Goal: Task Accomplishment & Management: Manage account settings

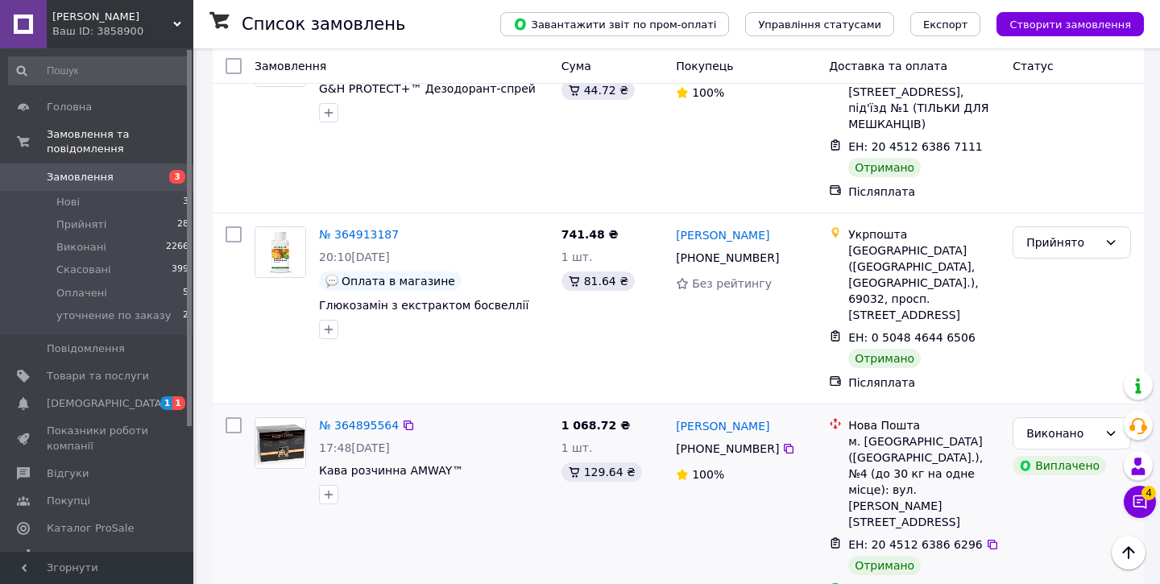
scroll to position [2173, 0]
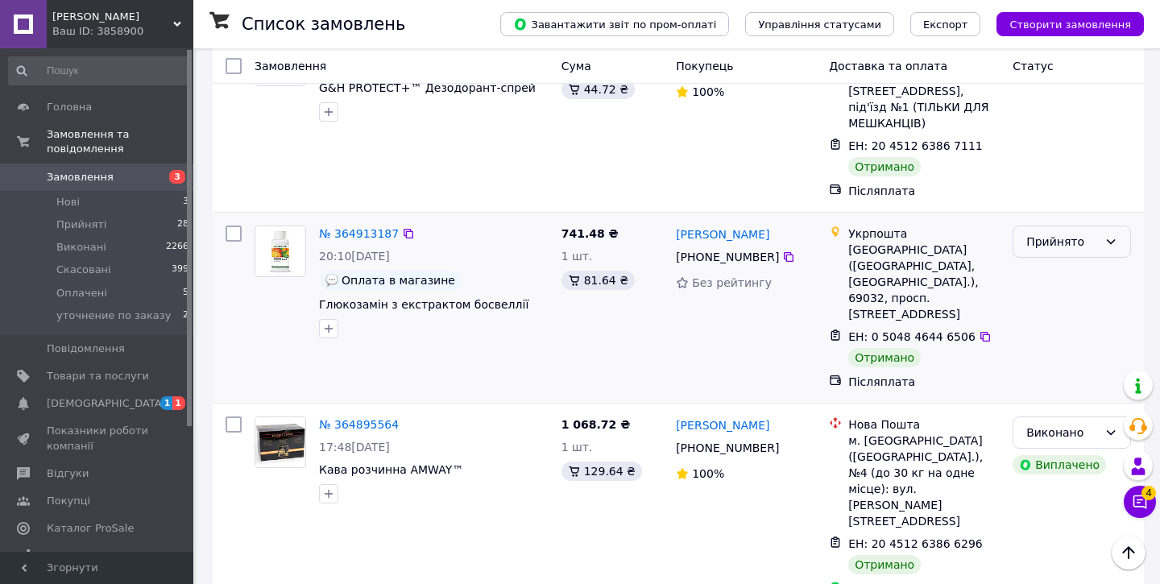
click at [1045, 233] on div "Прийнято" at bounding box center [1062, 242] width 72 height 18
click at [1030, 211] on li "Виконано" at bounding box center [1071, 205] width 117 height 29
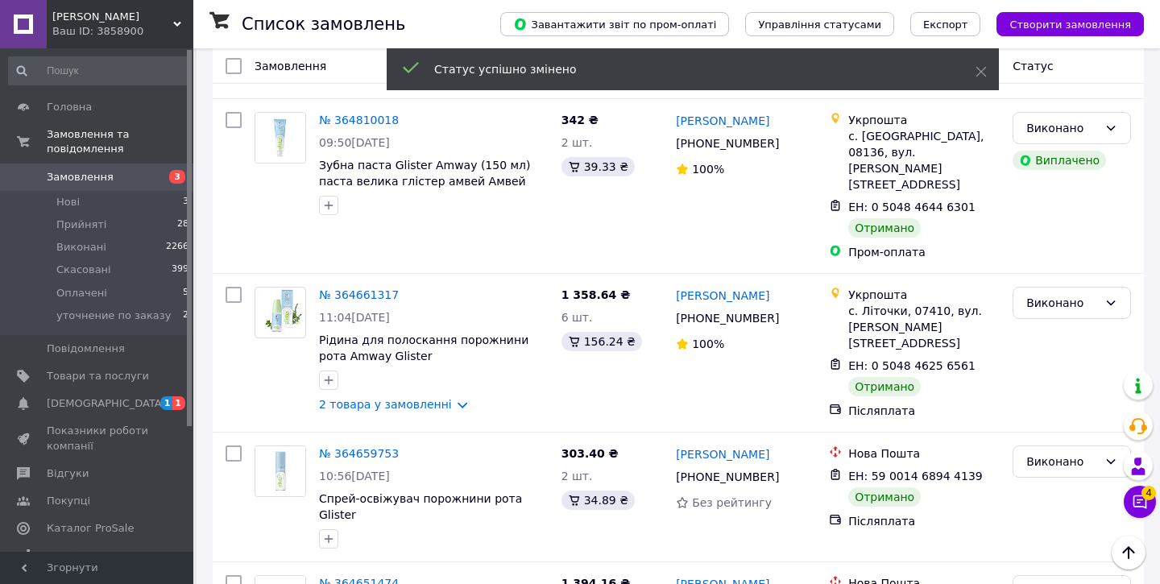
scroll to position [3065, 0]
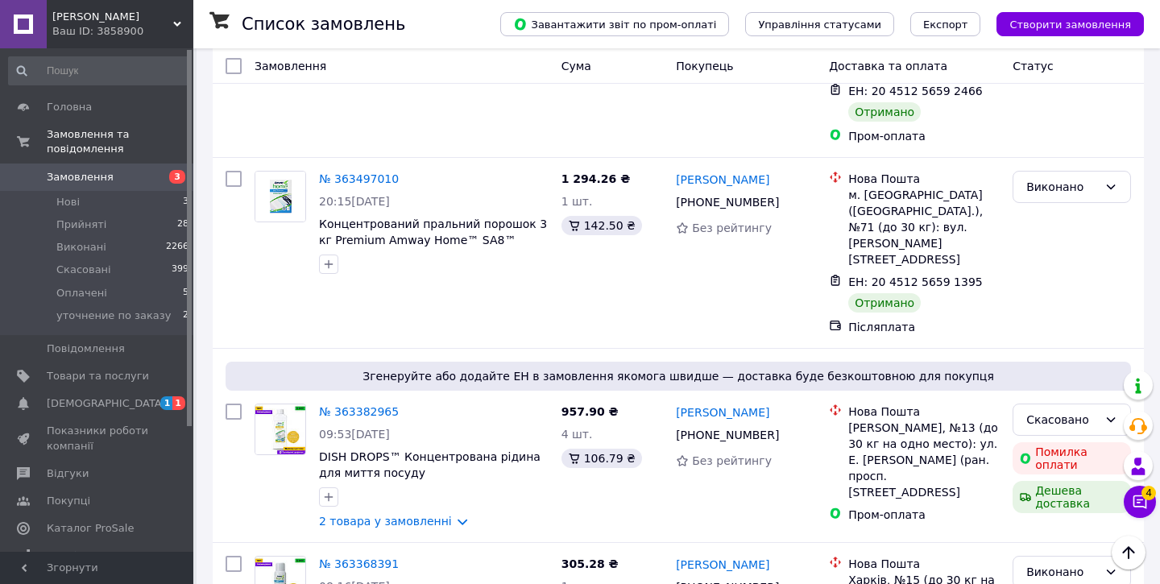
scroll to position [2297, 0]
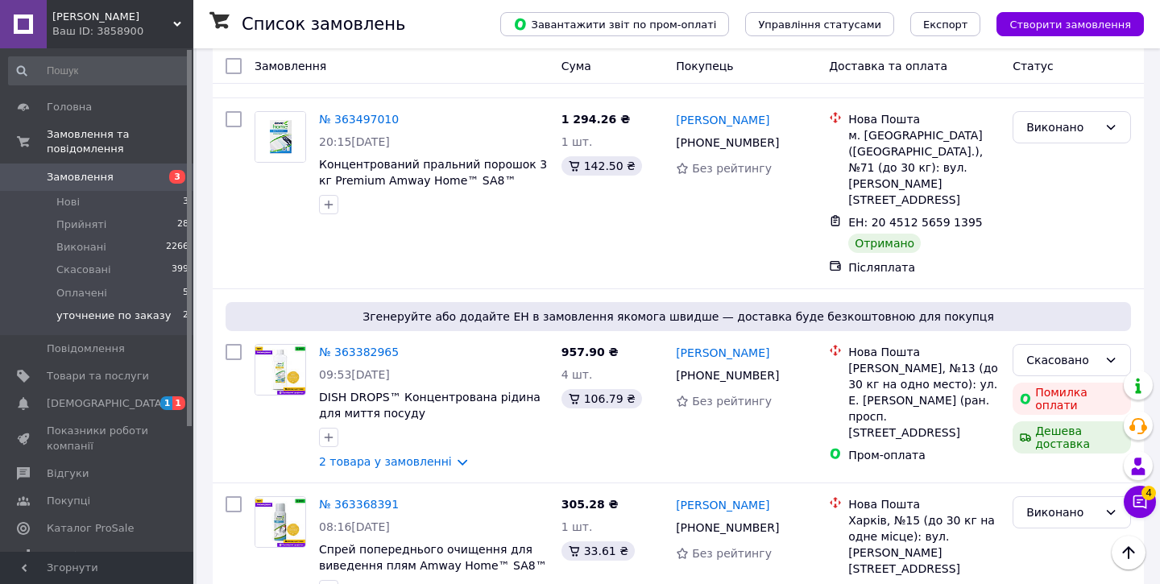
click at [102, 312] on span "уточнение по заказу" at bounding box center [113, 316] width 114 height 15
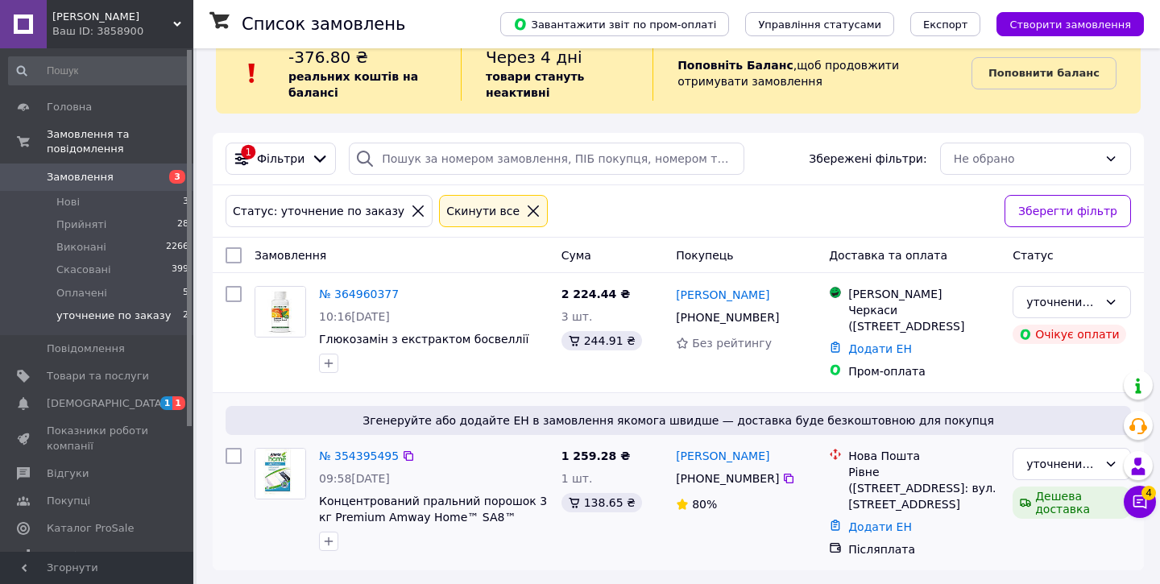
scroll to position [34, 0]
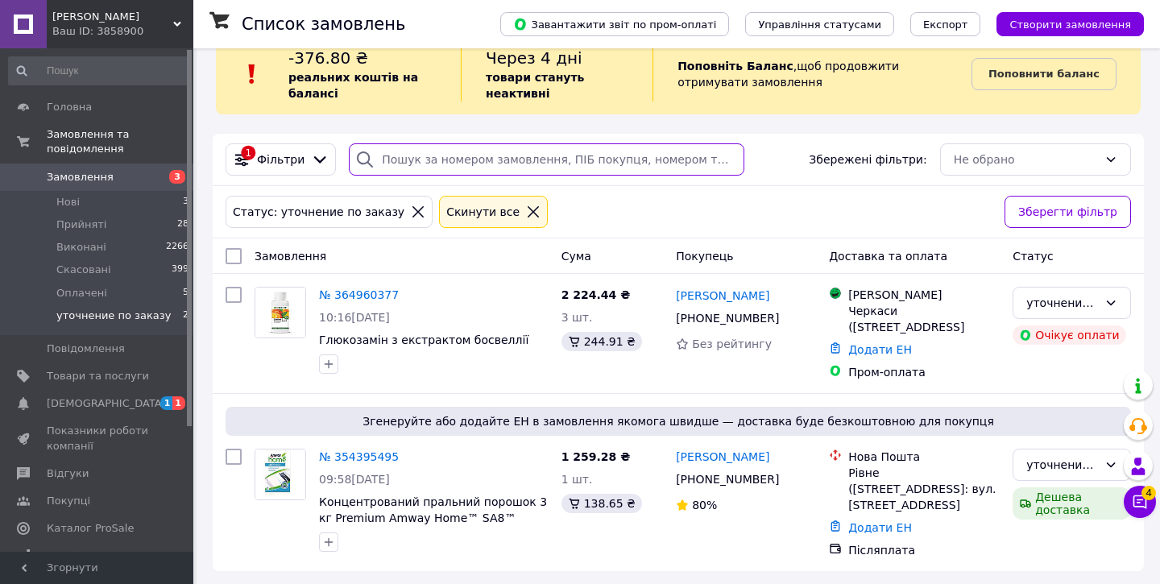
click at [412, 149] on input "search" at bounding box center [547, 159] width 396 height 32
paste input "0502526902"
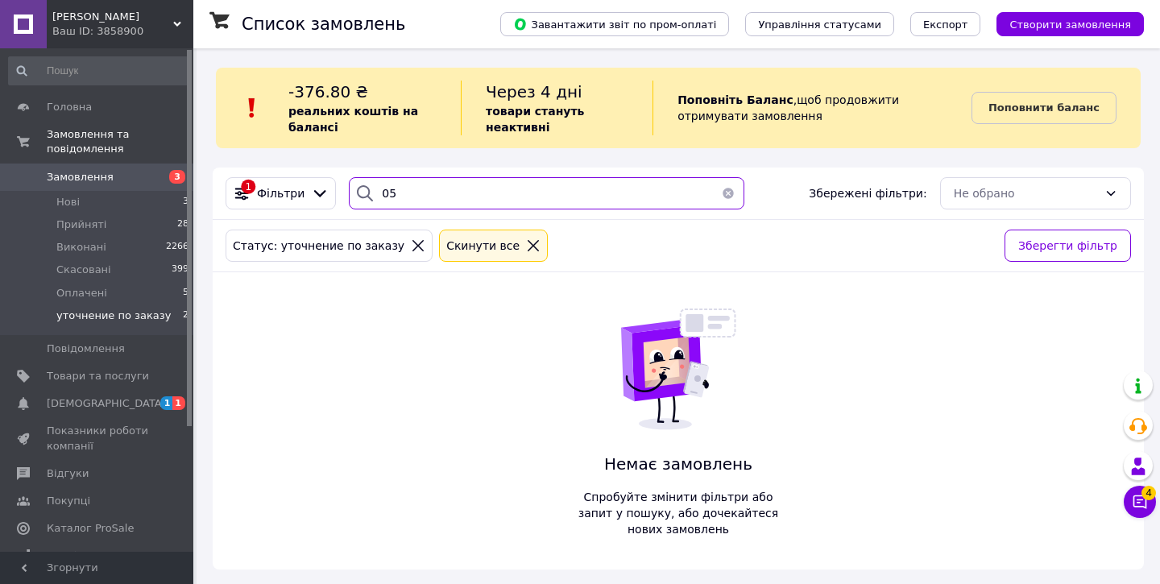
type input "0"
click at [385, 196] on input "ч[PHONE_NUMBER]" at bounding box center [547, 193] width 396 height 32
click at [482, 191] on input "[PHONE_NUMBER]" at bounding box center [547, 193] width 396 height 32
type input "[PHONE_NUMBER]"
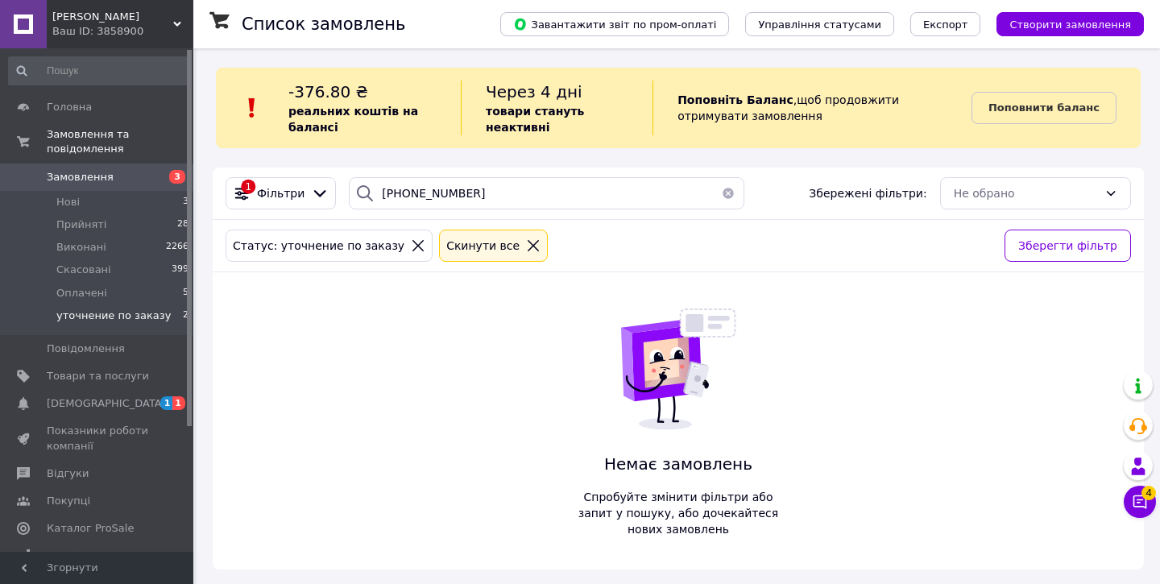
click at [97, 181] on span "Замовлення" at bounding box center [80, 177] width 67 height 15
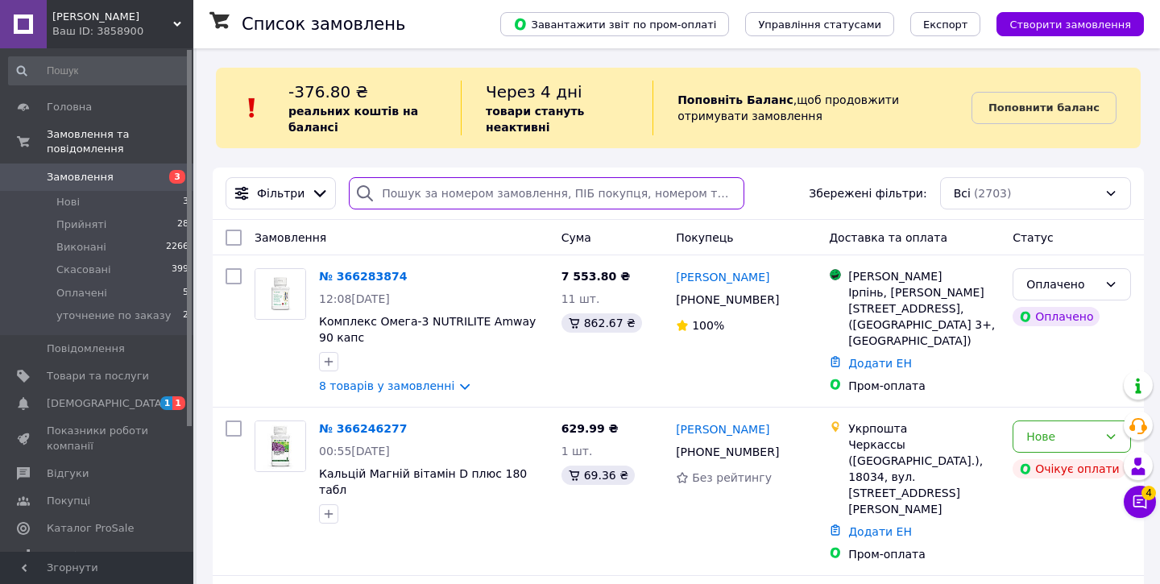
click at [444, 185] on input "search" at bounding box center [547, 193] width 396 height 32
paste input "[PHONE_NUMBER]"
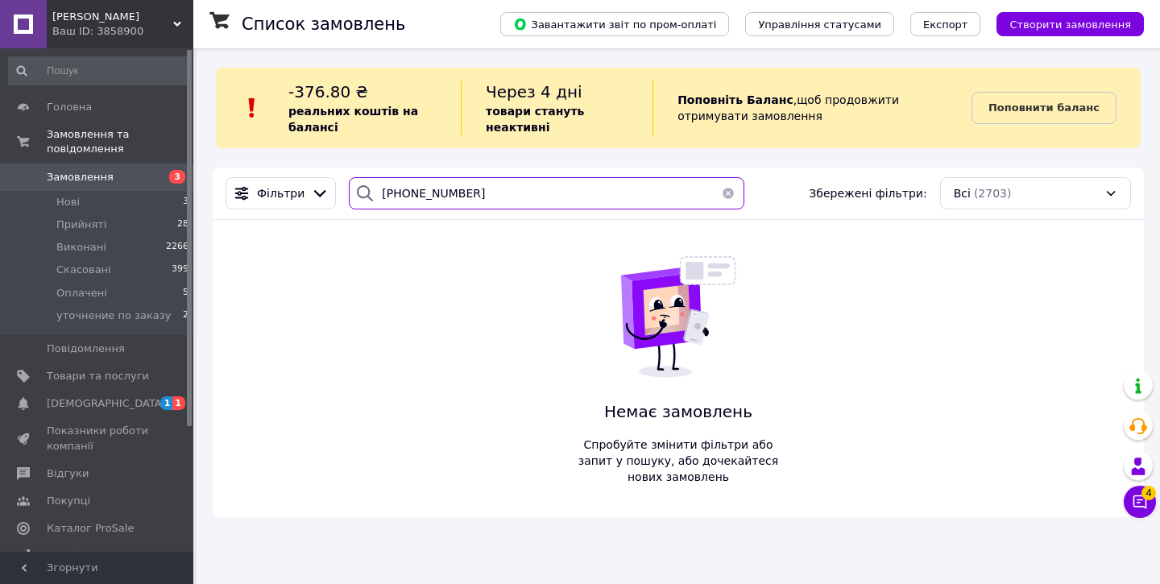
type input "[PHONE_NUMBER]"
click at [97, 186] on link "Замовлення 3" at bounding box center [99, 177] width 198 height 27
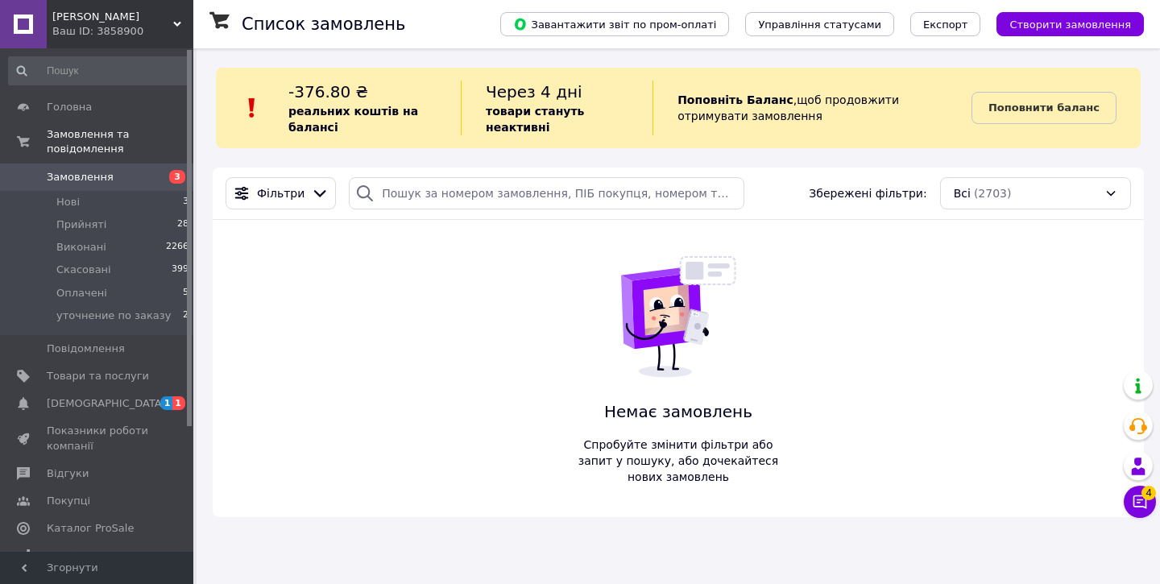
click at [102, 180] on span "Замовлення" at bounding box center [80, 177] width 67 height 15
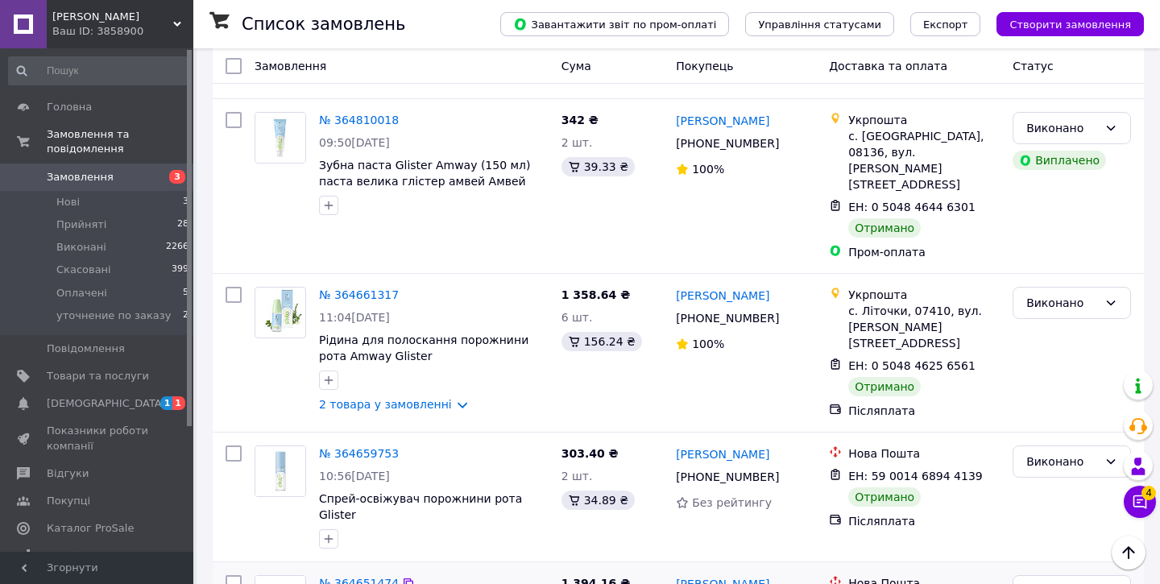
scroll to position [3065, 0]
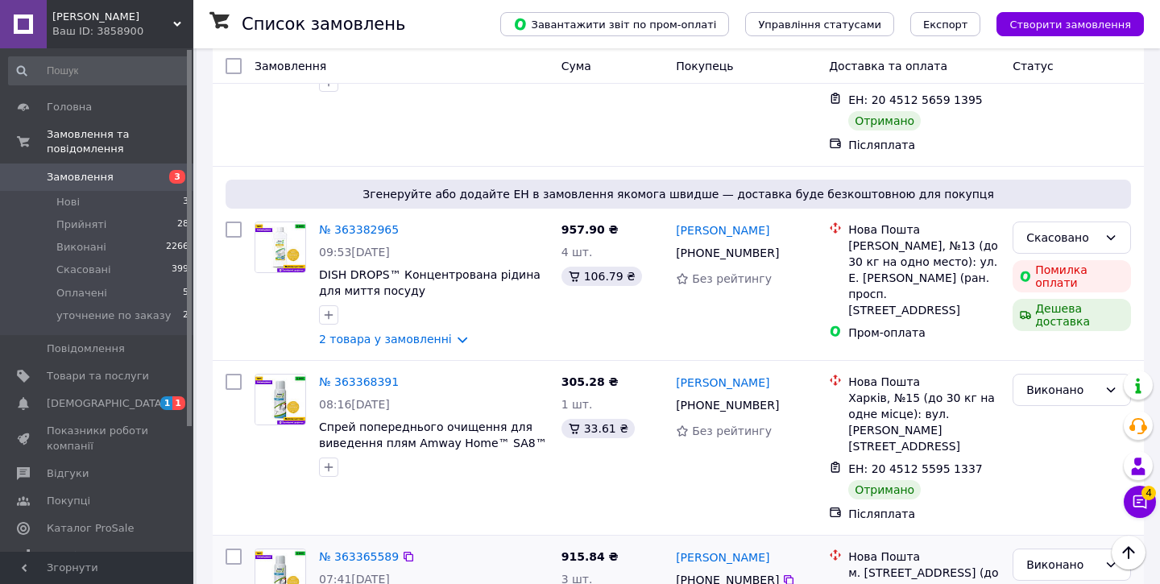
scroll to position [2431, 0]
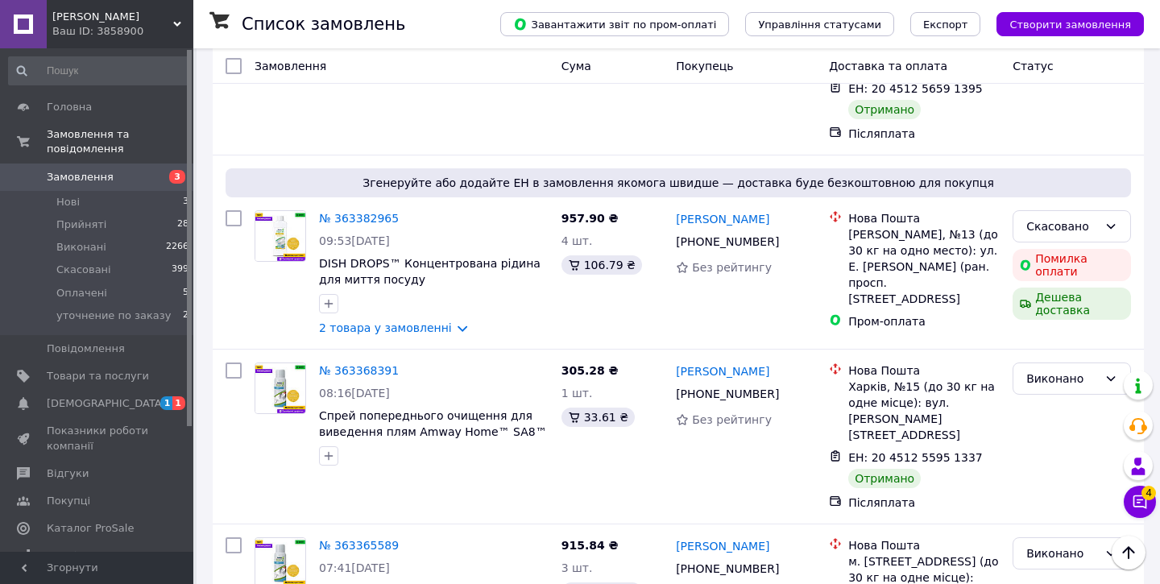
click at [97, 183] on span "Замовлення" at bounding box center [80, 177] width 67 height 15
click at [114, 177] on span "Замовлення" at bounding box center [98, 177] width 102 height 15
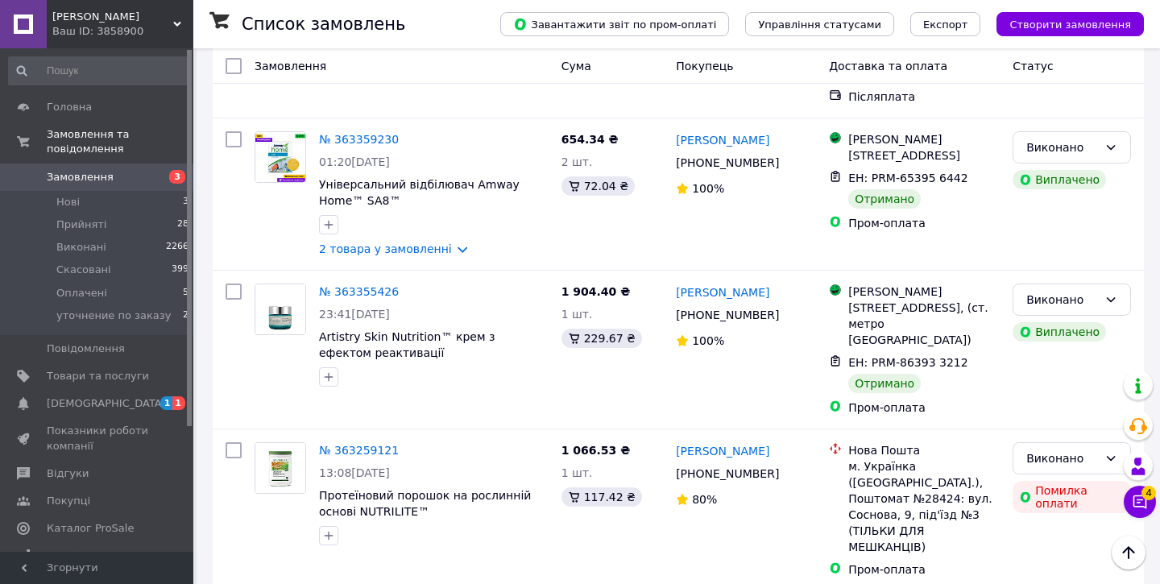
scroll to position [3011, 0]
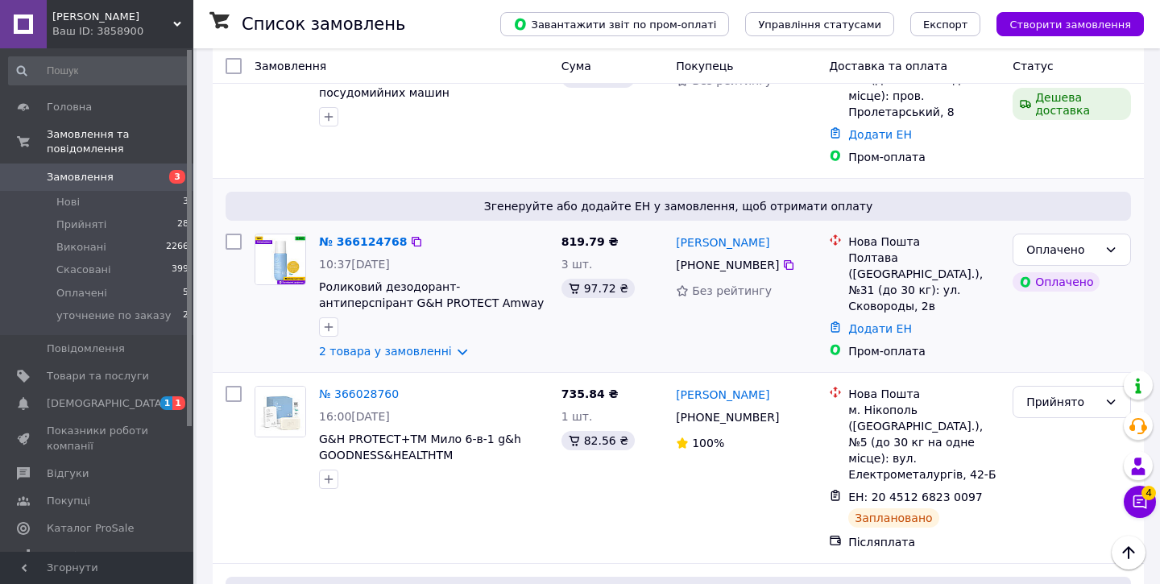
scroll to position [1168, 0]
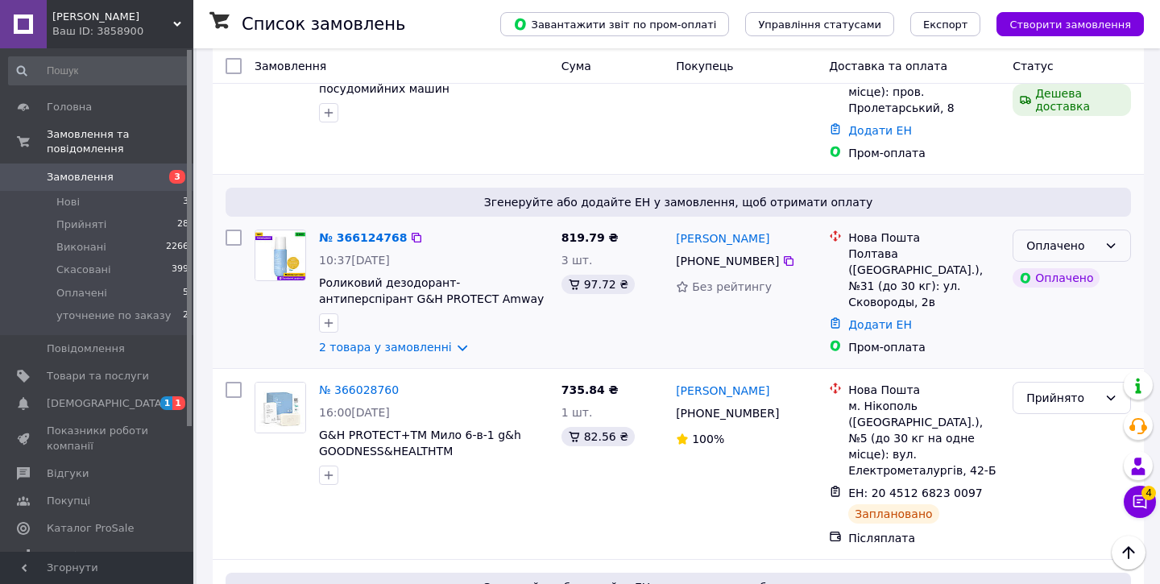
click at [1113, 239] on icon at bounding box center [1111, 245] width 13 height 13
click at [1043, 216] on li "Прийнято" at bounding box center [1071, 215] width 117 height 29
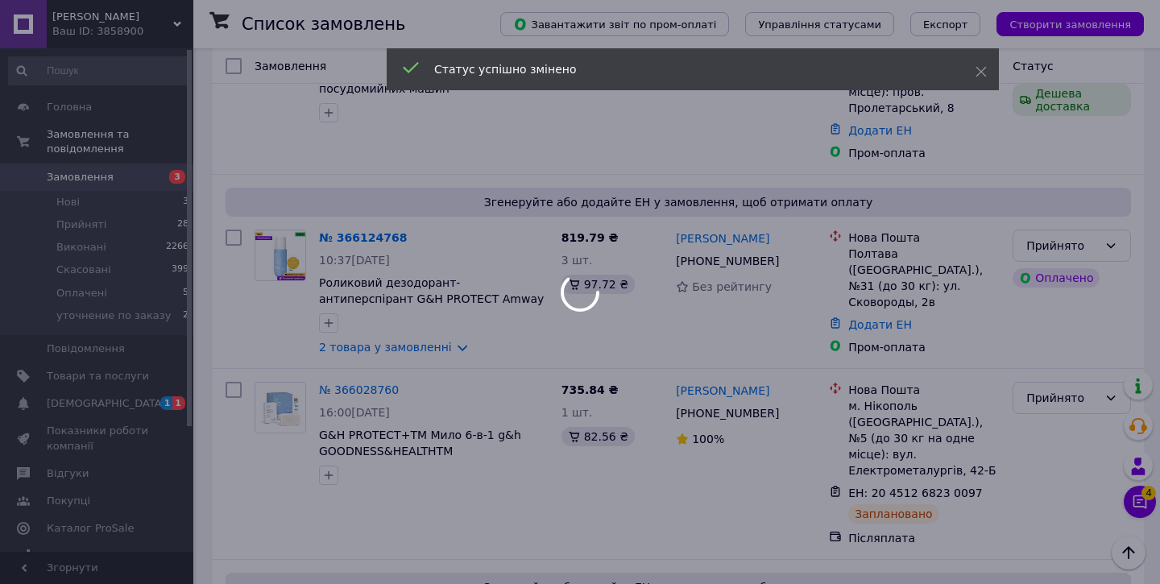
click at [354, 282] on div at bounding box center [580, 292] width 1160 height 584
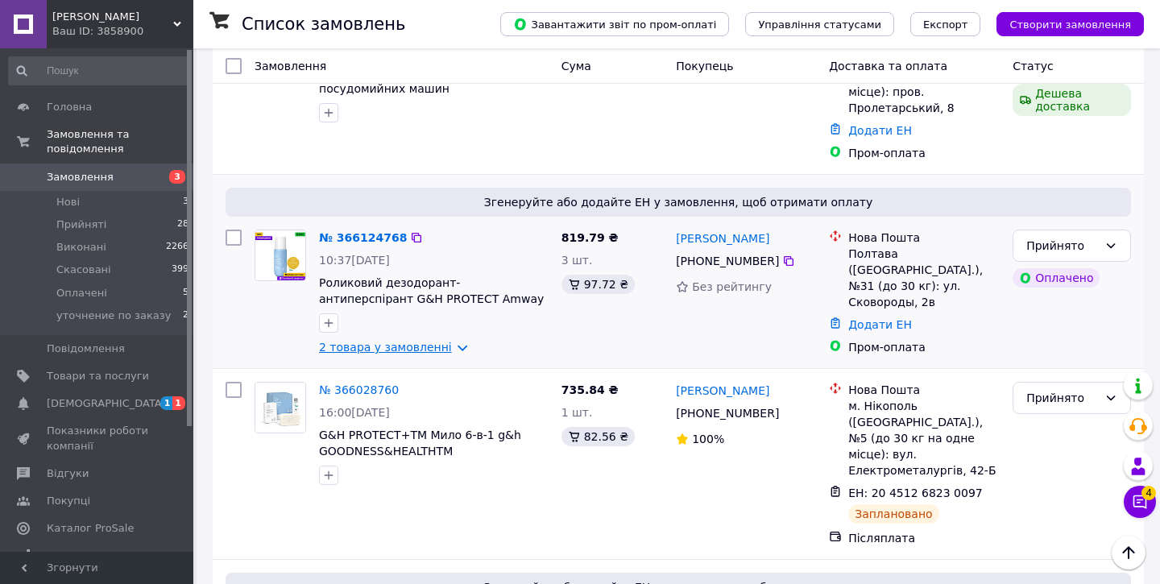
click at [367, 341] on link "2 товара у замовленні" at bounding box center [385, 347] width 133 height 13
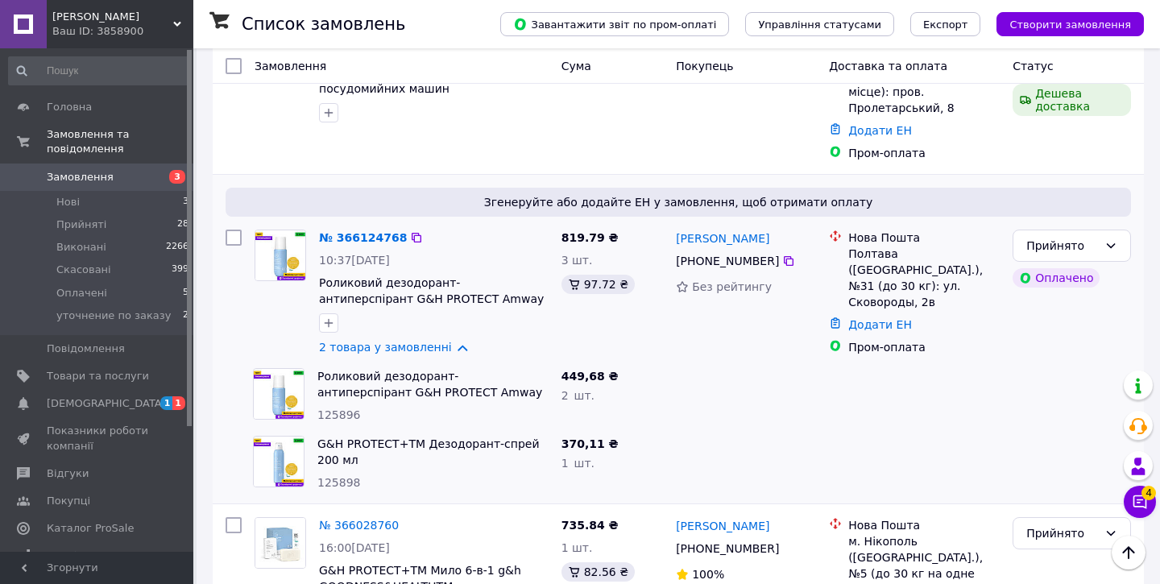
click at [294, 230] on img at bounding box center [280, 255] width 50 height 50
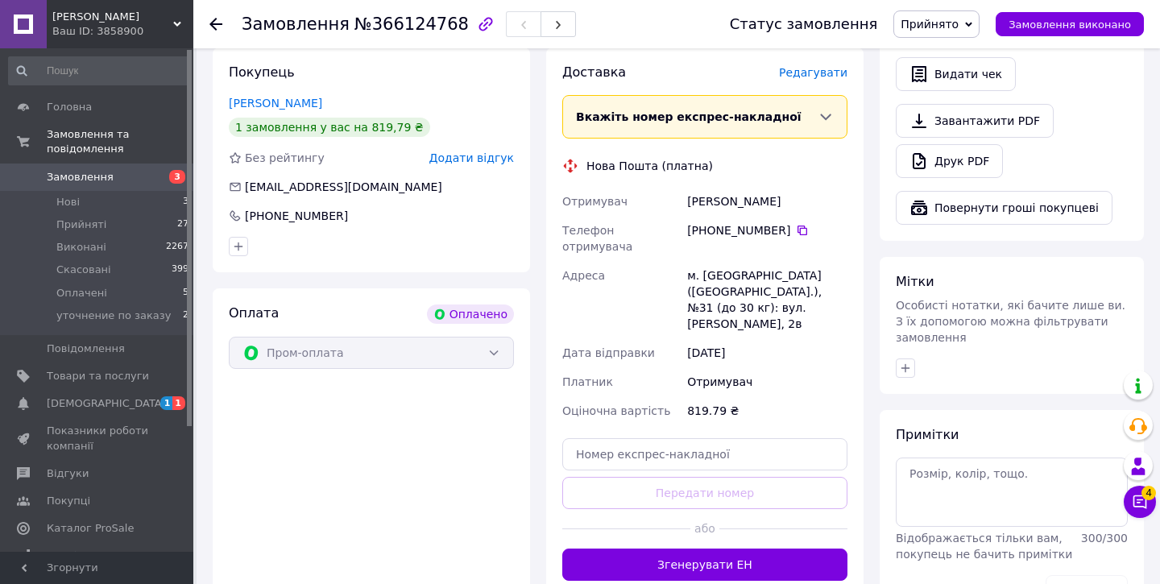
scroll to position [1080, 0]
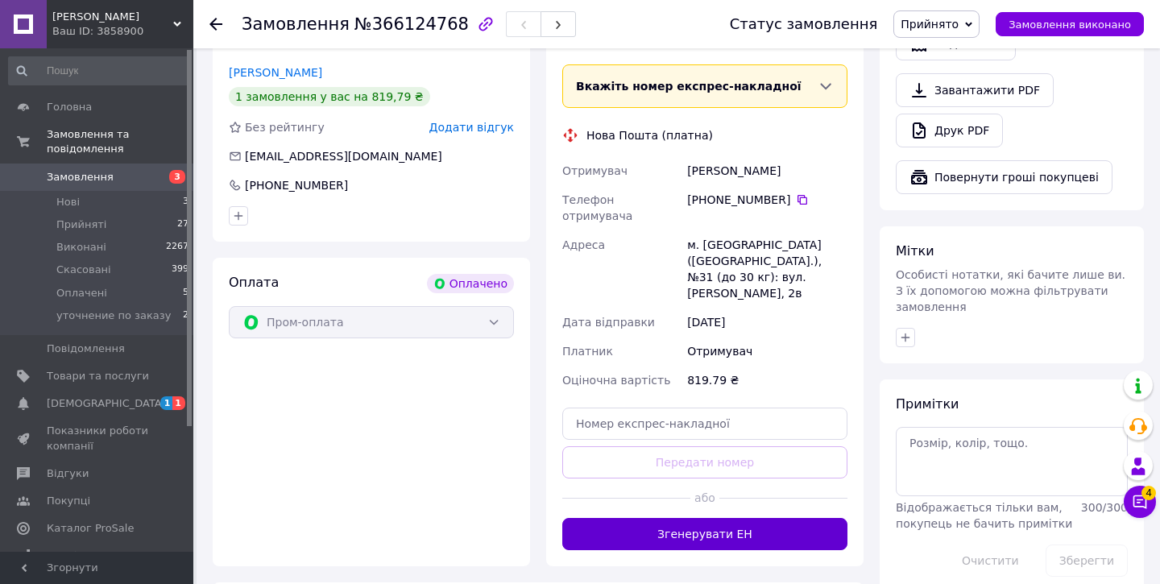
click at [663, 518] on button "Згенерувати ЕН" at bounding box center [704, 534] width 285 height 32
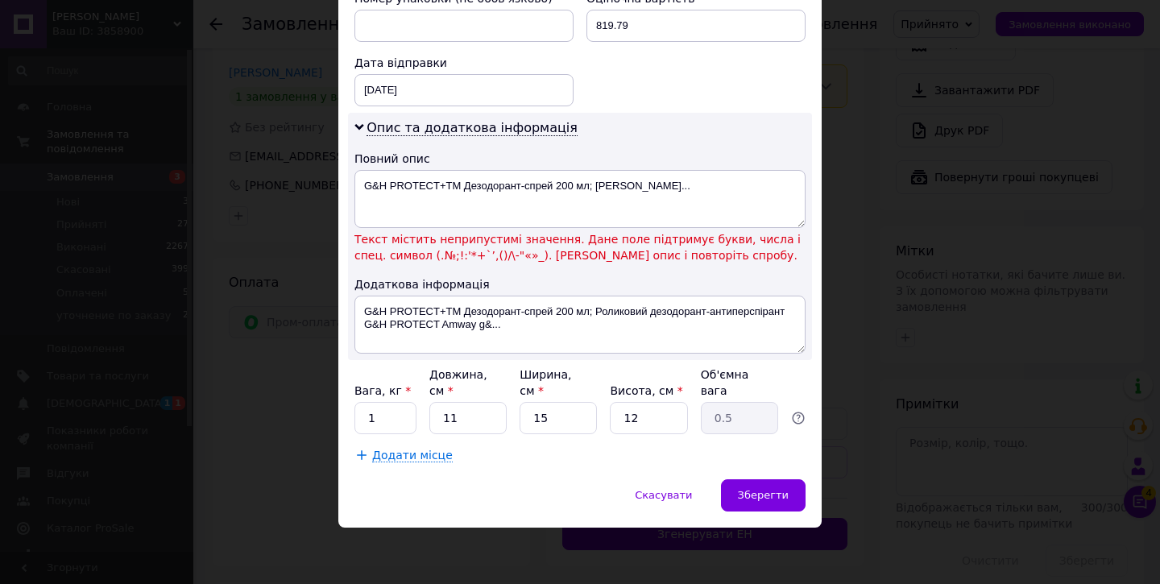
scroll to position [733, 0]
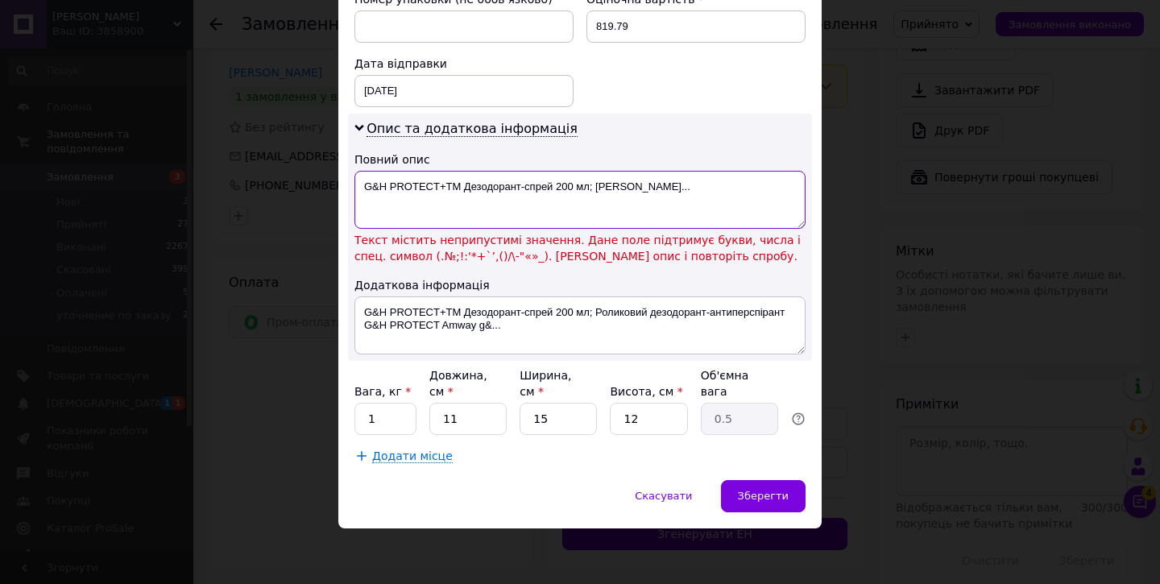
click at [375, 189] on textarea "G&H PROTECT+TM Дезодорант-спрей 200 мл; [PERSON_NAME]..." at bounding box center [579, 200] width 451 height 58
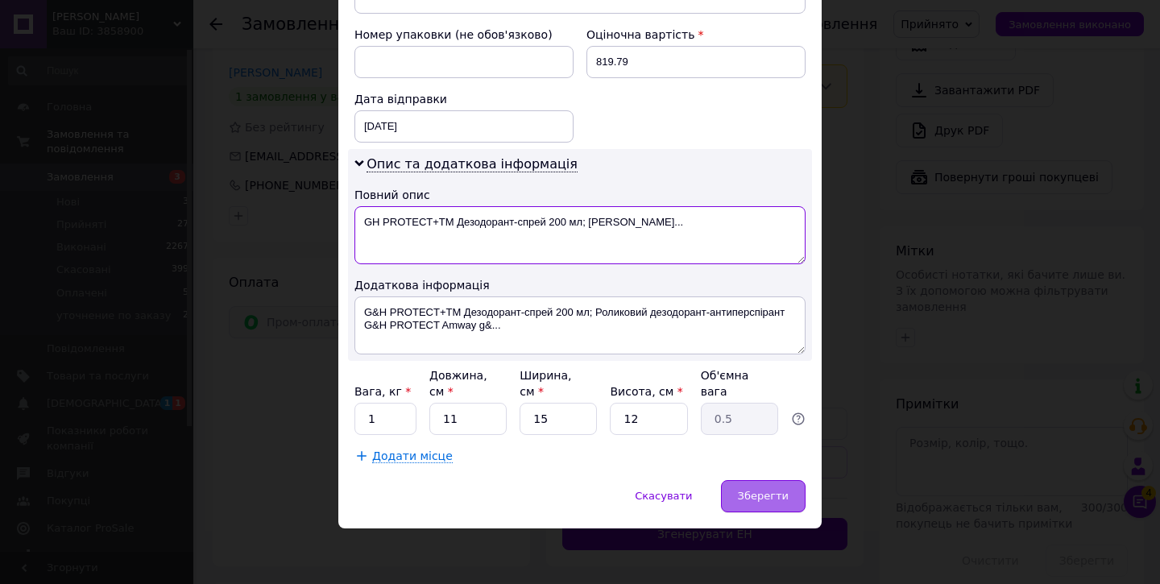
type textarea "GH PROTECT+TM Дезодорант-спрей 200 мл; [PERSON_NAME]..."
click at [771, 484] on div "Зберегти" at bounding box center [763, 496] width 85 height 32
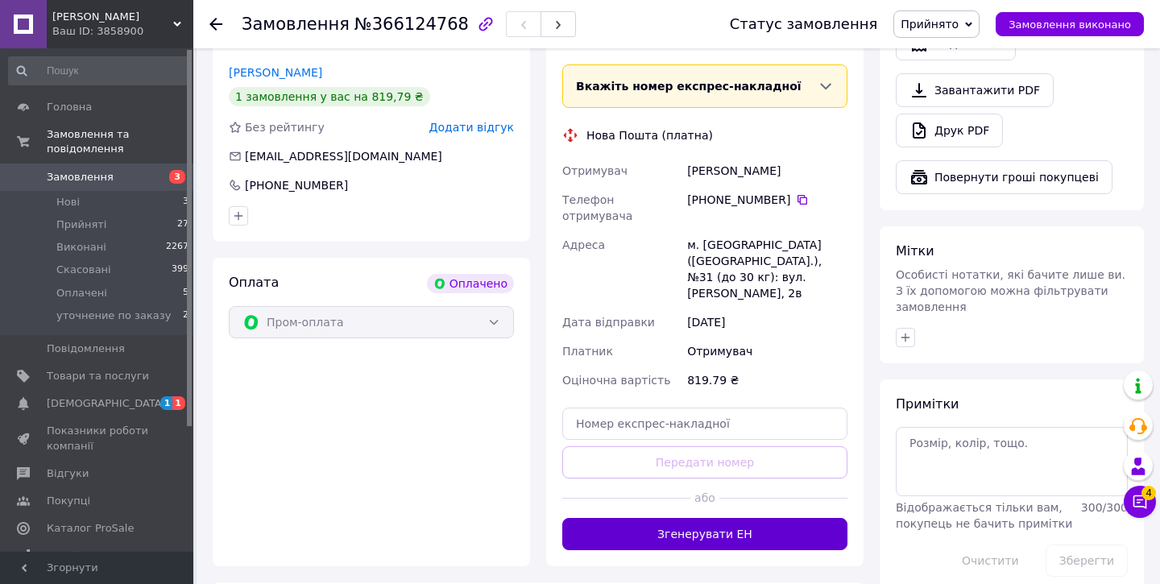
click at [710, 518] on button "Згенерувати ЕН" at bounding box center [704, 534] width 285 height 32
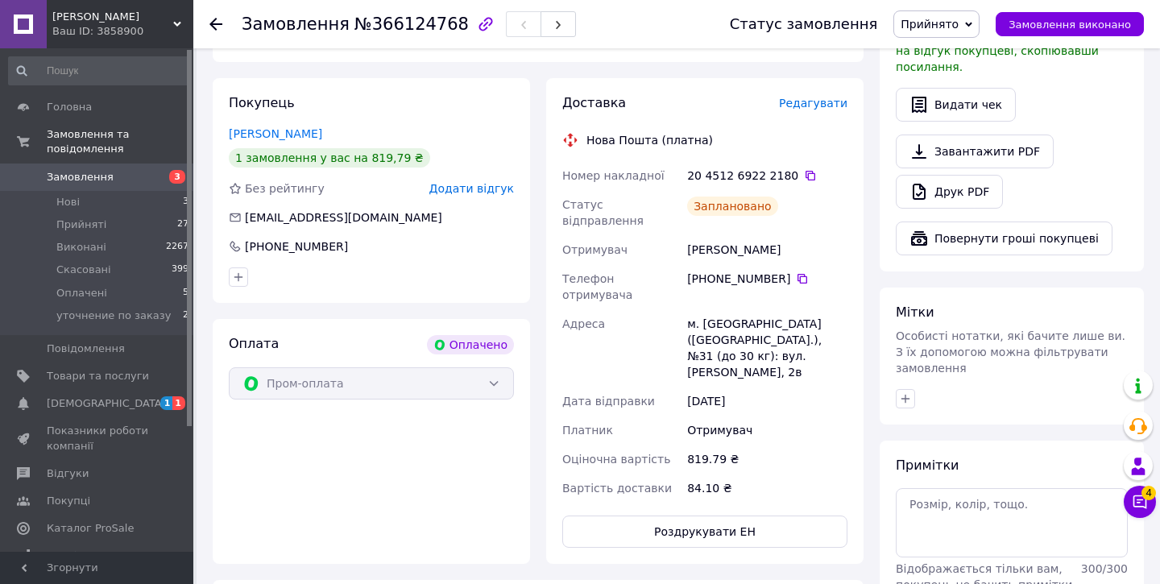
scroll to position [1021, 0]
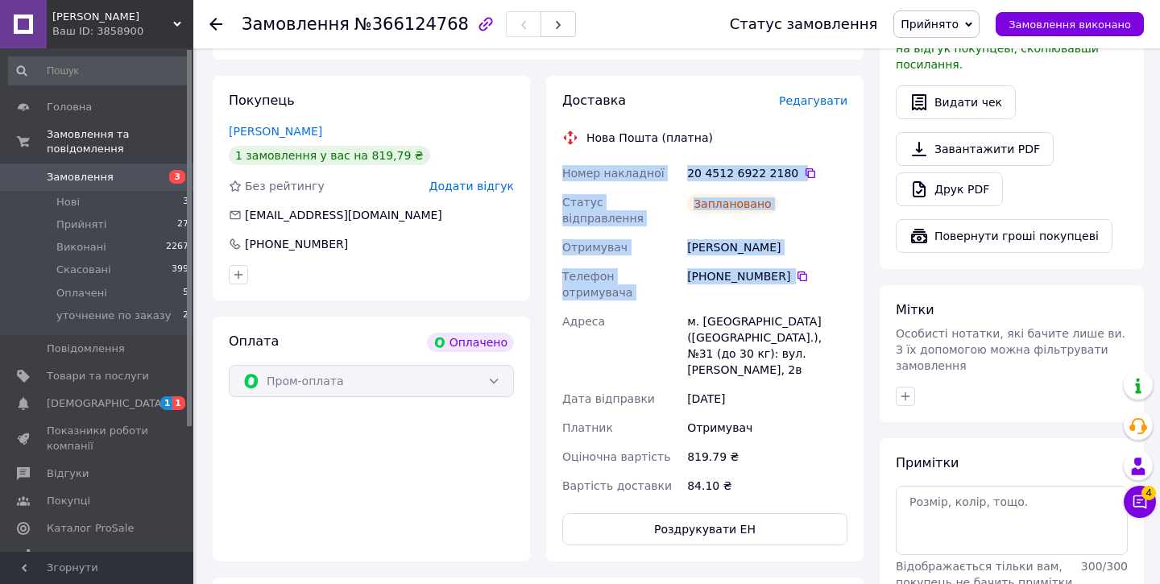
drag, startPoint x: 812, startPoint y: 246, endPoint x: 548, endPoint y: 147, distance: 281.9
click at [548, 147] on div "Доставка Редагувати Нова Пошта (платна) Номер накладної 20 4512 6922 2180   Ста…" at bounding box center [704, 319] width 317 height 486
copy div "Номер накладної 20 4512 6922 2180   Статус відправлення Заплановано Отримувач […"
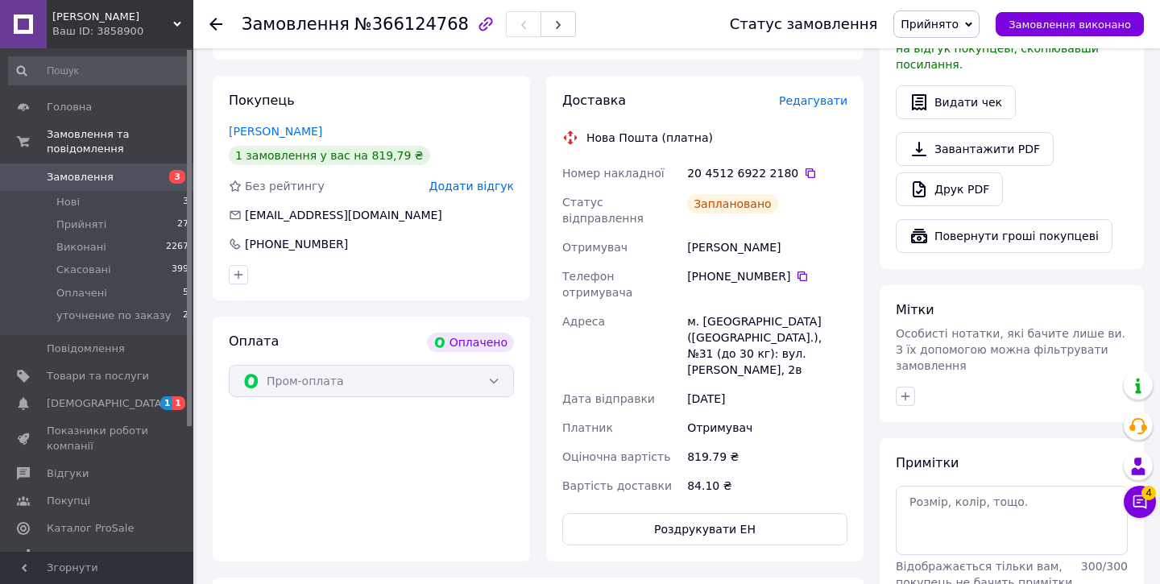
click at [218, 23] on icon at bounding box center [215, 24] width 13 height 13
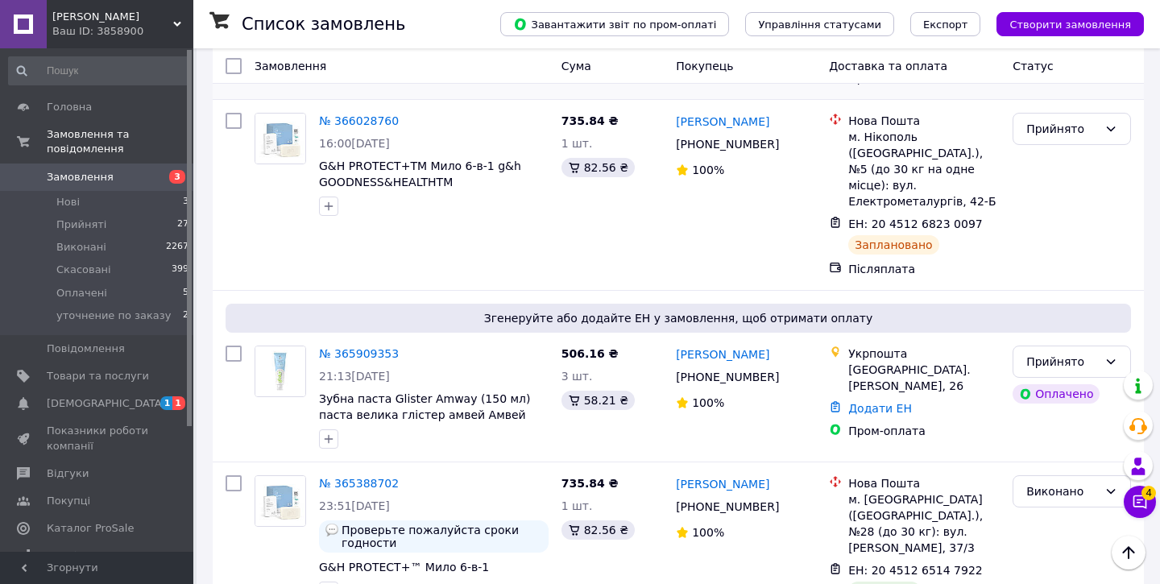
scroll to position [1462, 0]
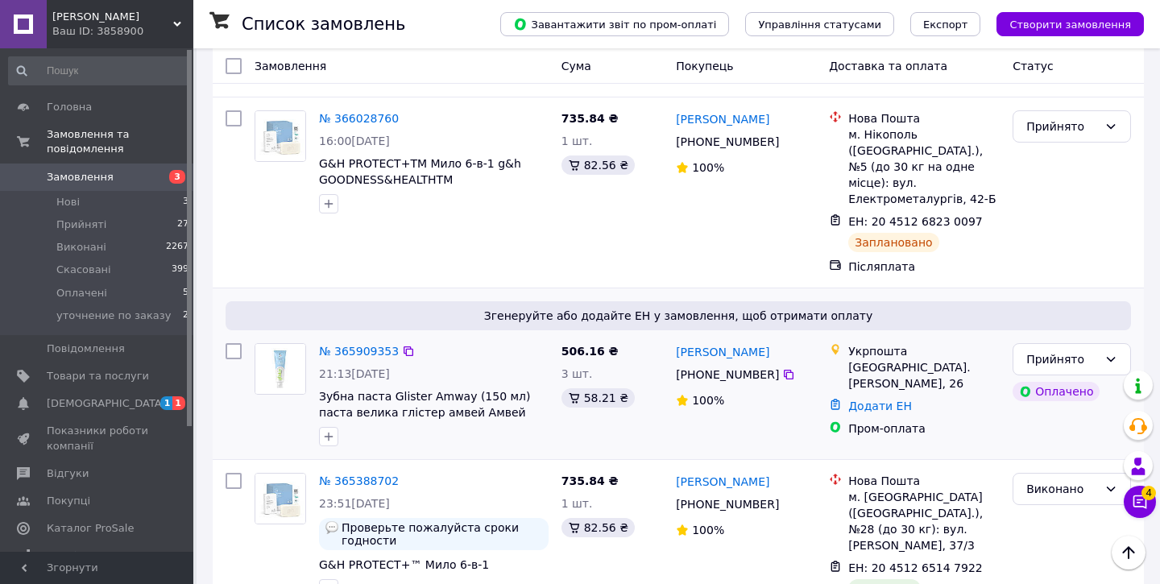
click at [279, 344] on img at bounding box center [280, 369] width 50 height 50
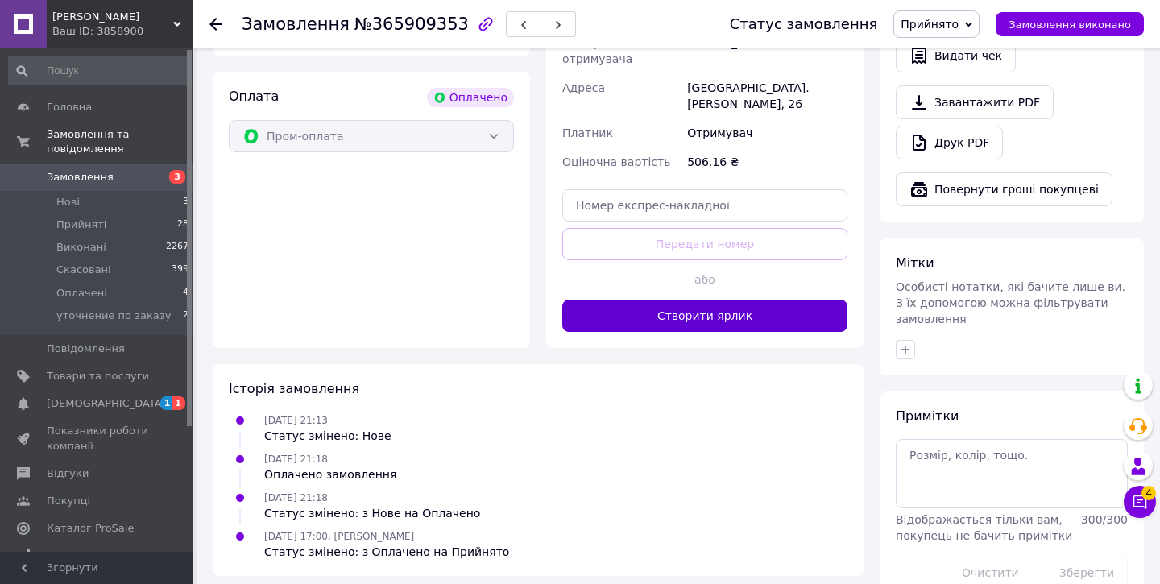
scroll to position [1067, 0]
click at [639, 301] on button "Створити ярлик" at bounding box center [704, 317] width 285 height 32
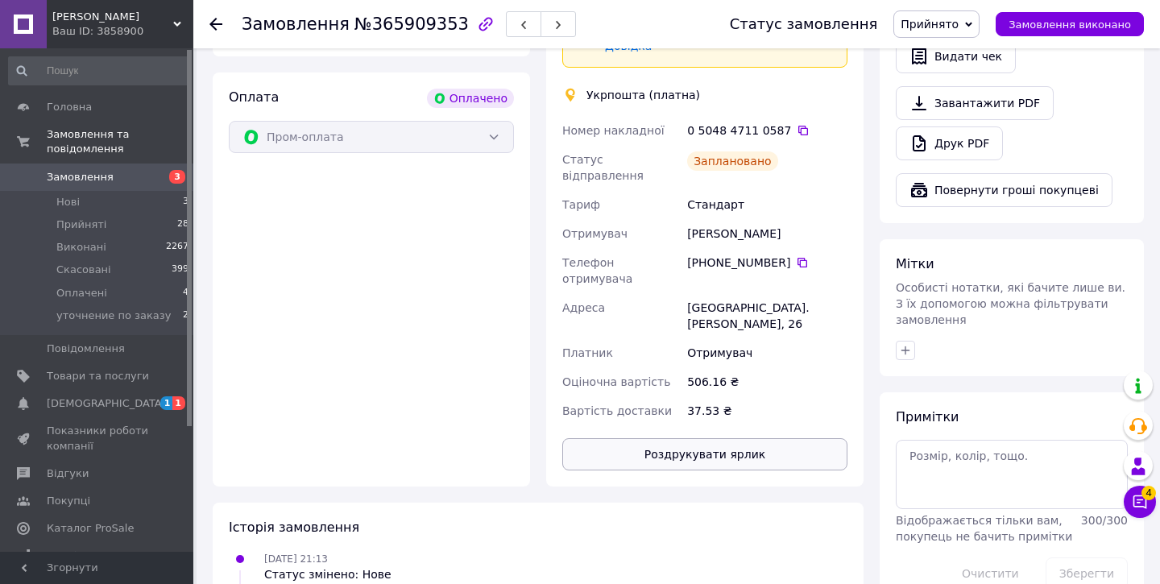
click at [701, 438] on button "Роздрукувати ярлик" at bounding box center [704, 454] width 285 height 32
click at [213, 26] on icon at bounding box center [215, 24] width 13 height 13
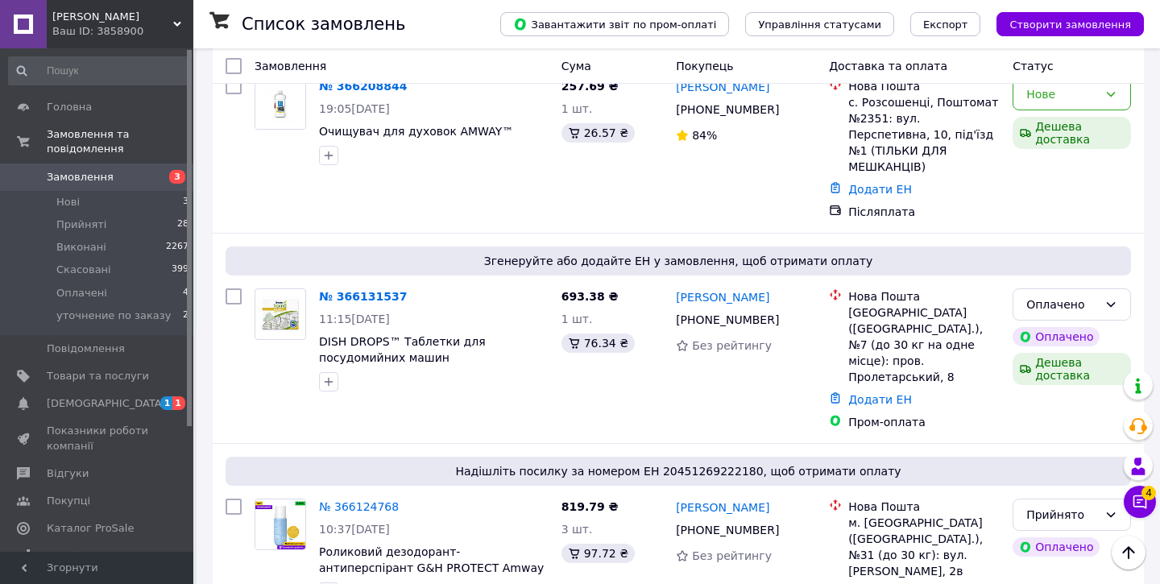
scroll to position [904, 0]
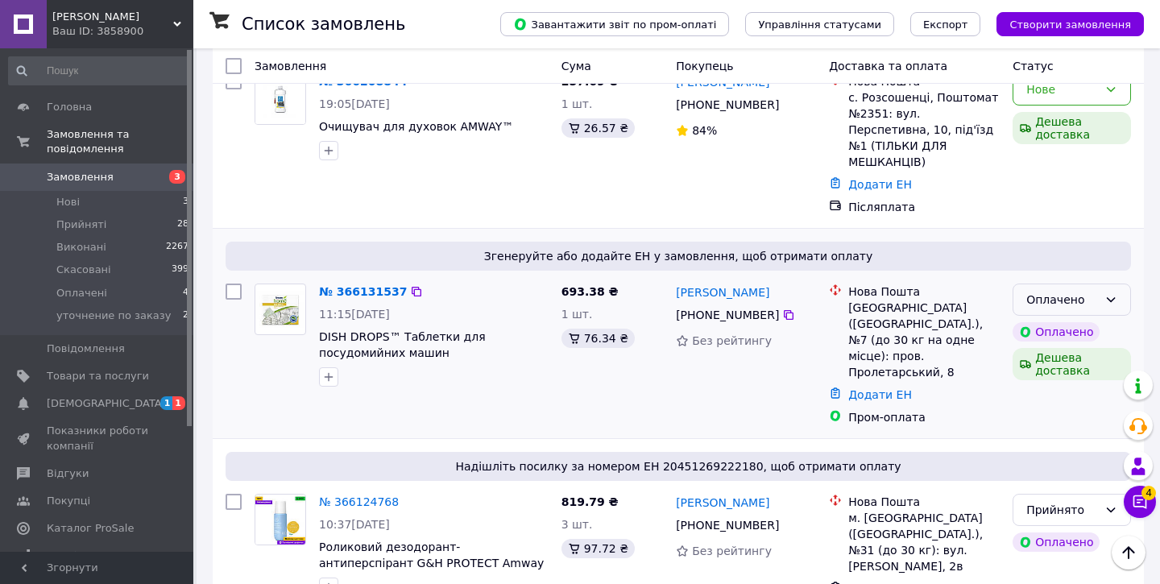
click at [1059, 291] on div "Оплачено" at bounding box center [1062, 300] width 72 height 18
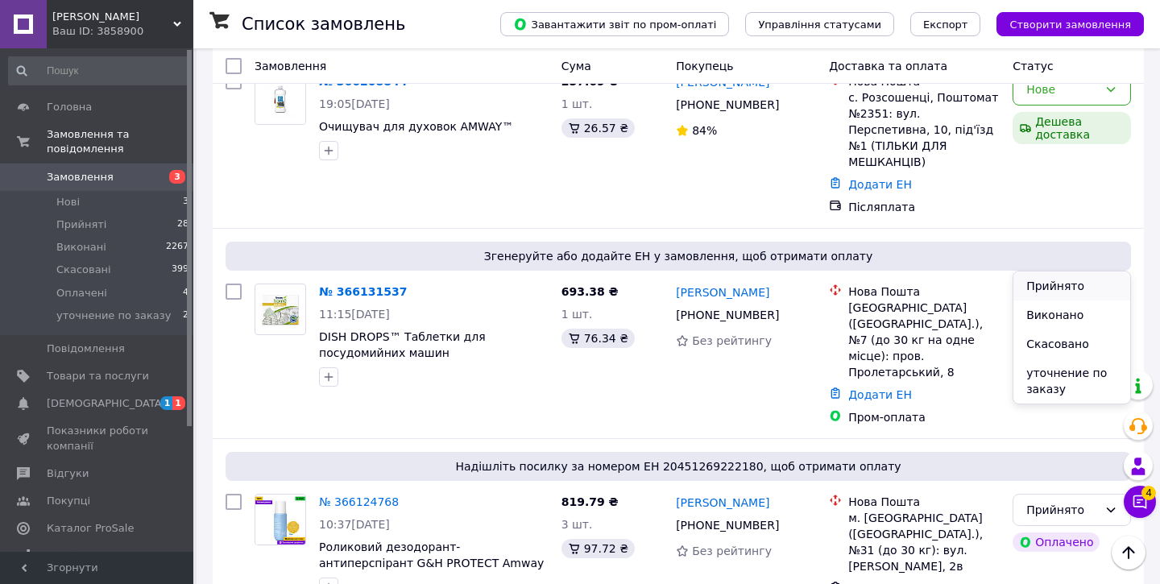
click at [1037, 288] on li "Прийнято" at bounding box center [1071, 285] width 117 height 29
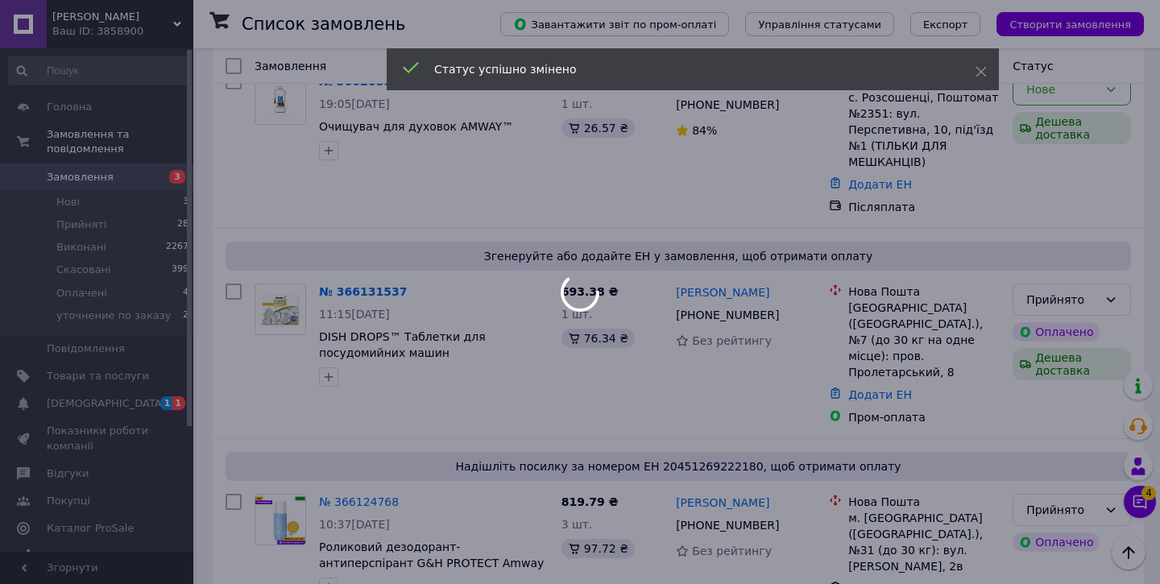
click at [276, 255] on div at bounding box center [580, 292] width 1160 height 584
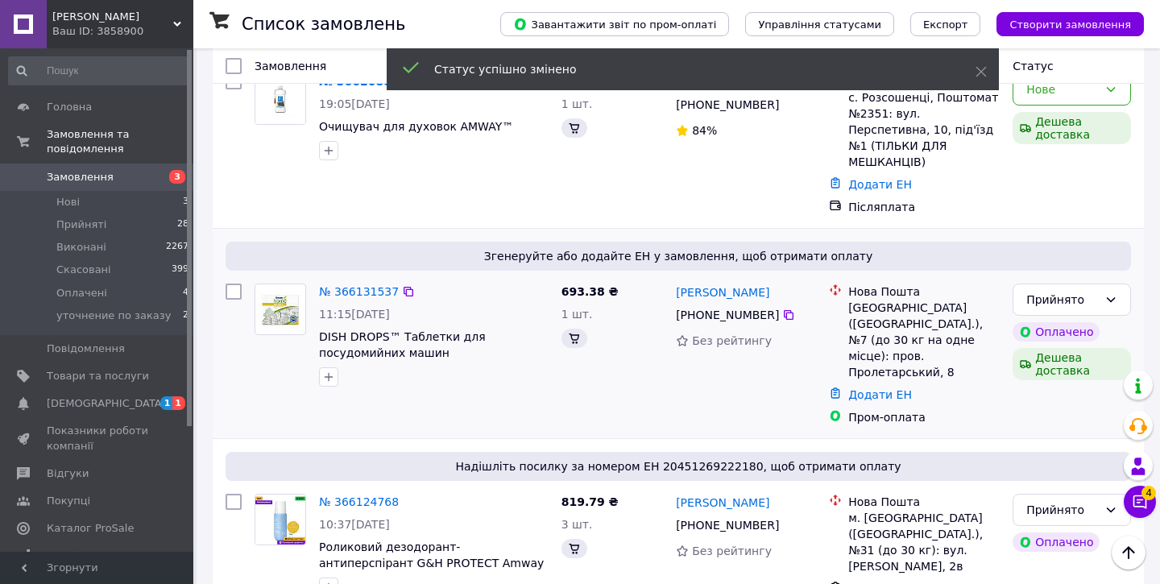
click at [276, 291] on img at bounding box center [280, 310] width 50 height 38
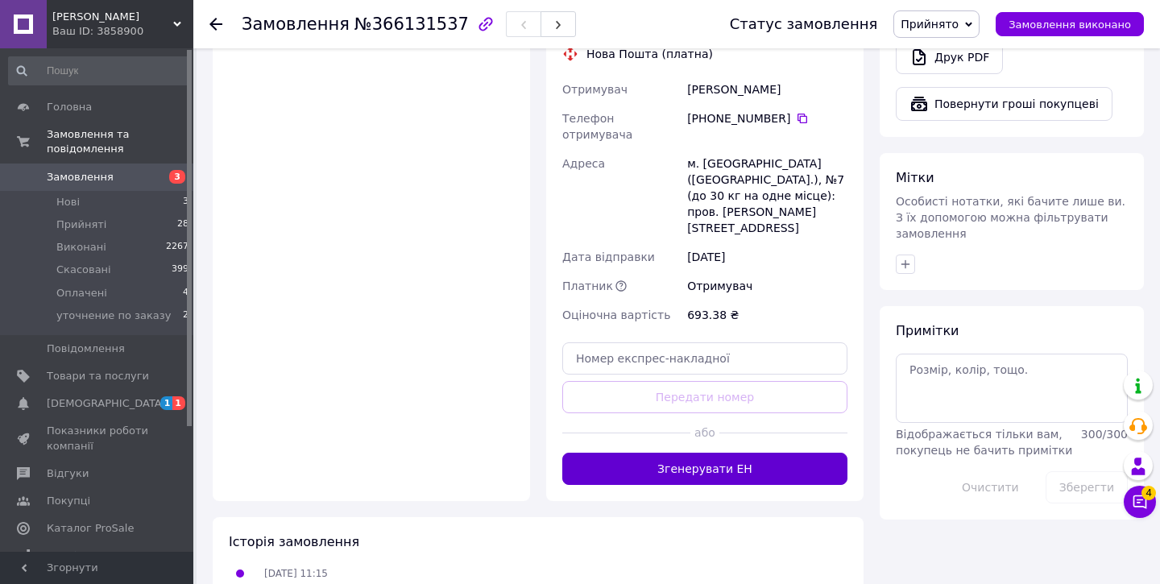
scroll to position [1165, 0]
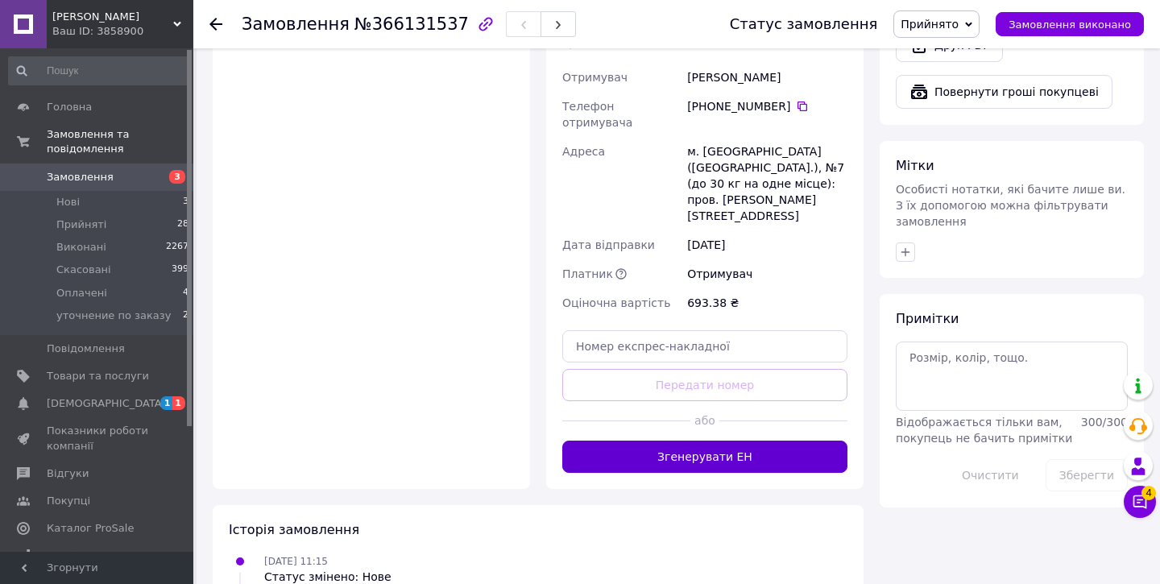
click at [690, 441] on button "Згенерувати ЕН" at bounding box center [704, 457] width 285 height 32
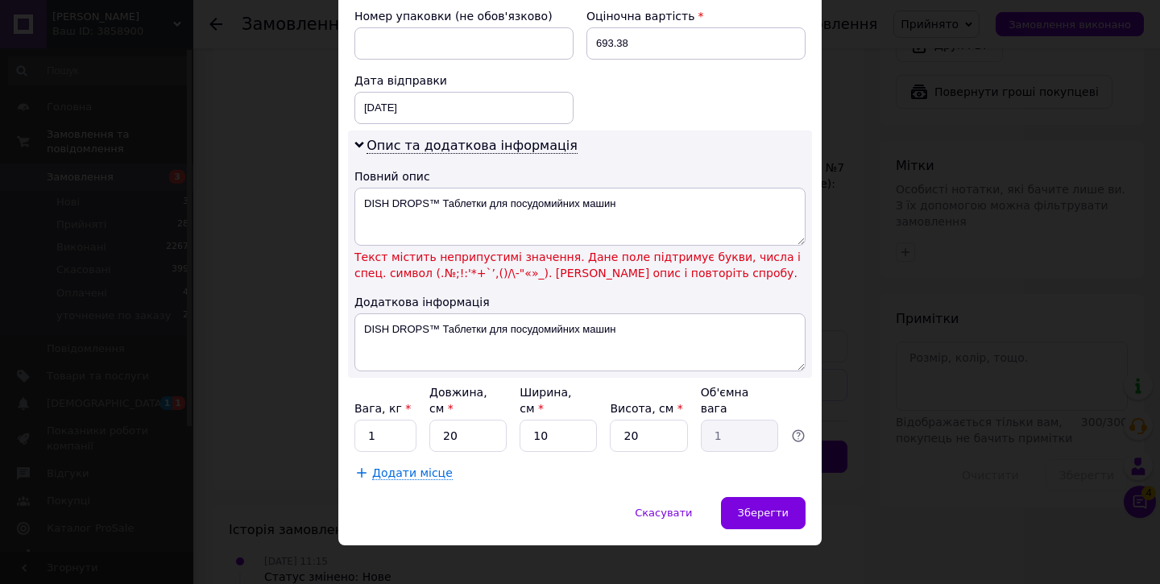
scroll to position [733, 0]
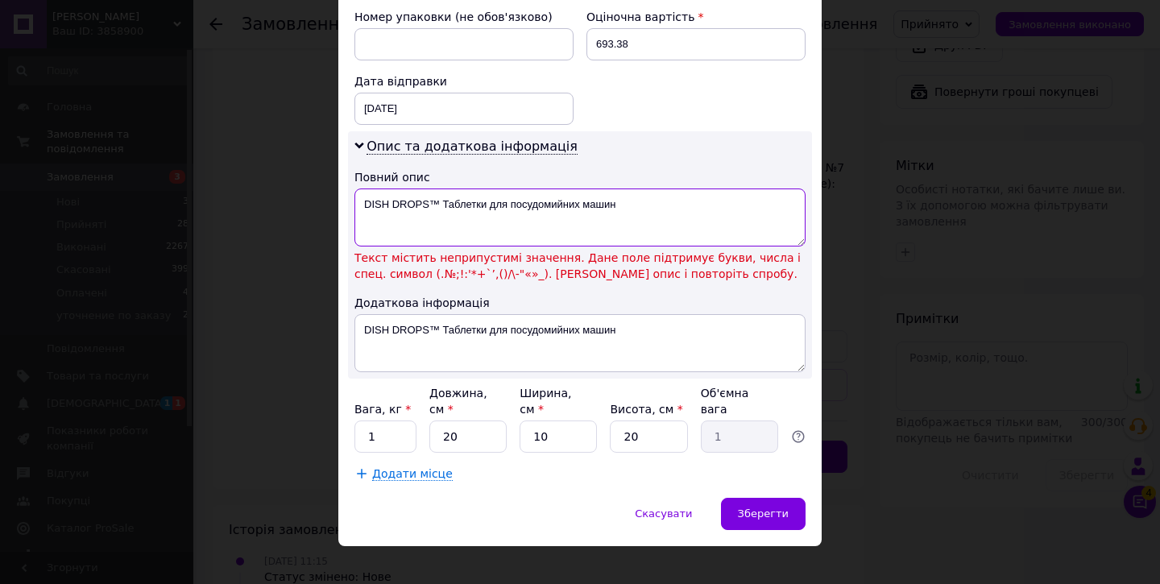
click at [435, 189] on textarea "DISH DROPS™ Таблетки для посудомийних машин" at bounding box center [579, 218] width 451 height 58
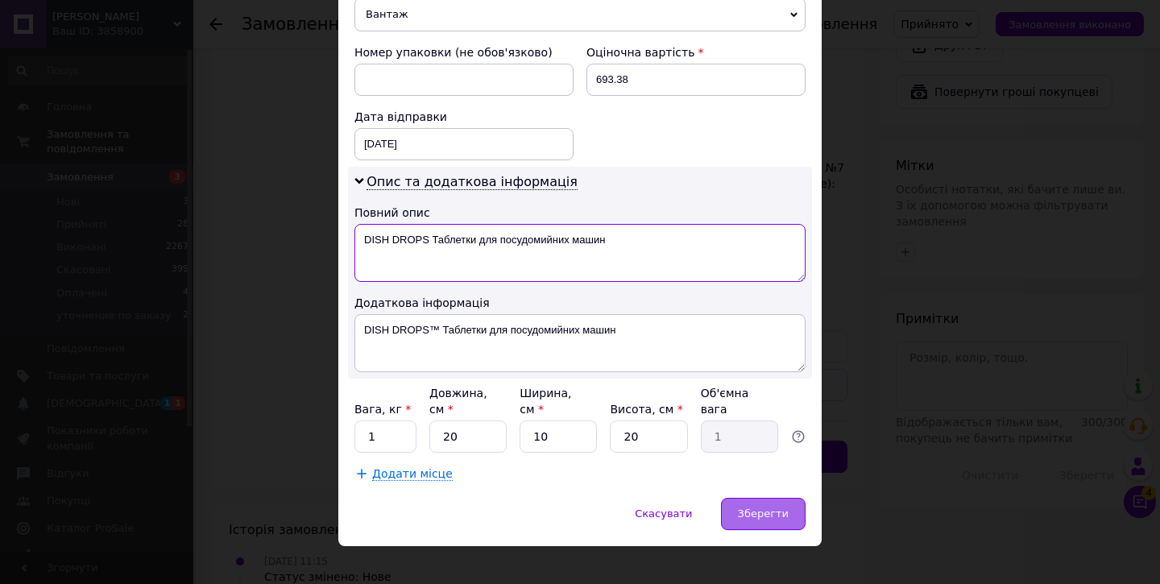
type textarea "DISH DROPS Таблетки для посудомийних машин"
click at [755, 498] on div "Зберегти" at bounding box center [763, 514] width 85 height 32
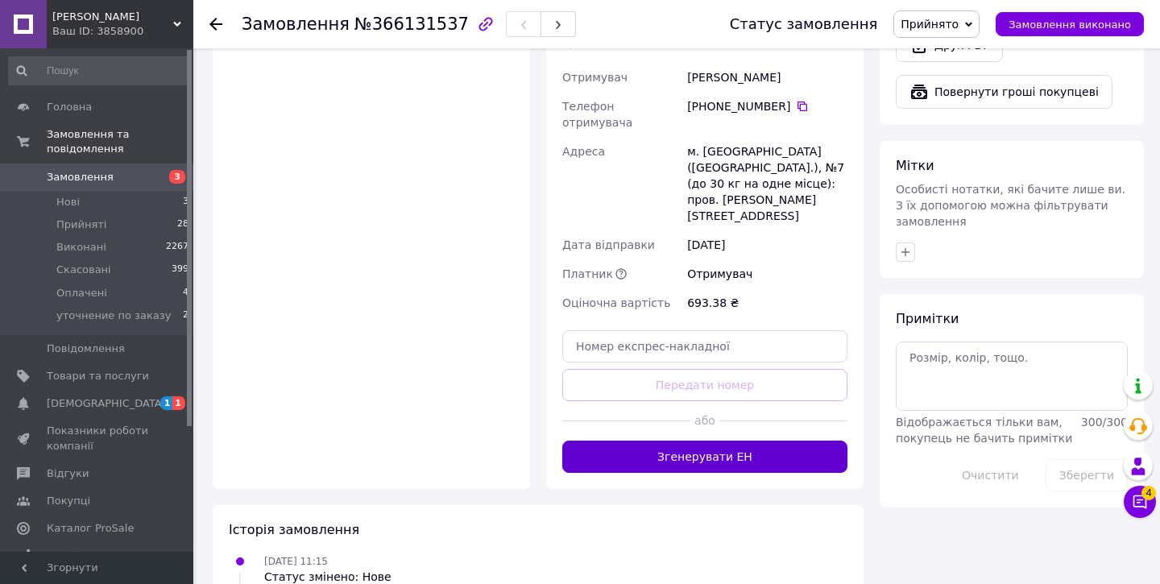
click at [752, 441] on button "Згенерувати ЕН" at bounding box center [704, 457] width 285 height 32
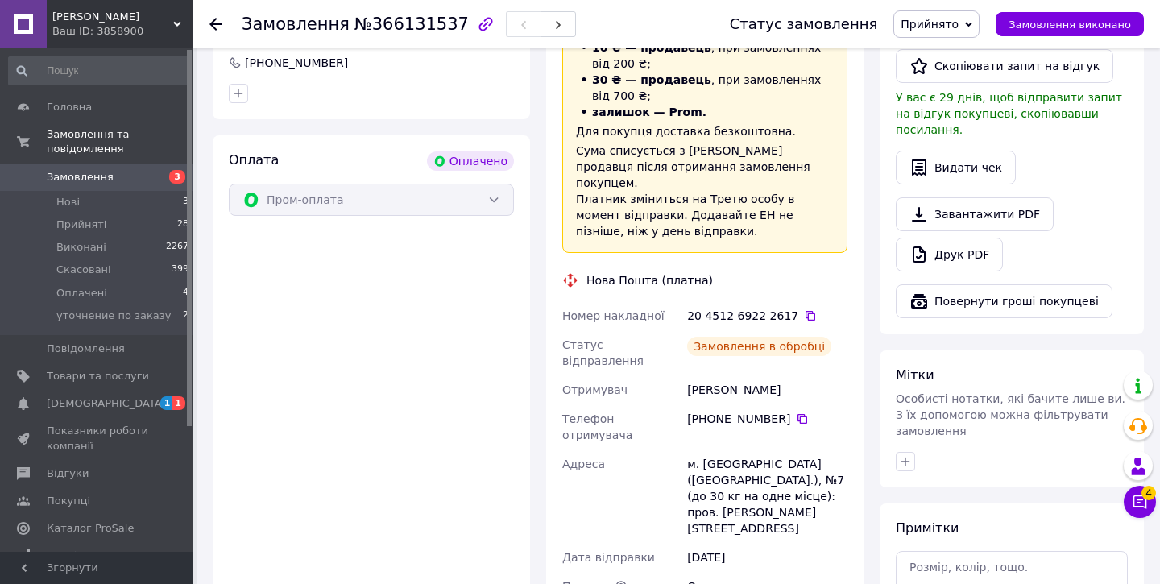
scroll to position [943, 0]
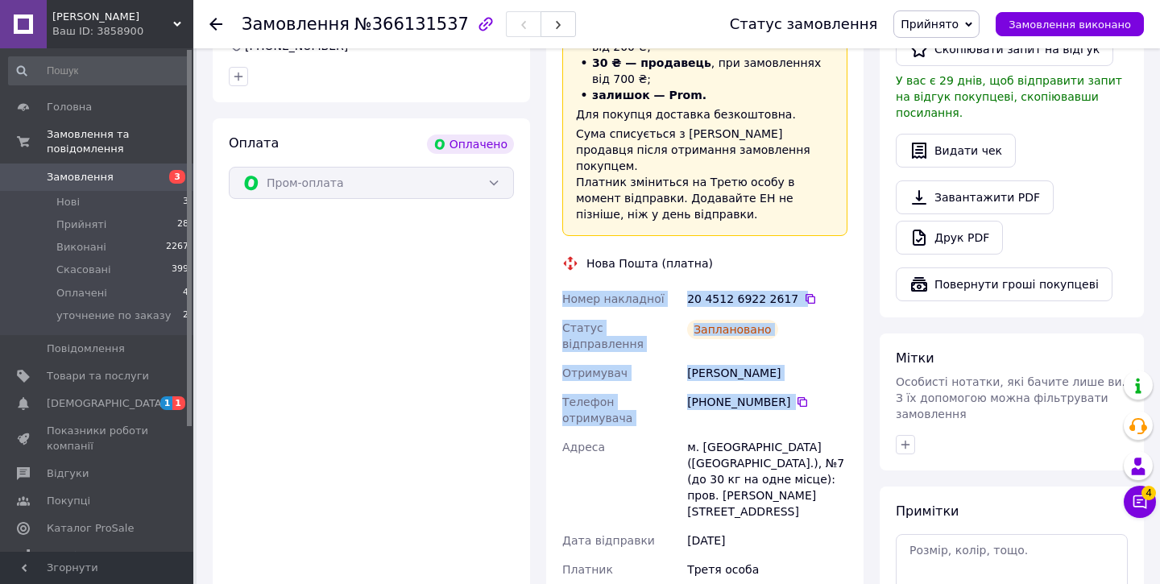
drag, startPoint x: 823, startPoint y: 344, endPoint x: 558, endPoint y: 252, distance: 279.8
click at [558, 252] on div "Доставка Редагувати «Дешева доставка»   для продавця [GEOGRAPHIC_DATA] на Prom.…" at bounding box center [704, 313] width 317 height 813
copy div "Номер накладної 20 4512 6922 2617   Статус відправлення Заплановано Отримувач […"
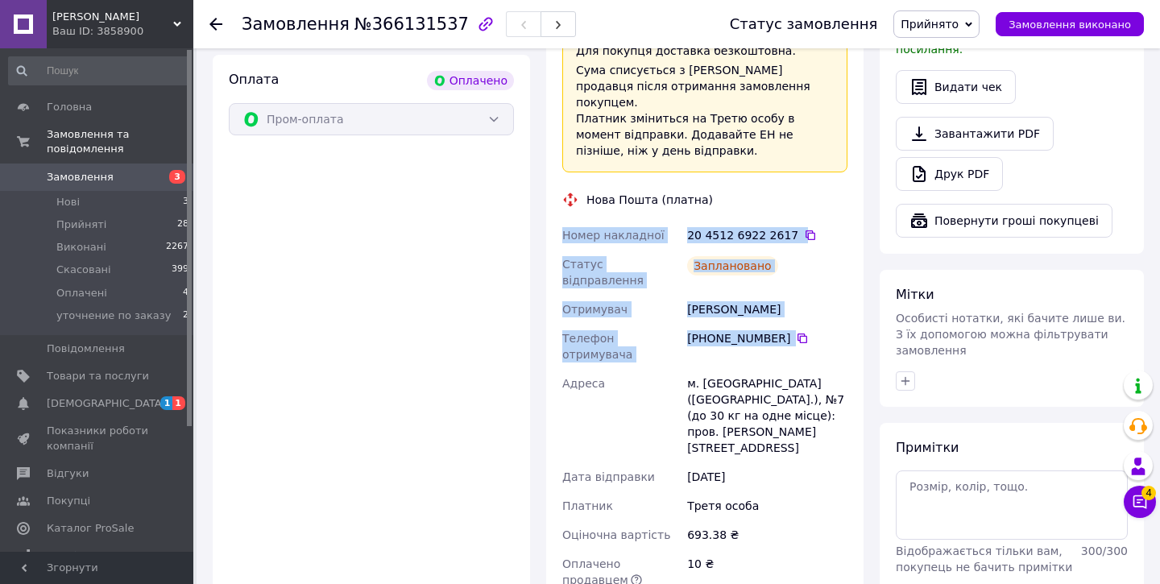
scroll to position [1006, 0]
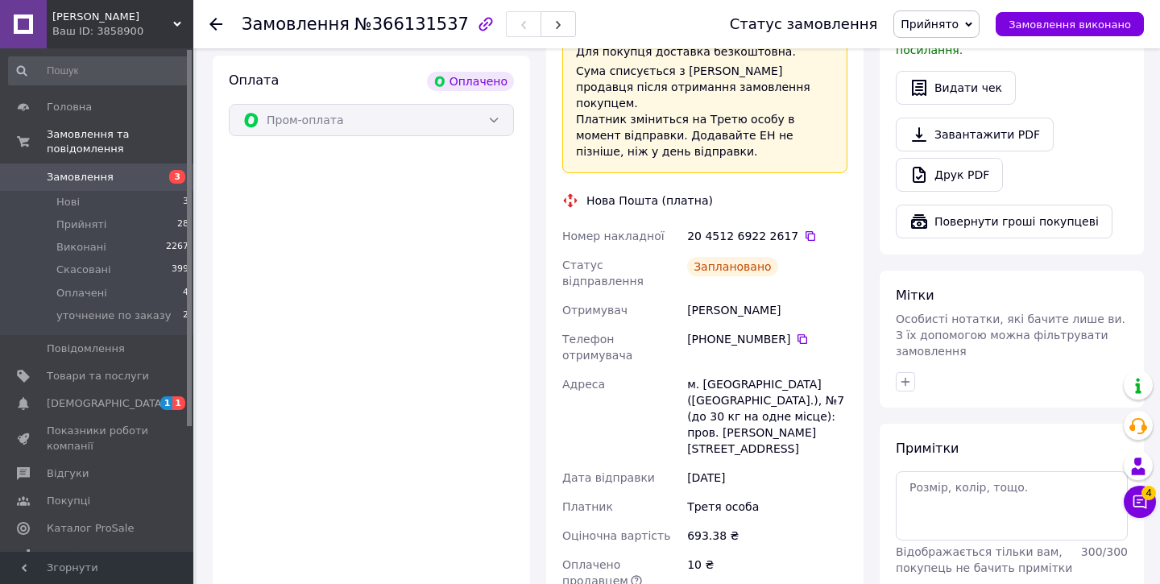
click at [218, 22] on icon at bounding box center [215, 24] width 13 height 13
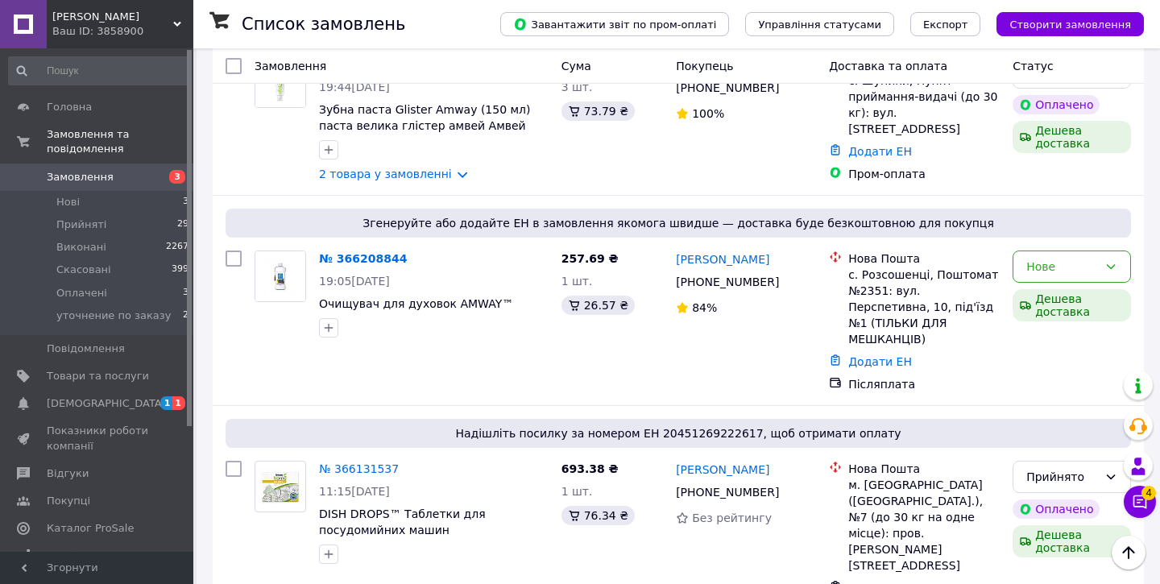
scroll to position [727, 0]
click at [1060, 257] on div "Нове" at bounding box center [1062, 266] width 72 height 18
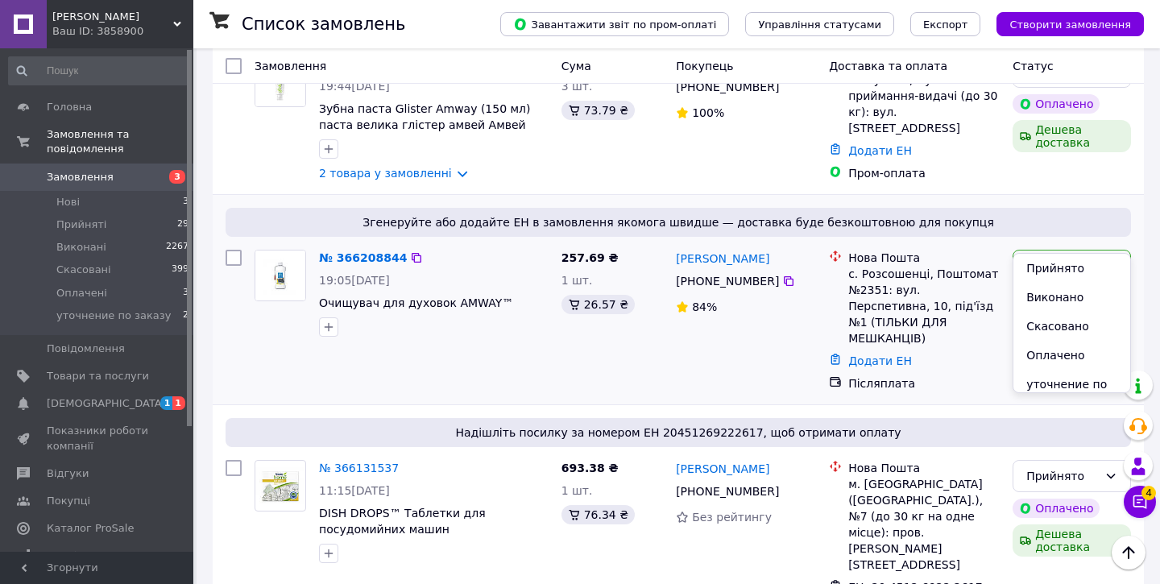
click at [1061, 250] on div "Нове Дешева доставка" at bounding box center [1071, 320] width 131 height 155
click at [1053, 276] on li "Прийнято" at bounding box center [1071, 268] width 117 height 29
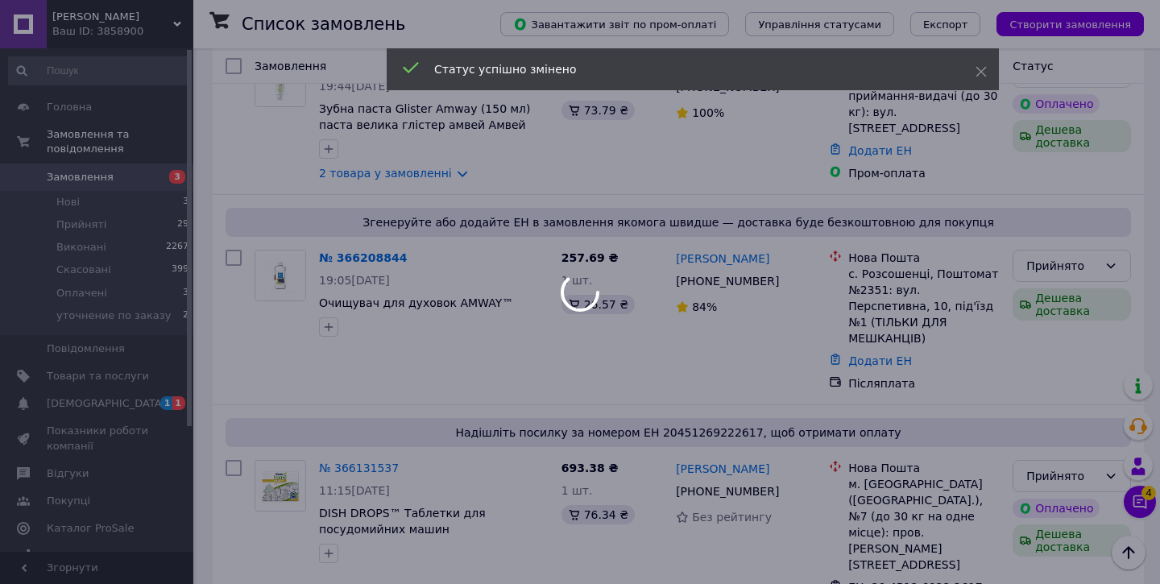
click at [278, 237] on div at bounding box center [580, 292] width 1160 height 584
click at [279, 237] on div at bounding box center [580, 292] width 1160 height 584
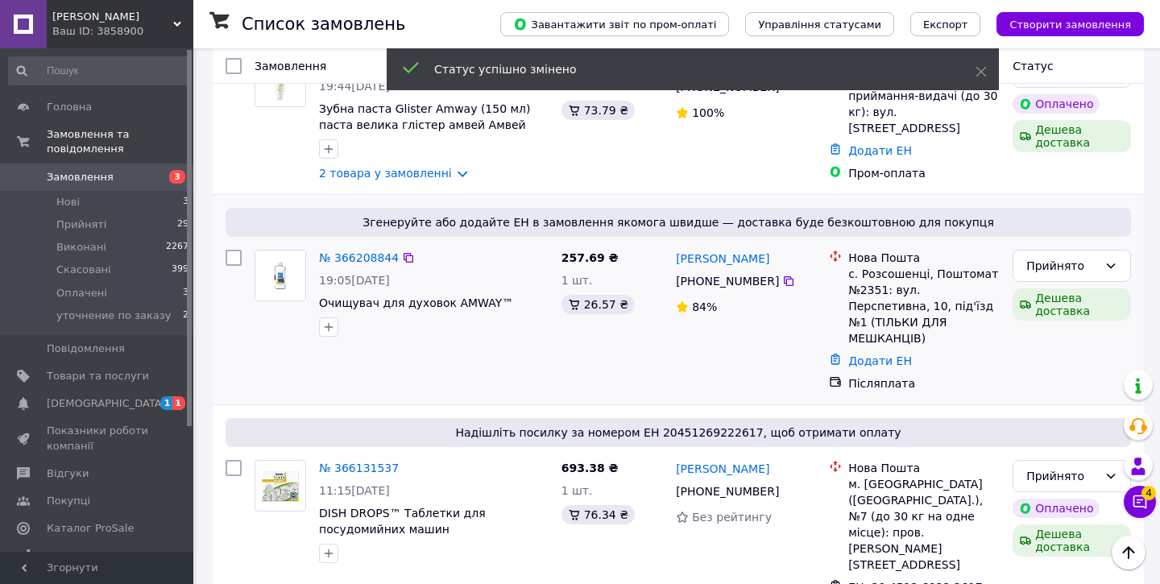
click at [280, 251] on img at bounding box center [280, 276] width 50 height 50
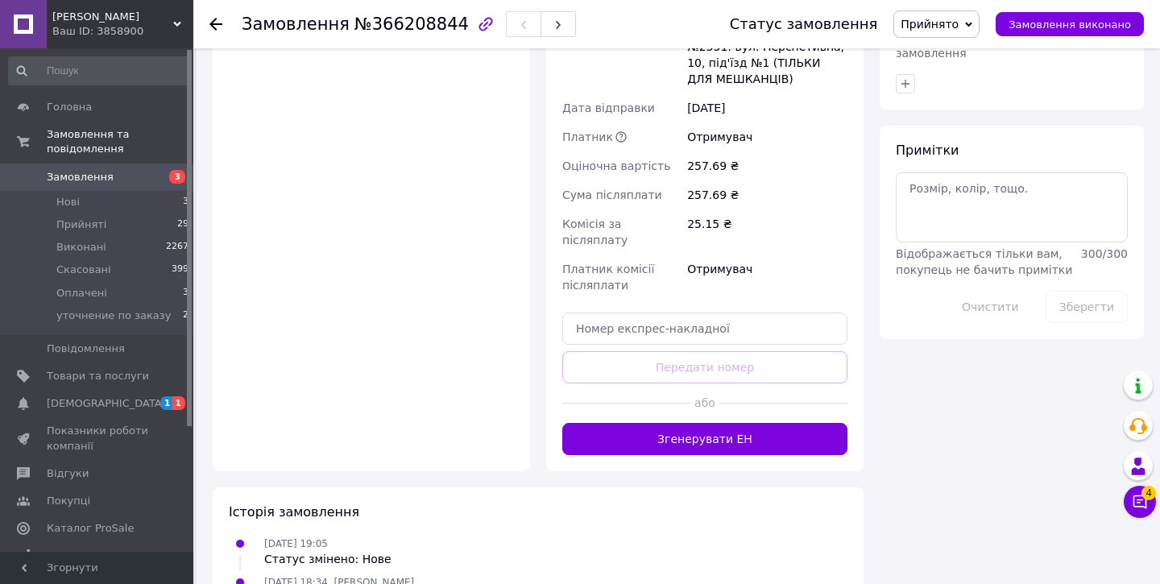
scroll to position [828, 0]
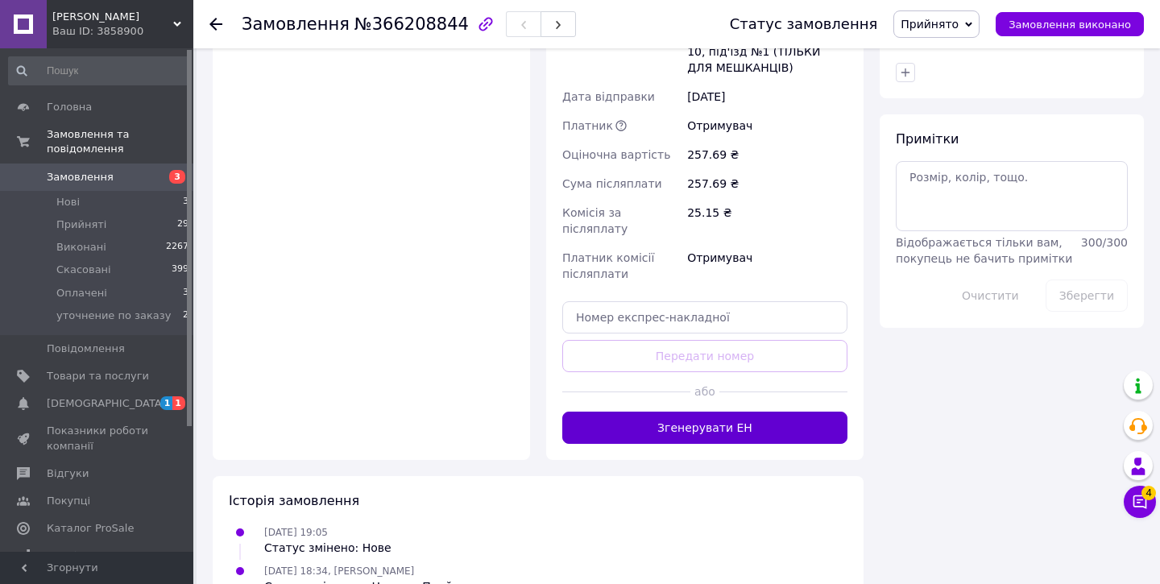
click at [617, 412] on button "Згенерувати ЕН" at bounding box center [704, 428] width 285 height 32
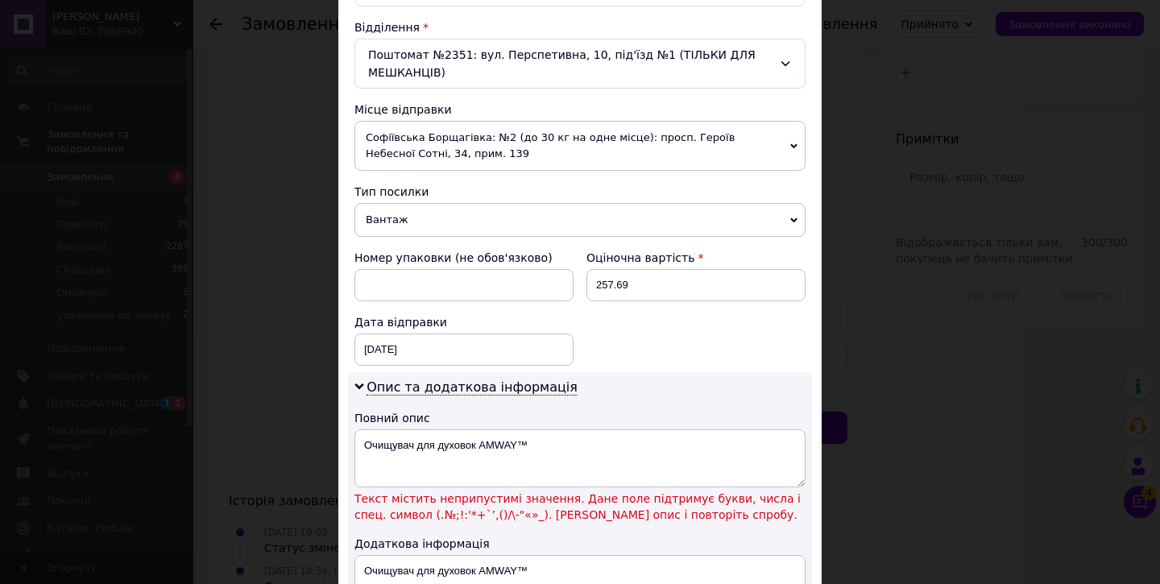
scroll to position [572, 0]
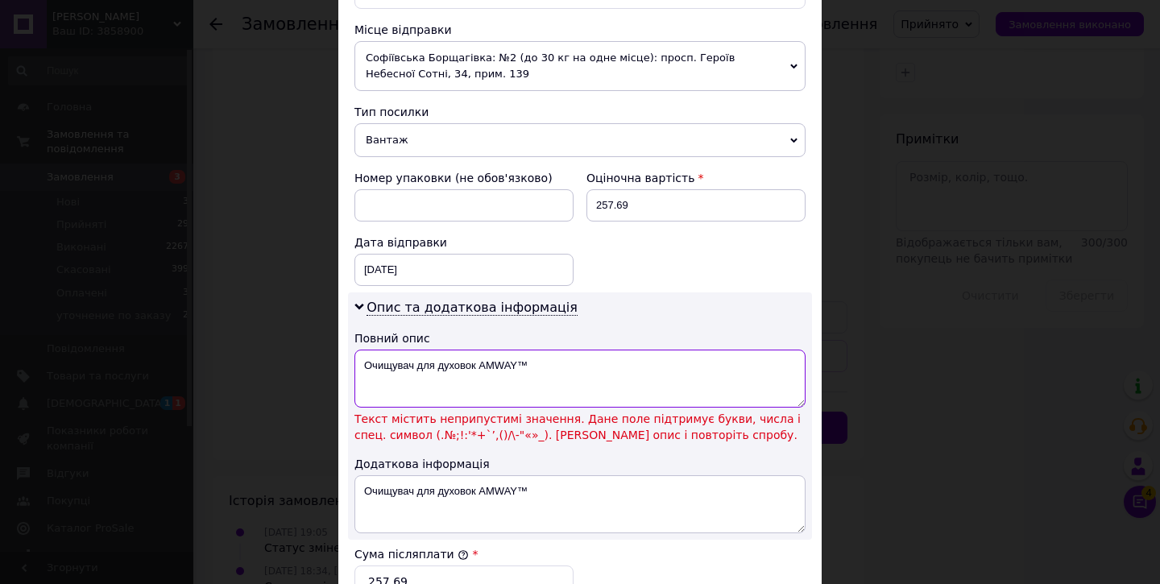
click at [527, 368] on textarea "Очищувач для духовок AMWAY™" at bounding box center [579, 379] width 451 height 58
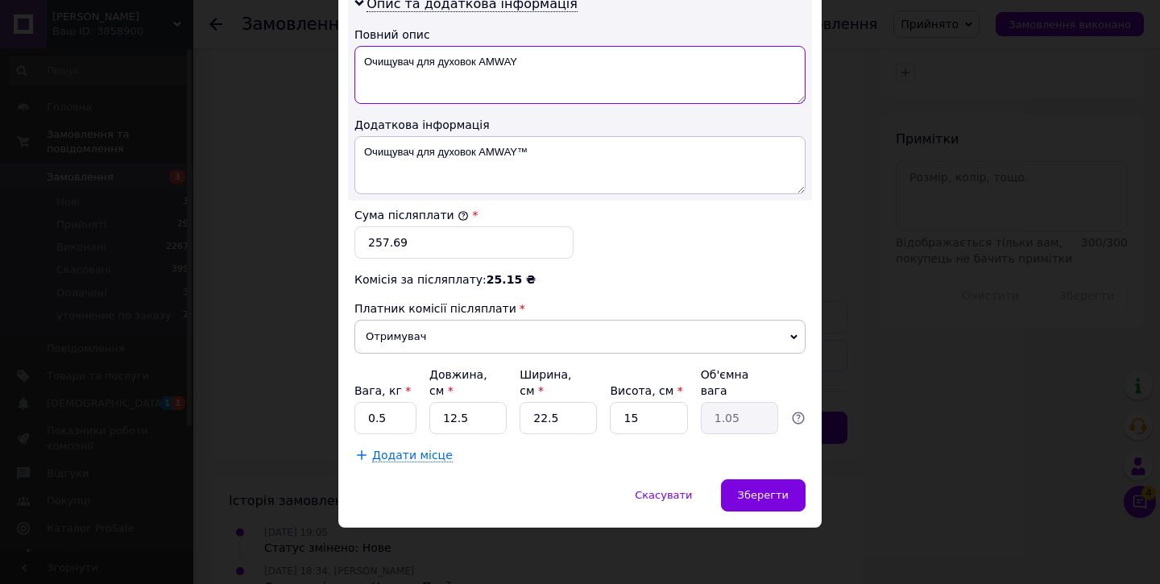
scroll to position [875, 0]
type textarea "Очищувач для духовок AMWAY"
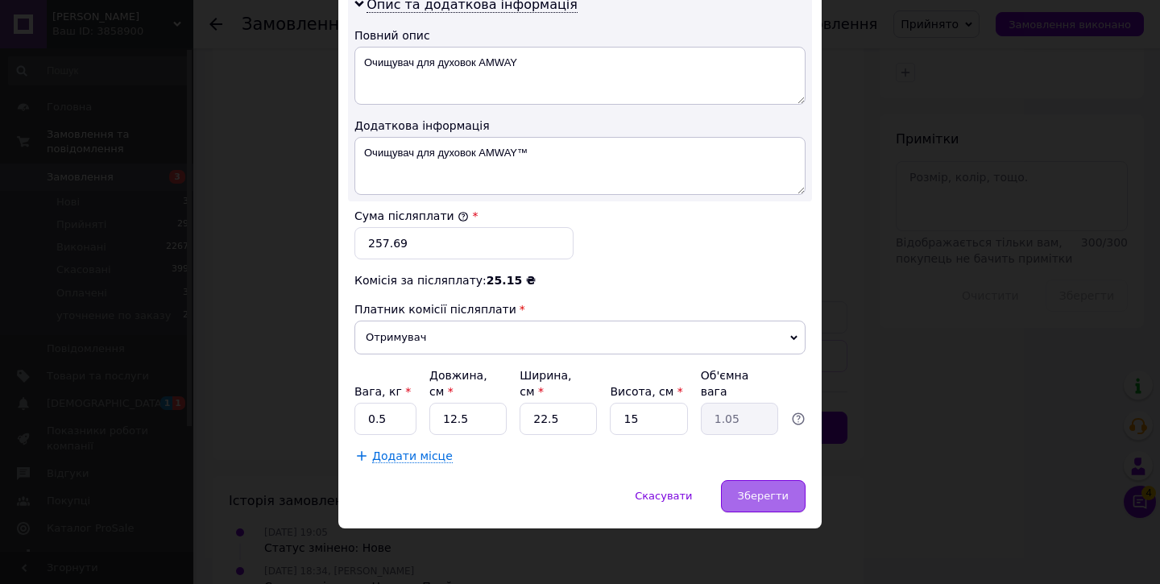
click at [739, 496] on span "Зберегти" at bounding box center [763, 496] width 51 height 12
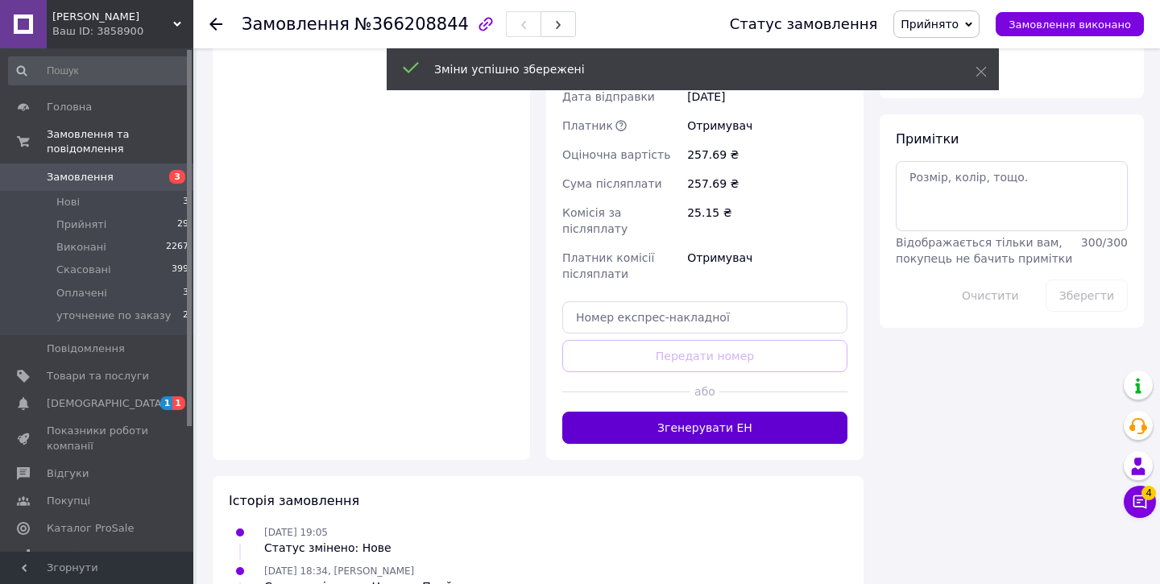
click at [706, 412] on button "Згенерувати ЕН" at bounding box center [704, 428] width 285 height 32
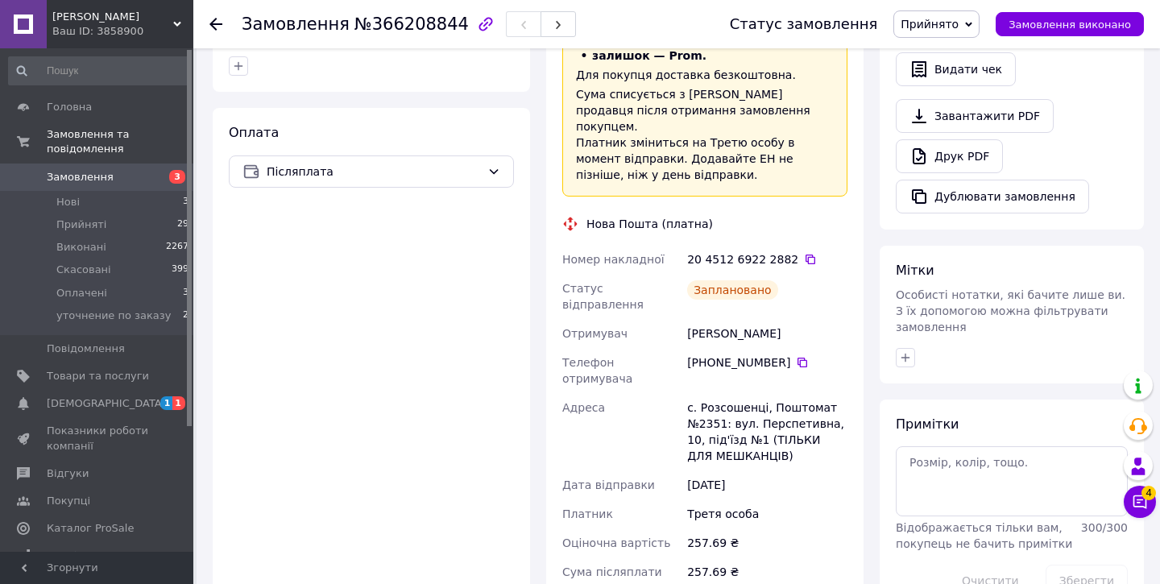
scroll to position [514, 0]
click at [828, 354] on div "[PHONE_NUMBER]" at bounding box center [767, 370] width 167 height 45
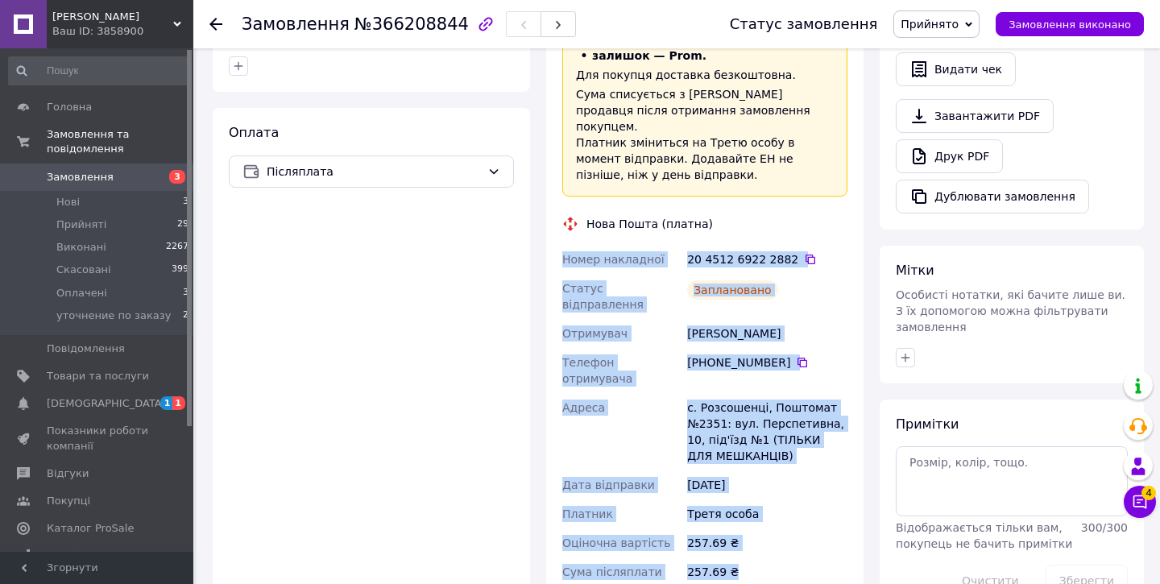
drag, startPoint x: 740, startPoint y: 538, endPoint x: 567, endPoint y: 238, distance: 346.2
click at [567, 245] on div "Номер накладної 20 4512 6922 2882   Статус відправлення Заплановано Отримувач […" at bounding box center [705, 483] width 292 height 477
copy div "Номер накладної 20 4512 6922 2882   Статус відправлення Заплановано Отримувач […"
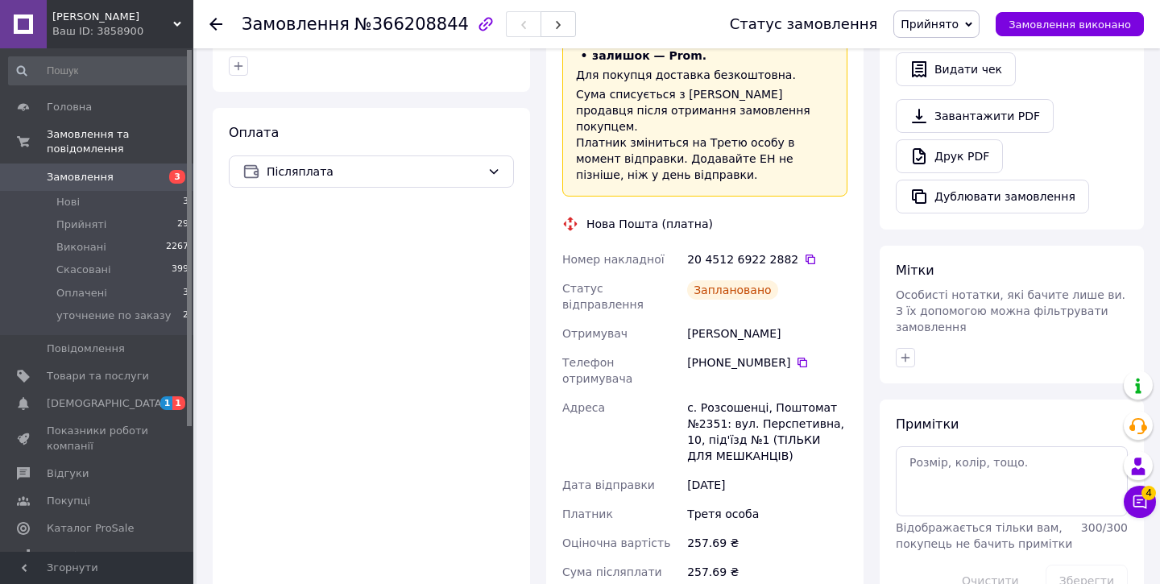
click at [213, 27] on use at bounding box center [215, 24] width 13 height 13
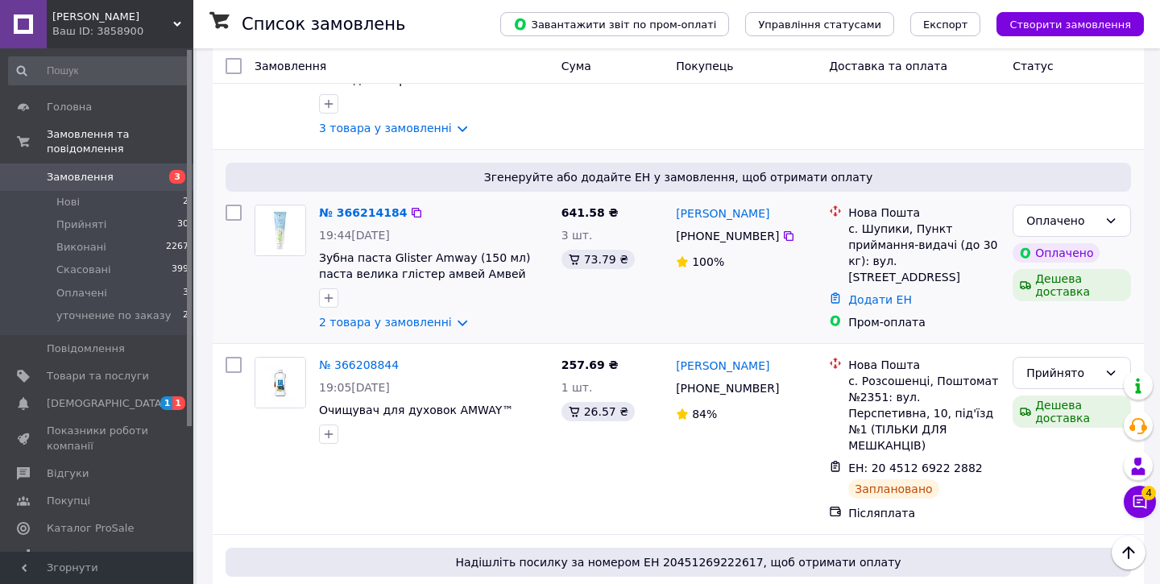
scroll to position [579, 0]
click at [1112, 204] on div "Оплачено" at bounding box center [1072, 220] width 118 height 32
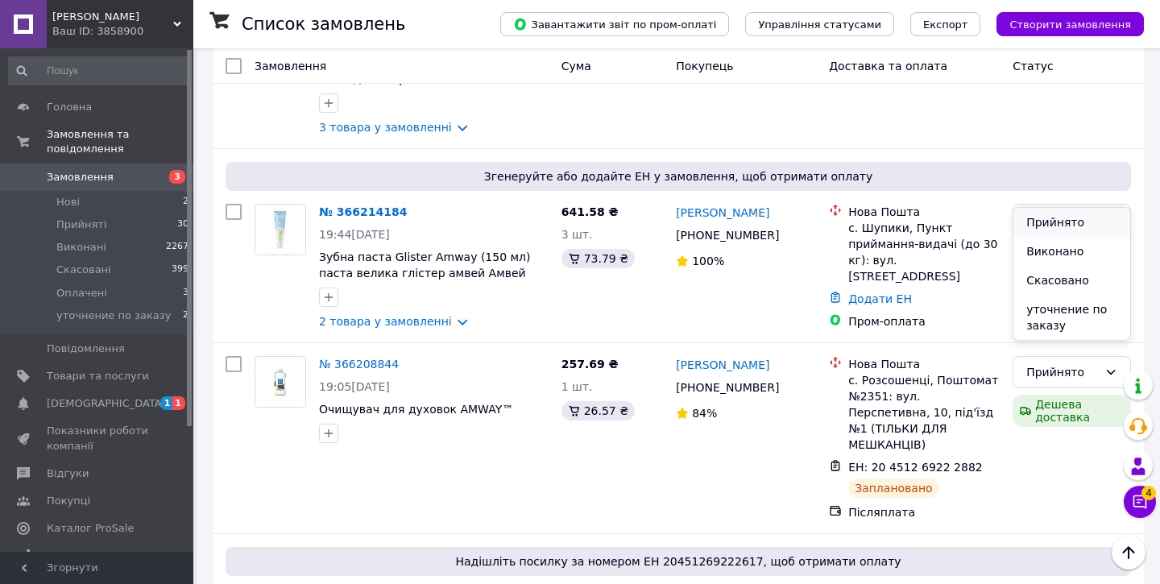
click at [1063, 229] on li "Прийнято" at bounding box center [1071, 222] width 117 height 29
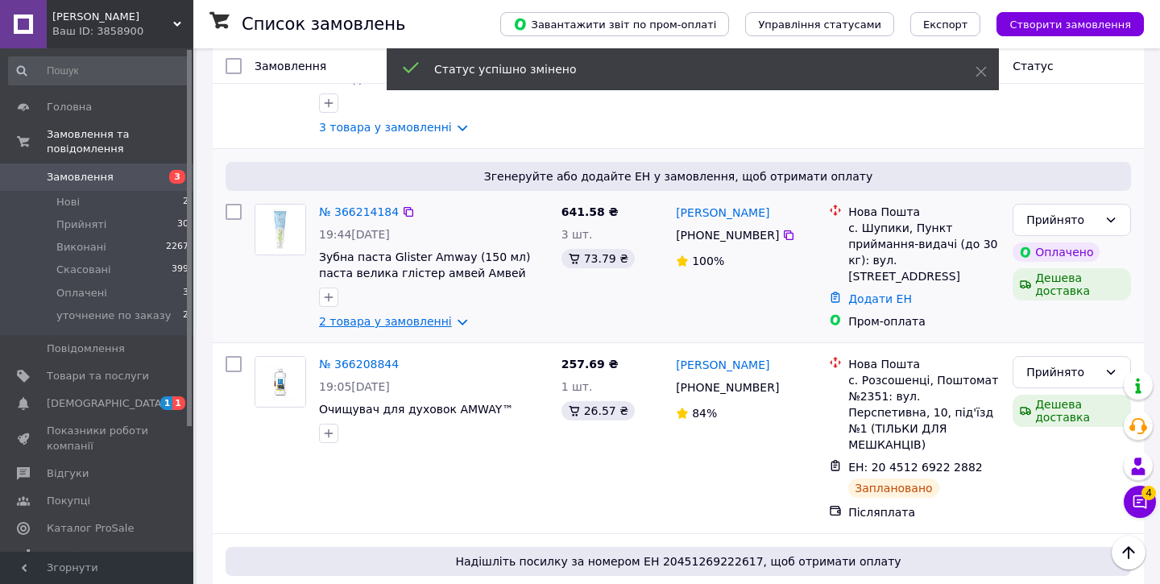
click at [328, 315] on link "2 товара у замовленні" at bounding box center [385, 321] width 133 height 13
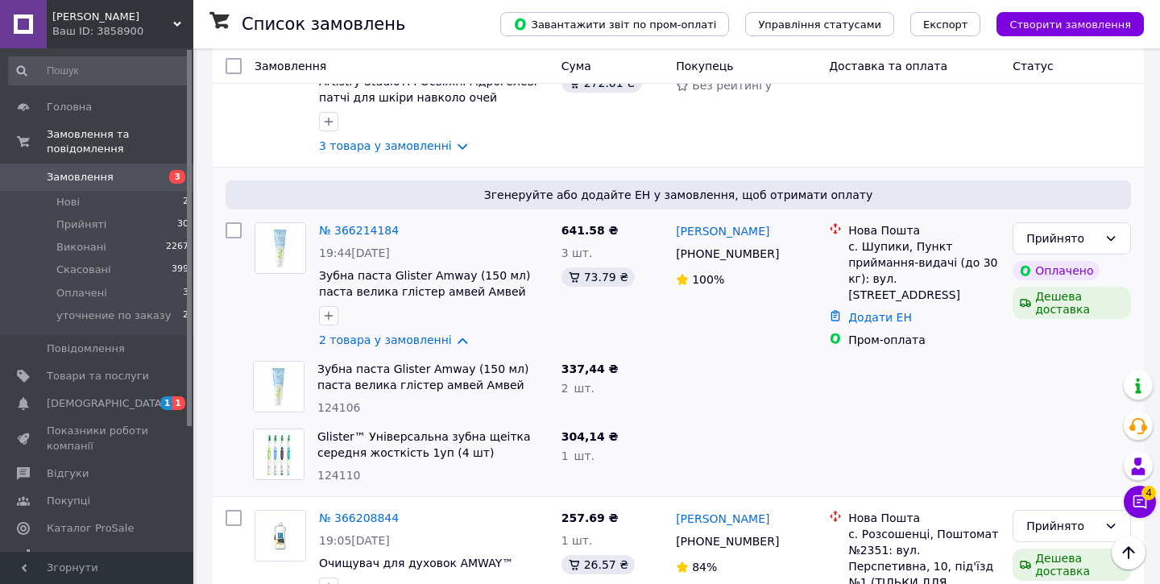
scroll to position [558, 0]
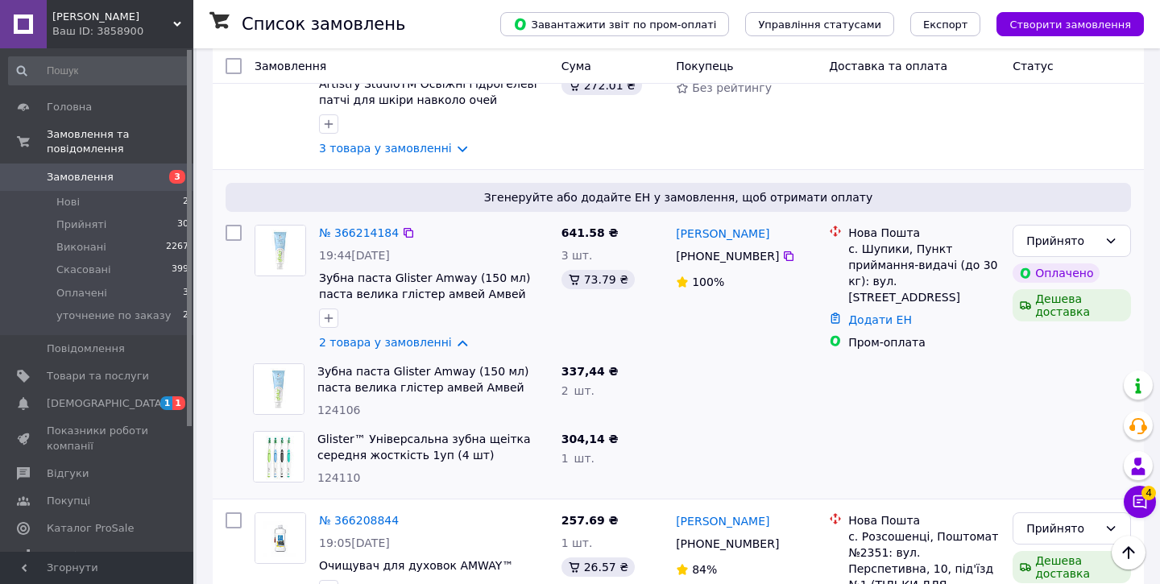
click at [291, 226] on img at bounding box center [280, 251] width 50 height 50
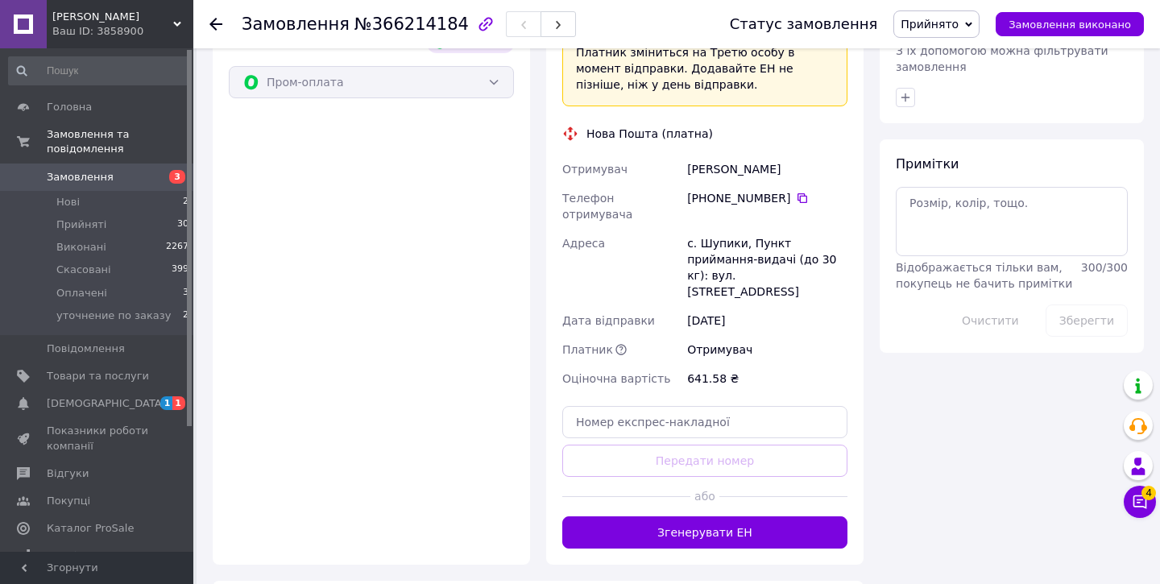
scroll to position [1320, 0]
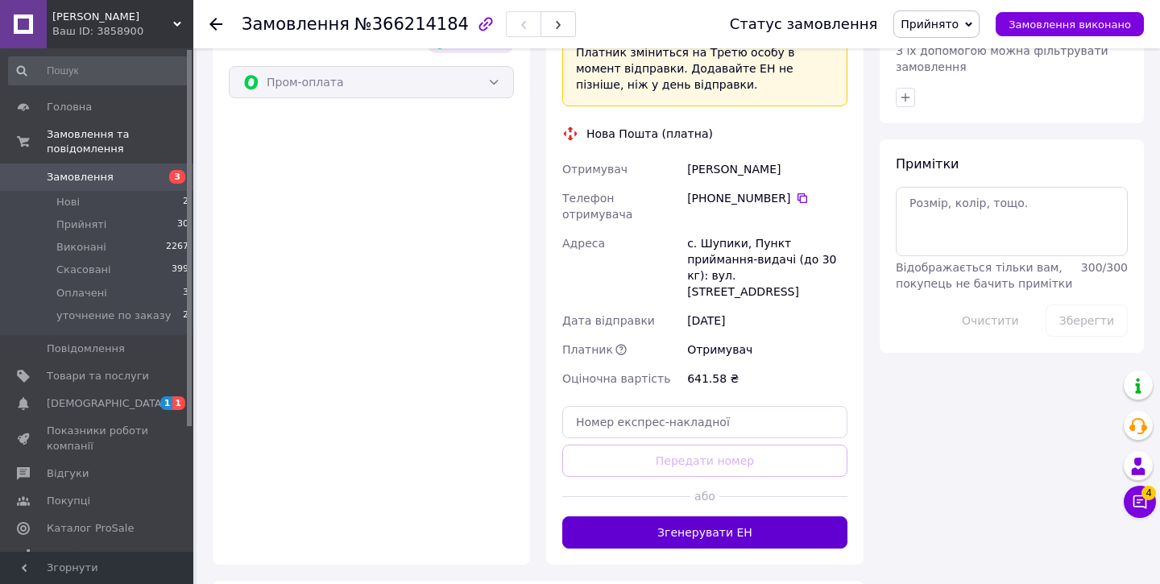
click at [654, 516] on button "Згенерувати ЕН" at bounding box center [704, 532] width 285 height 32
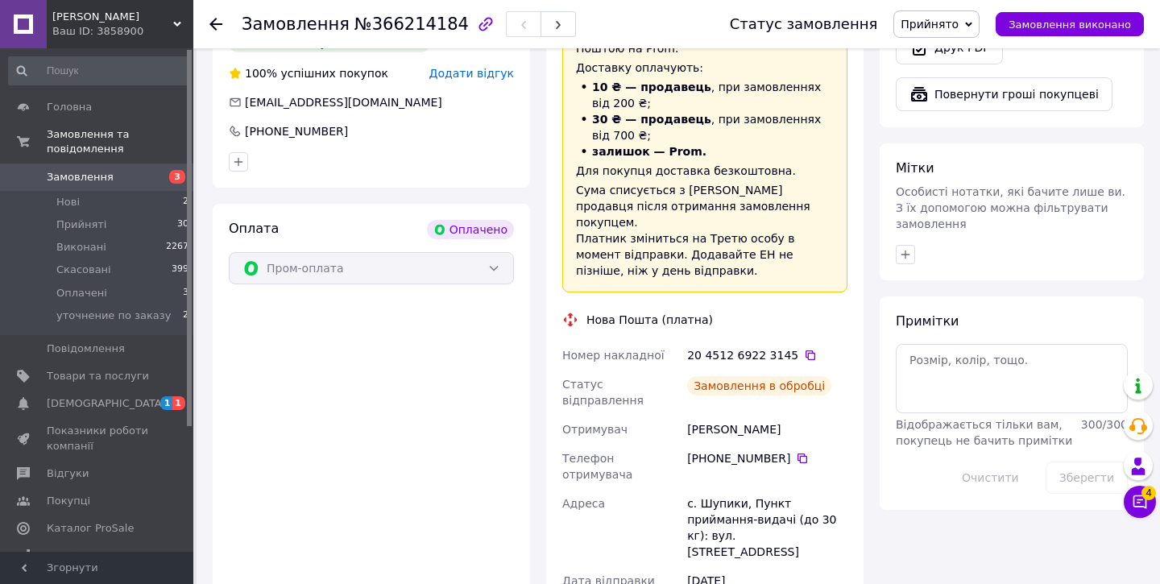
scroll to position [1135, 0]
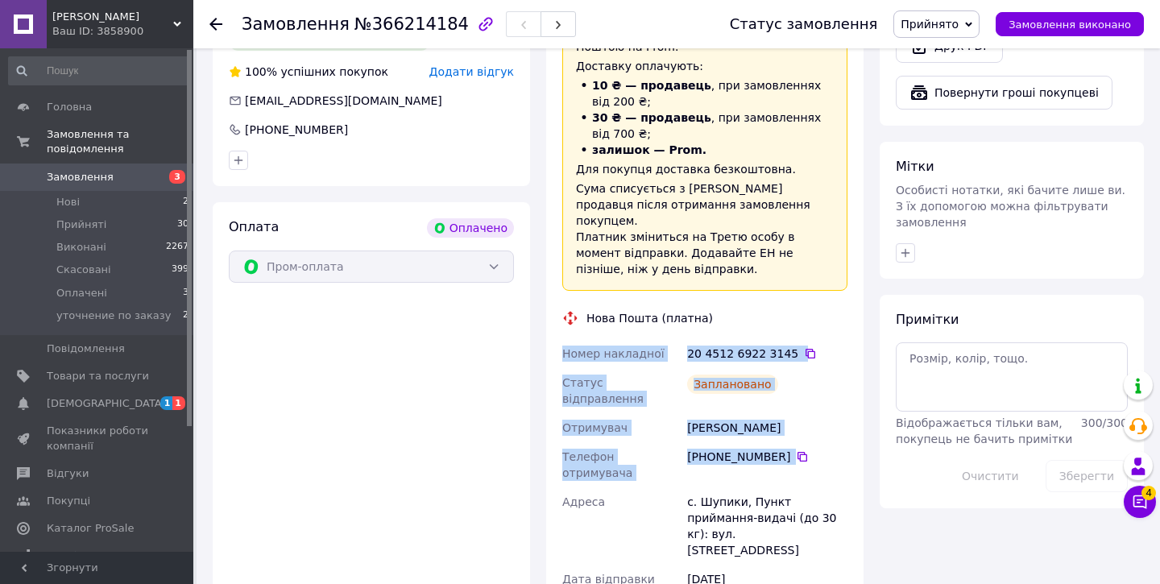
drag, startPoint x: 820, startPoint y: 401, endPoint x: 553, endPoint y: 291, distance: 289.3
click at [553, 290] on div "Доставка Редагувати «Дешева доставка»   для продавця [GEOGRAPHIC_DATA] на Prom.…" at bounding box center [704, 359] width 317 height 797
copy div "Номер накладної 20 4512 6922 3145   Статус відправлення Заплановано Отримувач […"
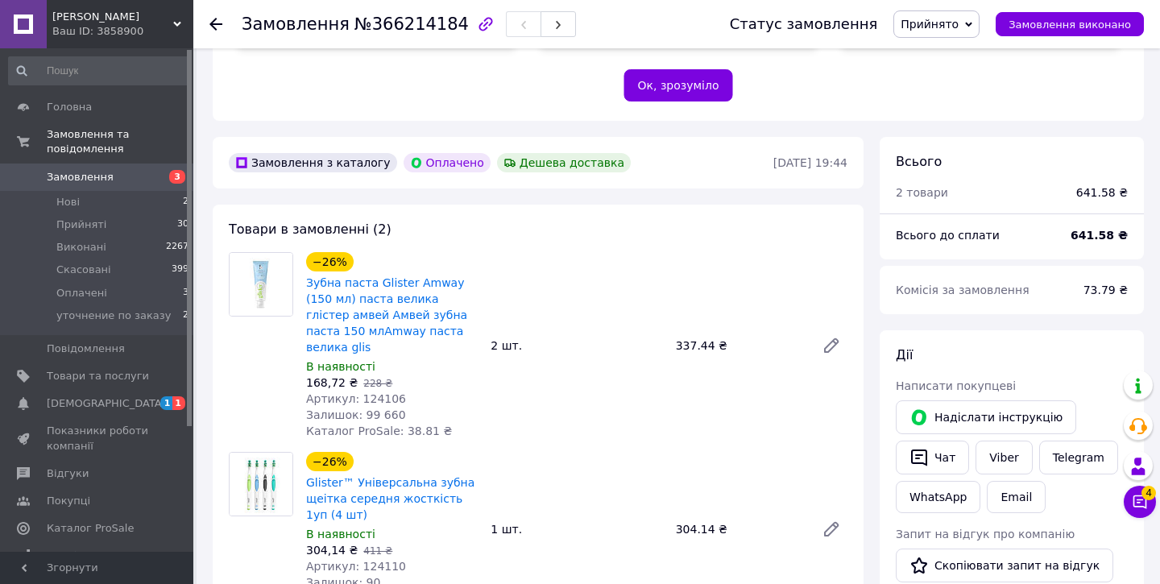
scroll to position [427, 0]
click at [222, 21] on icon at bounding box center [215, 24] width 13 height 13
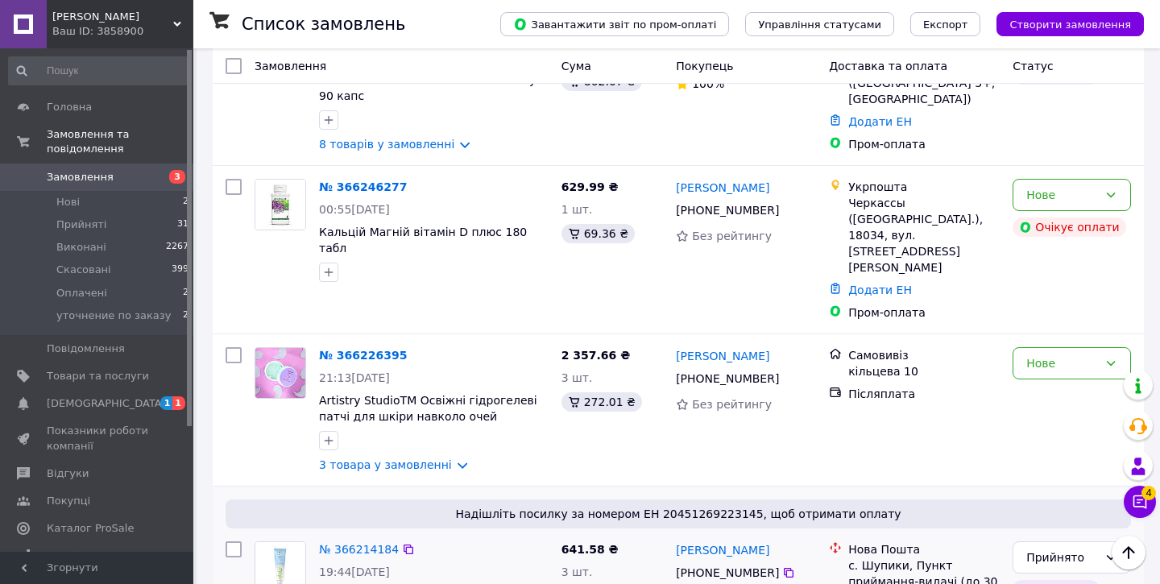
scroll to position [244, 0]
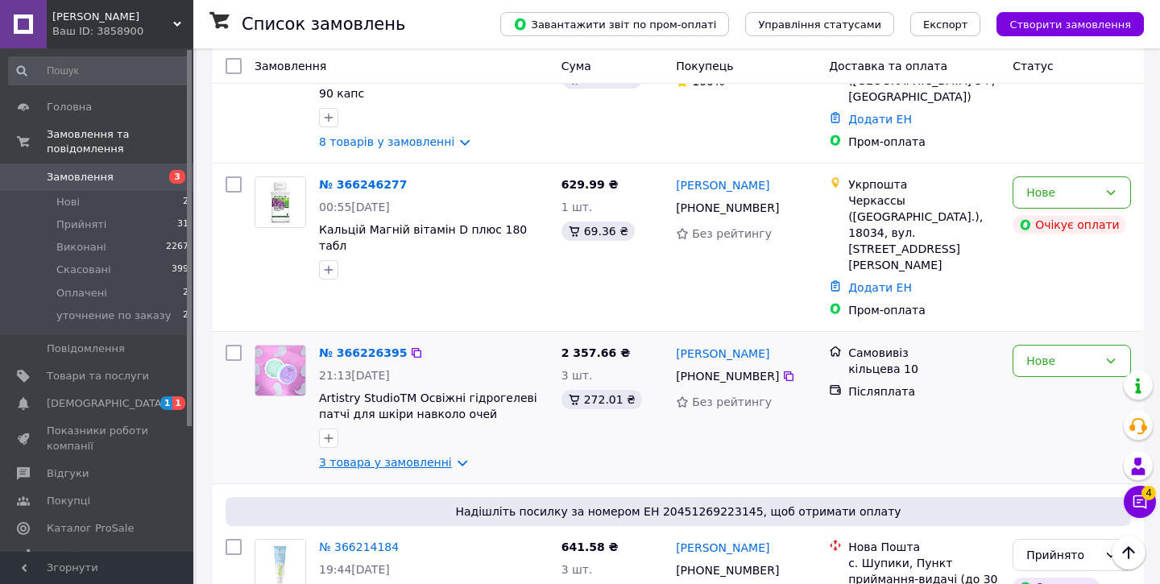
click at [392, 456] on link "3 товара у замовленні" at bounding box center [385, 462] width 133 height 13
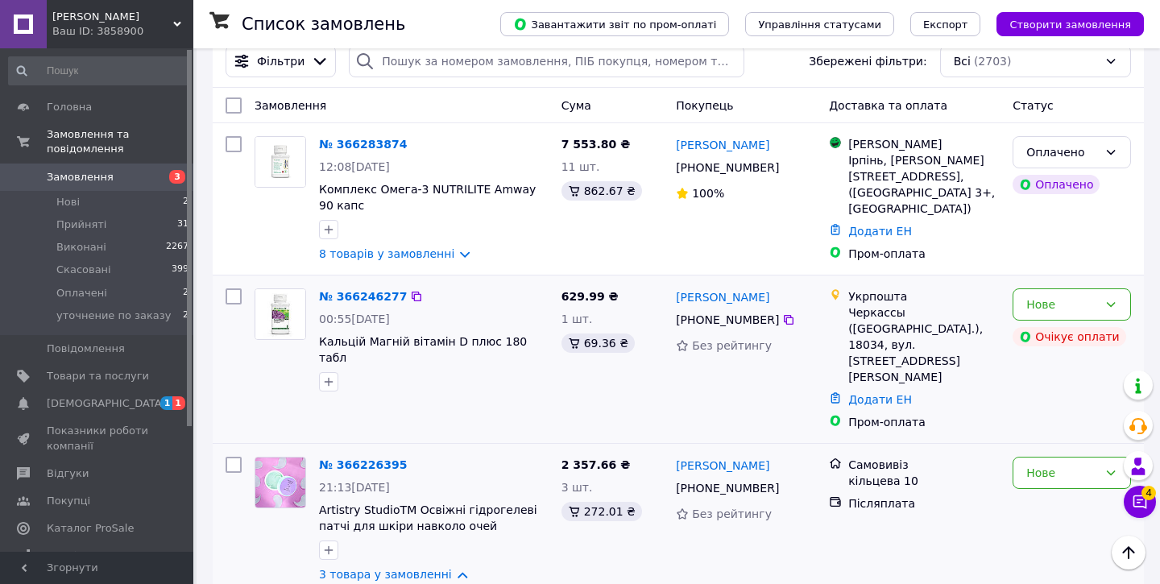
scroll to position [133, 0]
click at [307, 298] on div at bounding box center [280, 339] width 64 height 116
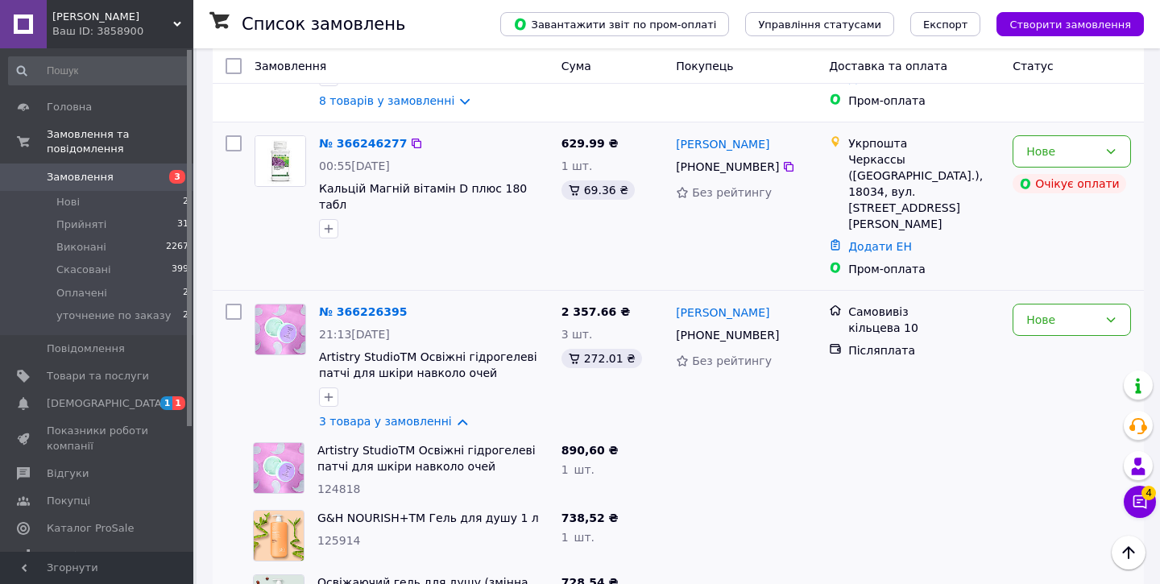
scroll to position [309, 0]
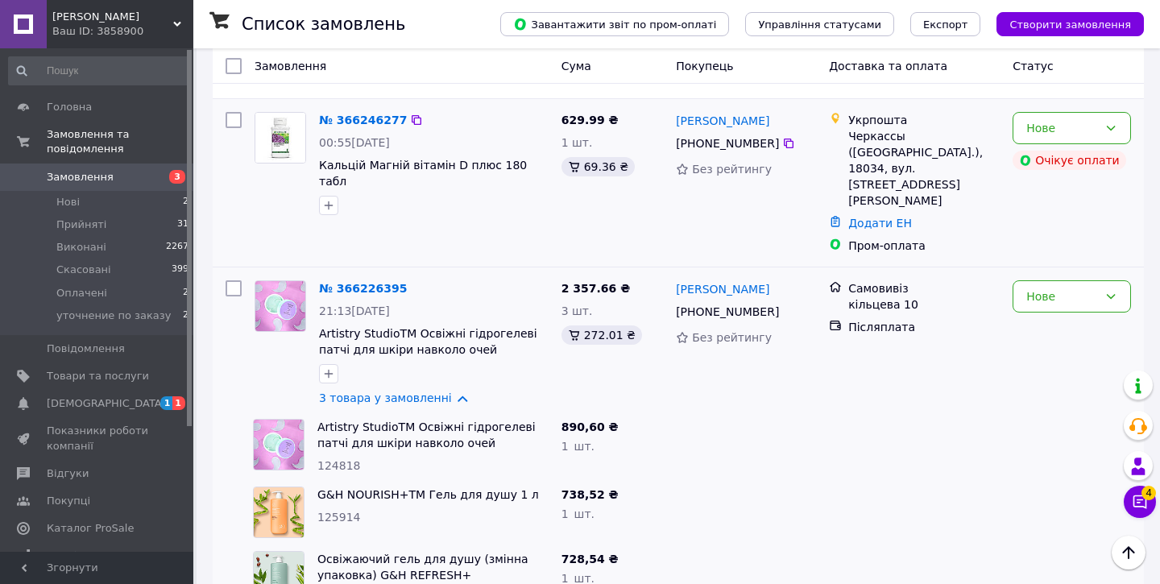
click at [292, 126] on img at bounding box center [280, 138] width 50 height 50
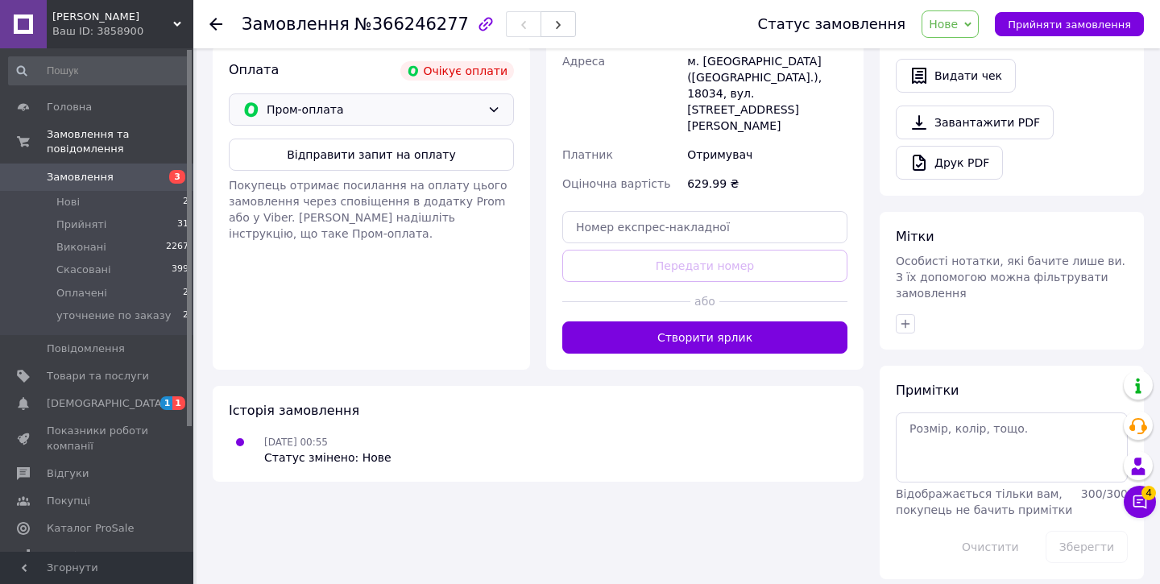
scroll to position [576, 0]
click at [401, 126] on div "Пром-оплата" at bounding box center [371, 110] width 285 height 32
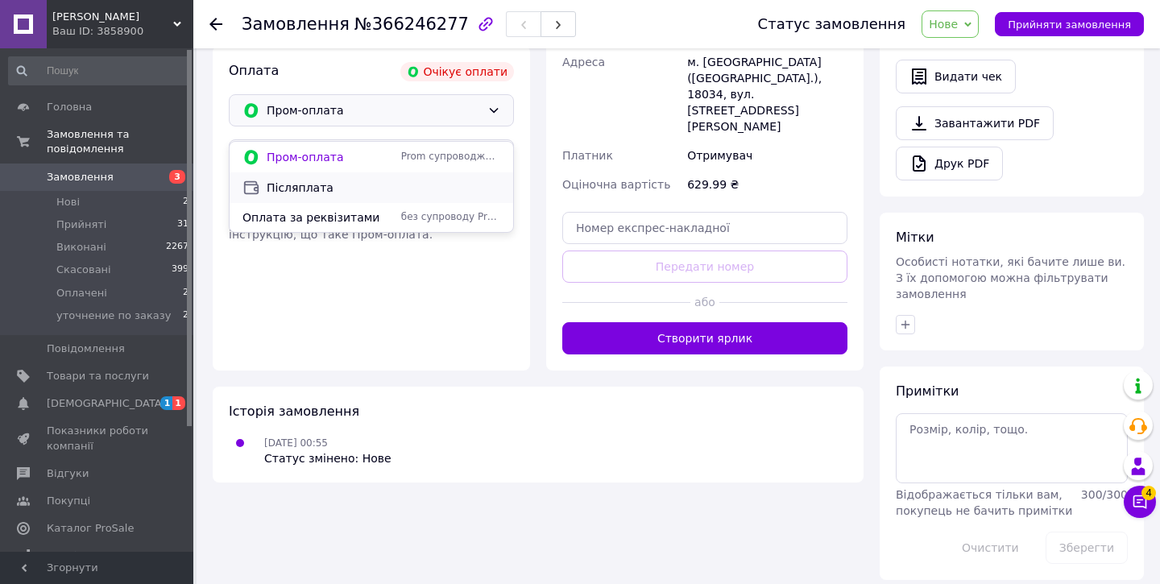
click at [369, 201] on div "Післяплата" at bounding box center [372, 187] width 284 height 31
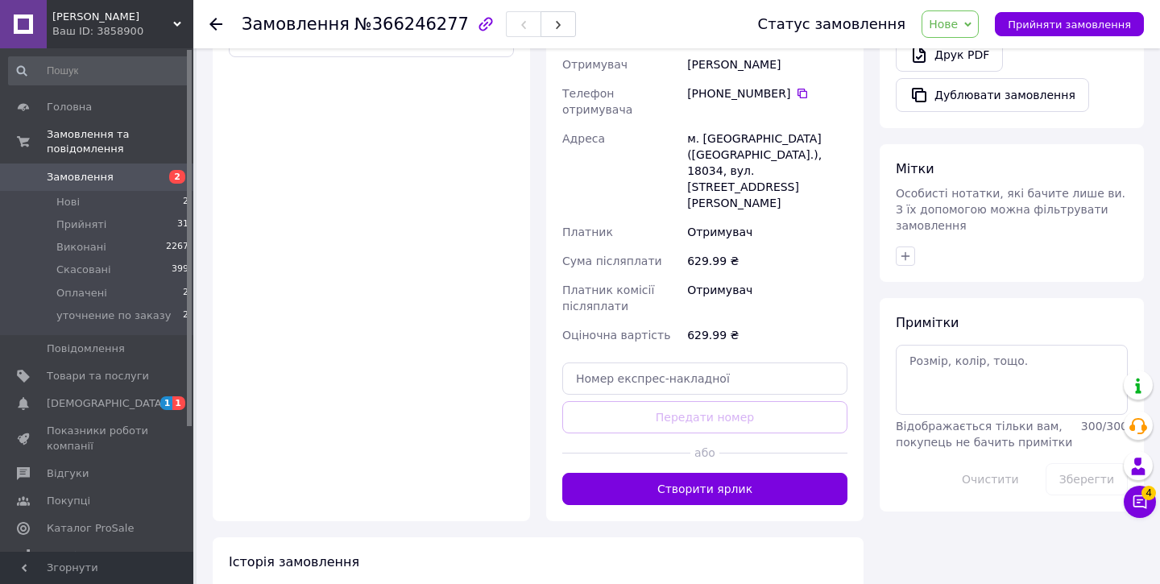
scroll to position [647, 0]
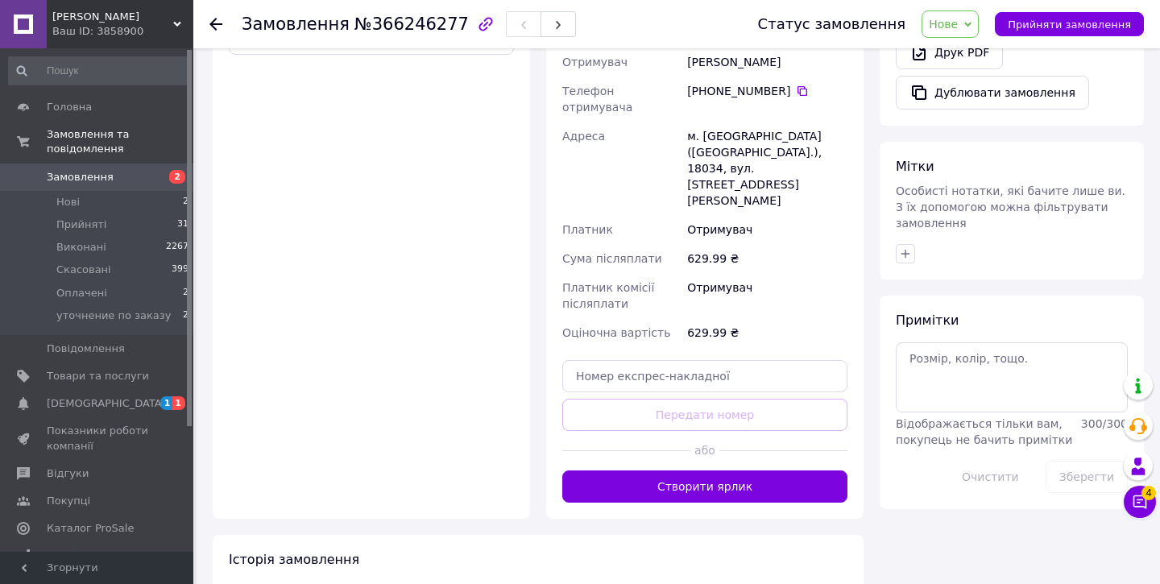
click at [646, 466] on div "Доставка Редагувати Спецтариф Укрпошта Стандарт 35 ₴ - до 30 кг і об'ємом до 20…" at bounding box center [704, 126] width 317 height 785
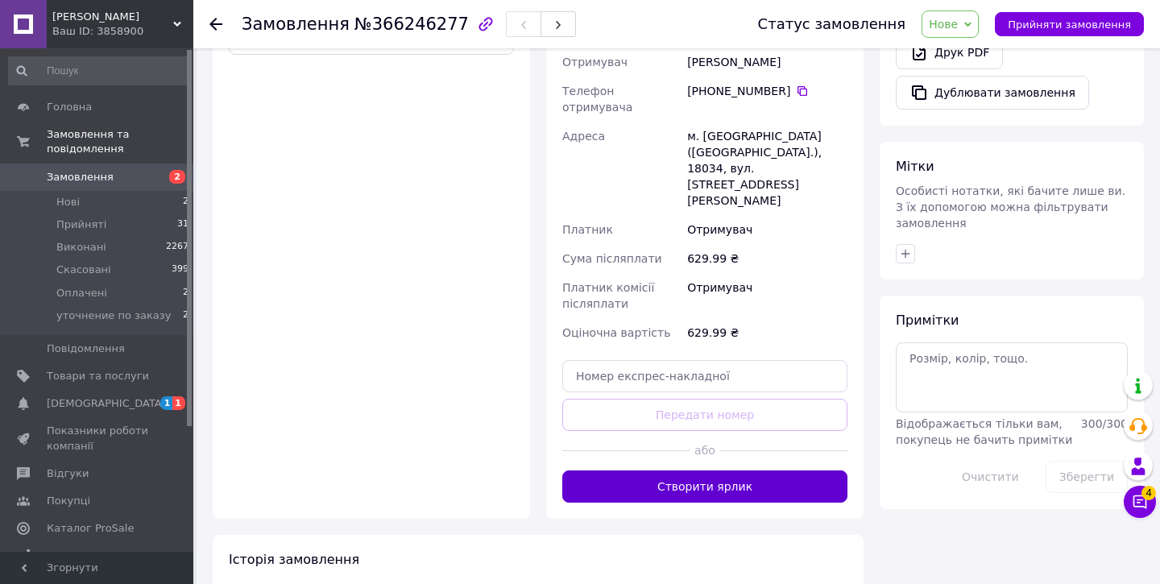
click at [646, 470] on button "Створити ярлик" at bounding box center [704, 486] width 285 height 32
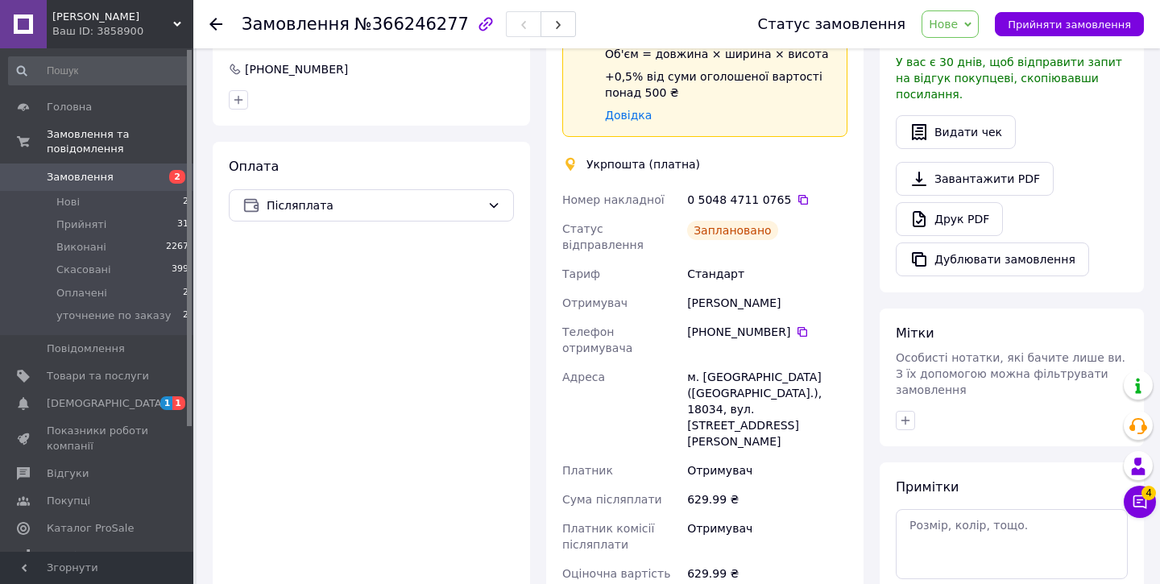
scroll to position [480, 0]
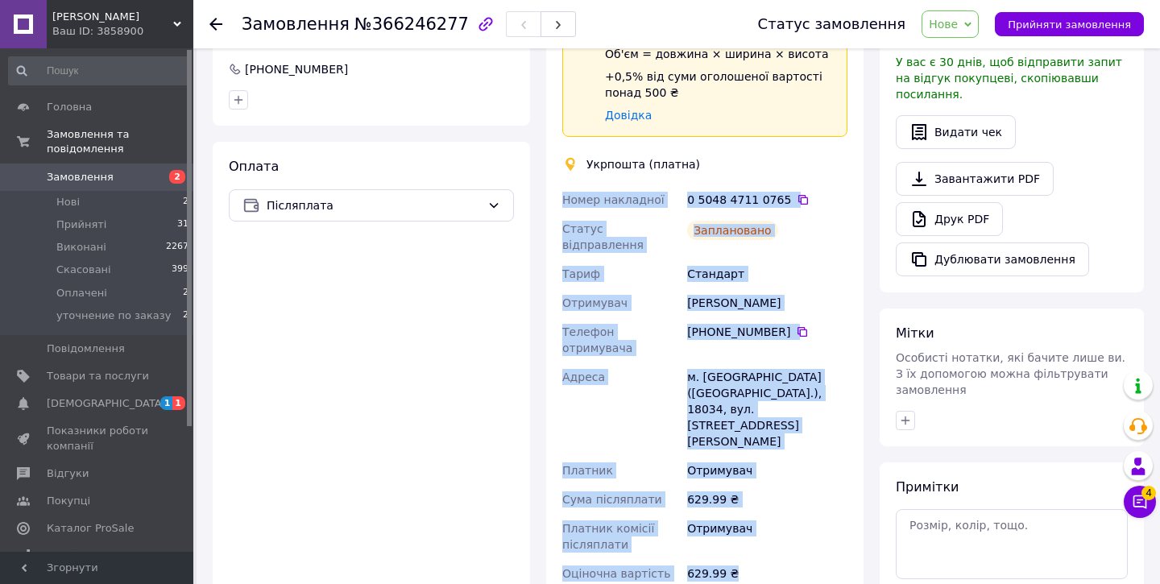
drag, startPoint x: 739, startPoint y: 516, endPoint x: 574, endPoint y: 179, distance: 375.4
click at [574, 180] on div "Доставка Редагувати Спецтариф Укрпошта Стандарт 35 ₴ - до 30 кг і об'ємом до 20…" at bounding box center [704, 289] width 285 height 745
copy div "Номер накладної 0 5048 4711 0765   Статус відправлення Заплановано Тариф Станда…"
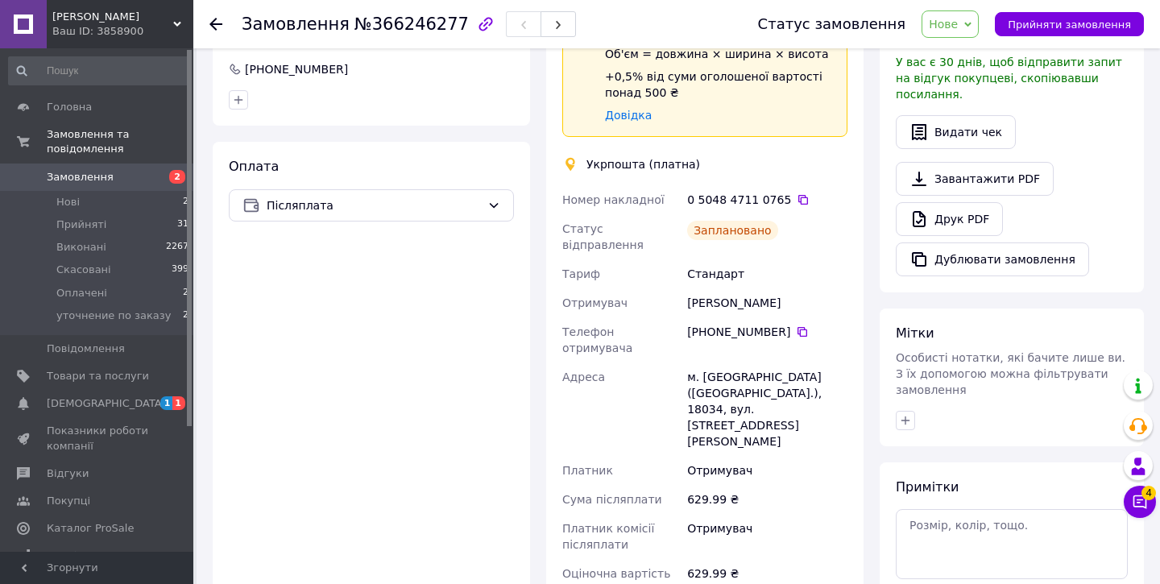
click at [219, 23] on use at bounding box center [215, 24] width 13 height 13
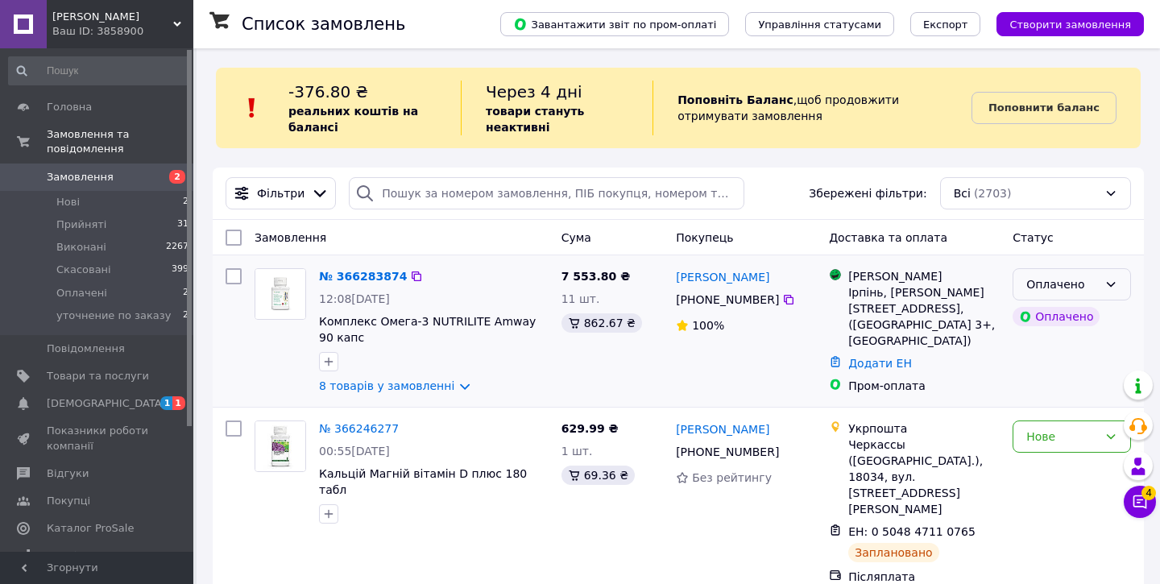
click at [1110, 289] on icon at bounding box center [1111, 284] width 13 height 13
click at [1066, 313] on li "Прийнято" at bounding box center [1071, 319] width 117 height 29
click at [374, 383] on link "8 товарів у замовленні" at bounding box center [386, 385] width 135 height 13
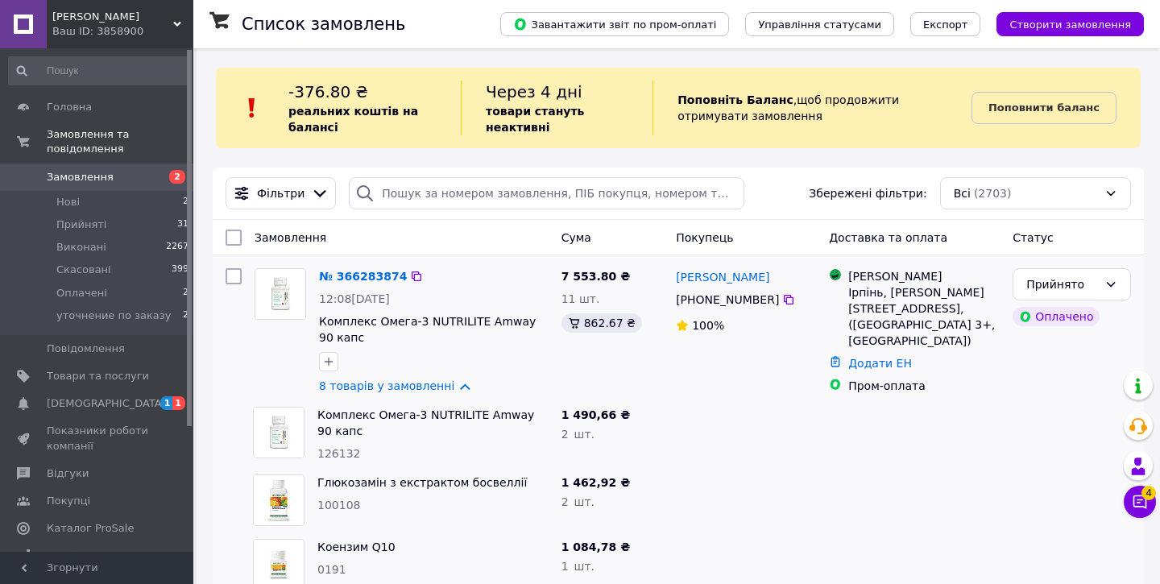
click at [286, 302] on img at bounding box center [280, 294] width 50 height 50
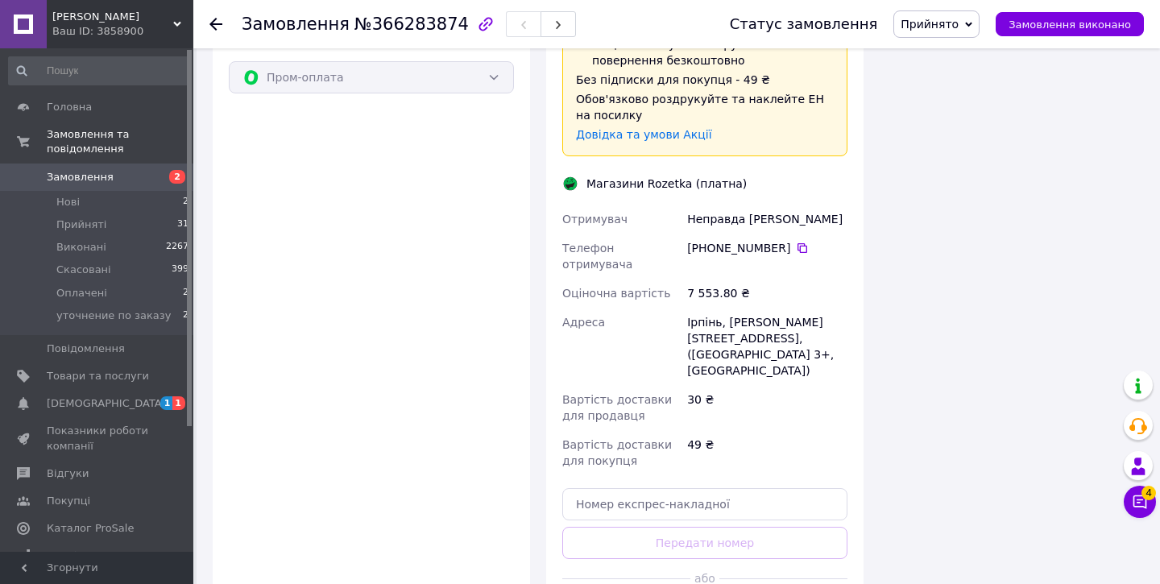
scroll to position [2058, 0]
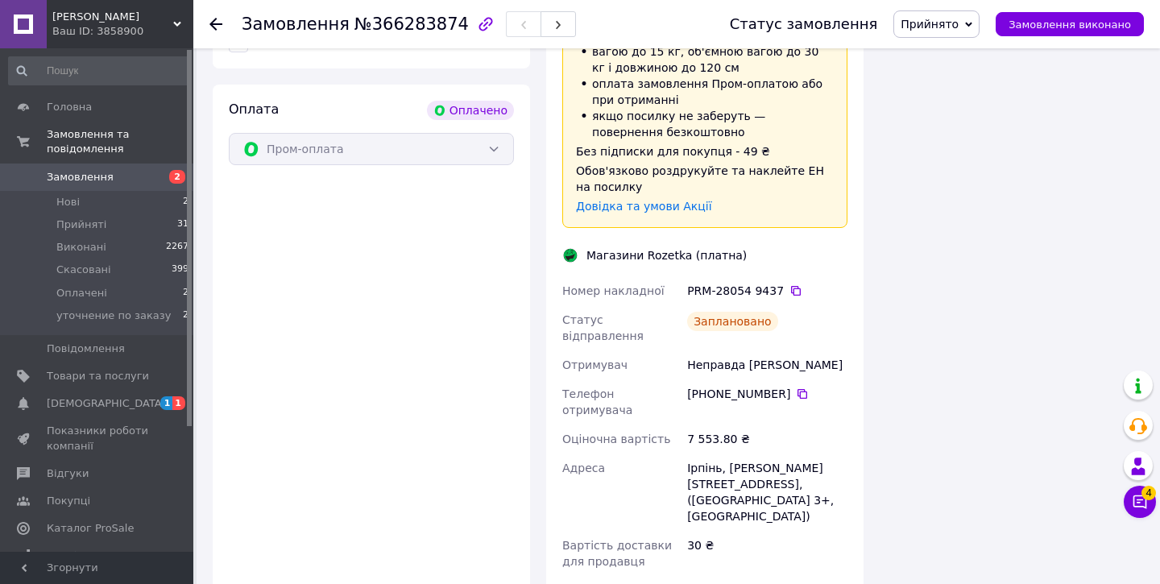
scroll to position [1983, 0]
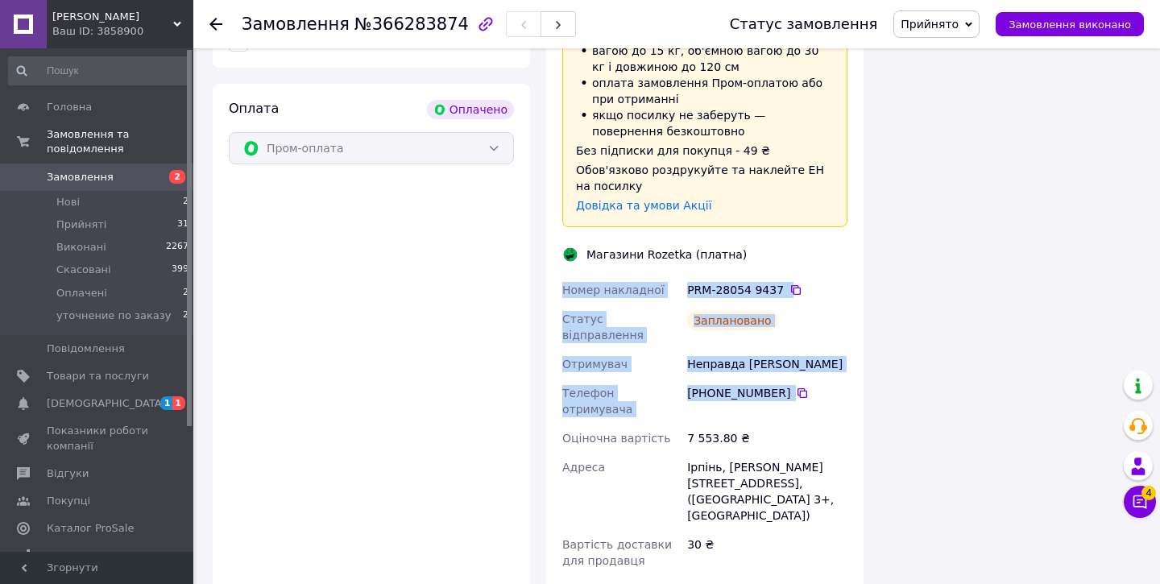
drag, startPoint x: 820, startPoint y: 313, endPoint x: 553, endPoint y: 218, distance: 283.1
click at [553, 218] on div "Доставка Редагувати Доставка до магазинів Rozetka Для продавця 30 ₴   (згідно з…" at bounding box center [704, 277] width 317 height 810
copy div "Номер накладної PRM-28054 9437   Статус відправлення Заплановано Отримувач Непр…"
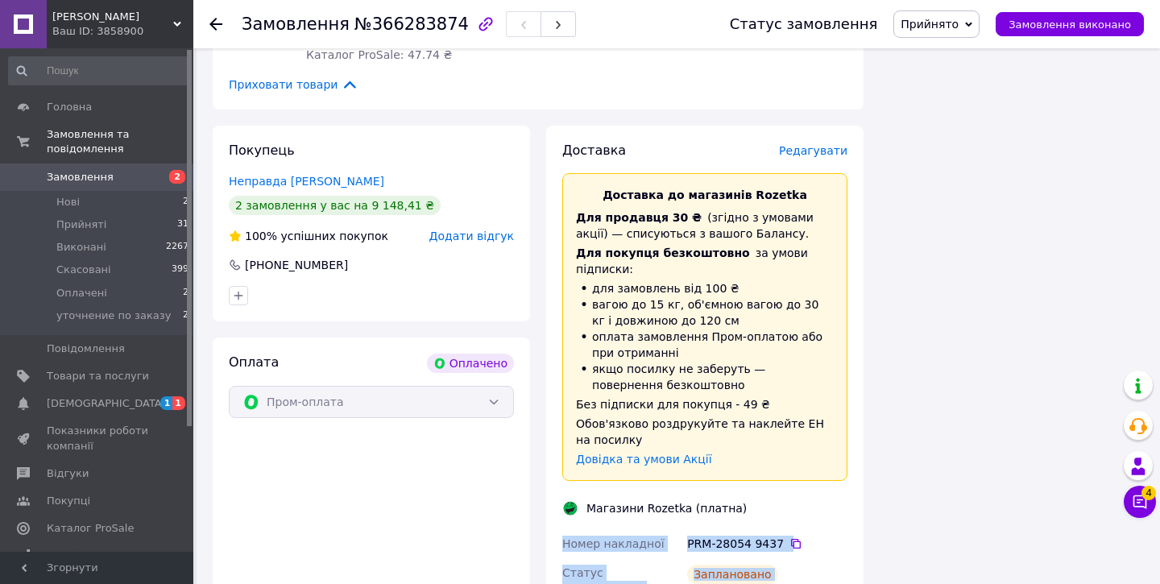
scroll to position [1768, 0]
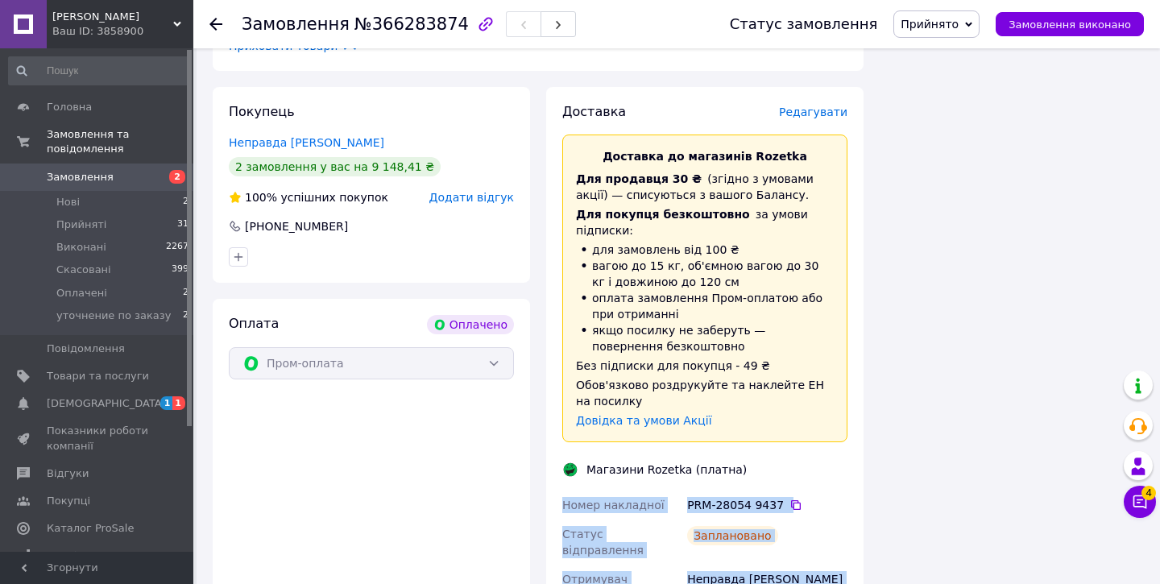
click at [135, 178] on span "Замовлення" at bounding box center [98, 177] width 102 height 15
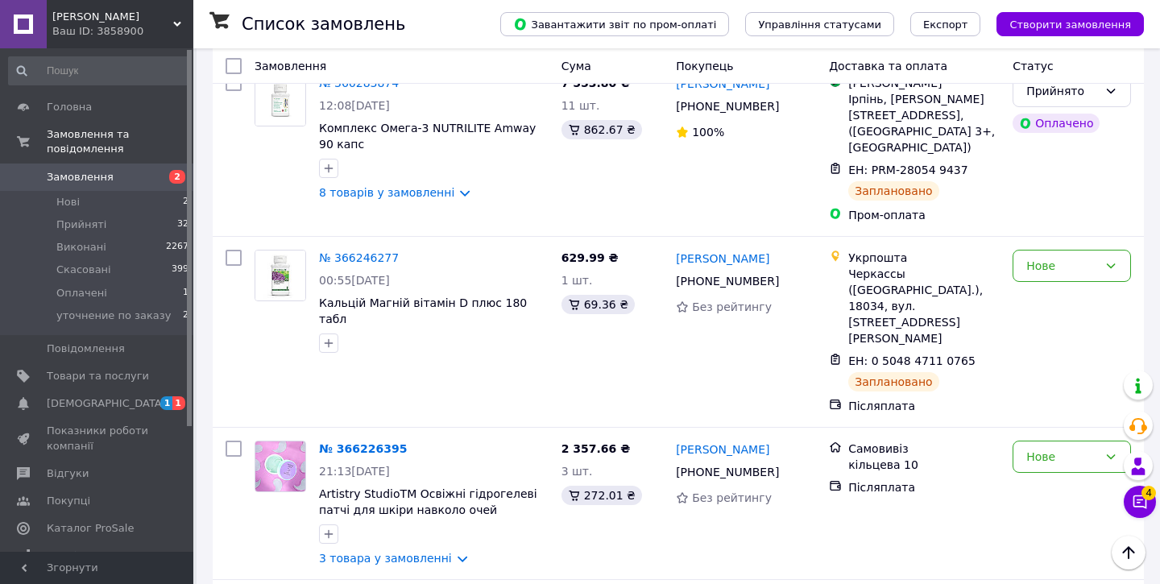
scroll to position [290, 0]
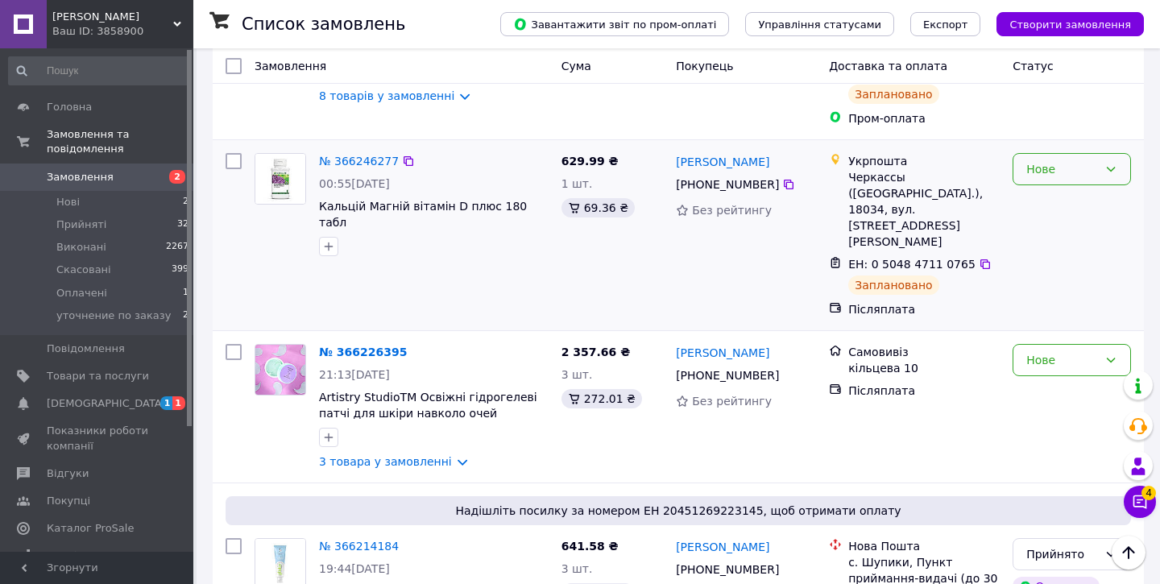
click at [1059, 160] on div "Нове" at bounding box center [1062, 169] width 72 height 18
click at [1045, 191] on li "Прийнято" at bounding box center [1071, 190] width 117 height 29
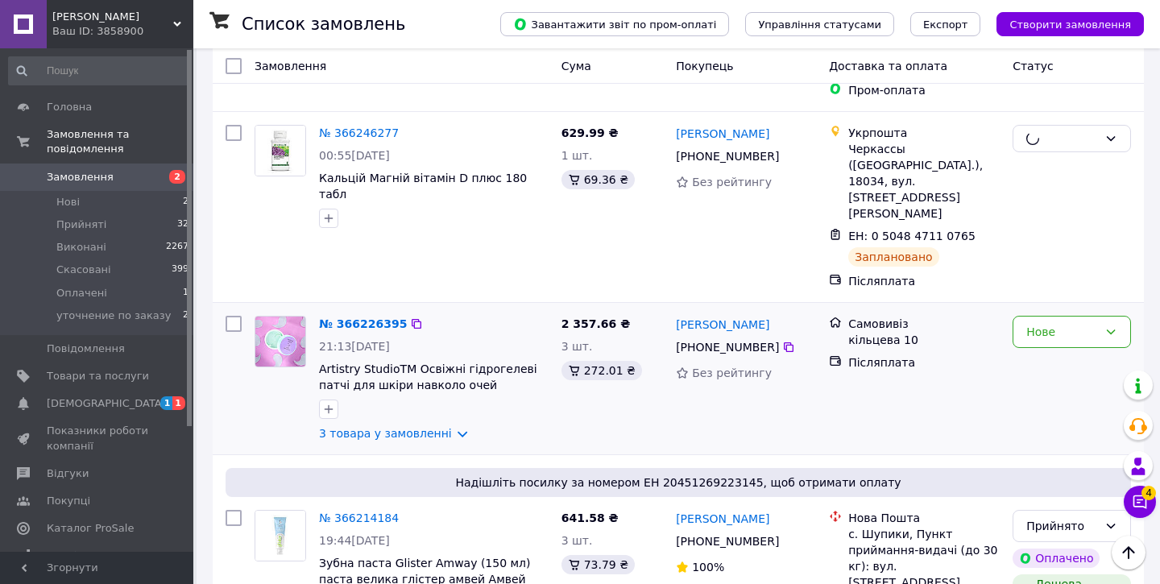
scroll to position [397, 0]
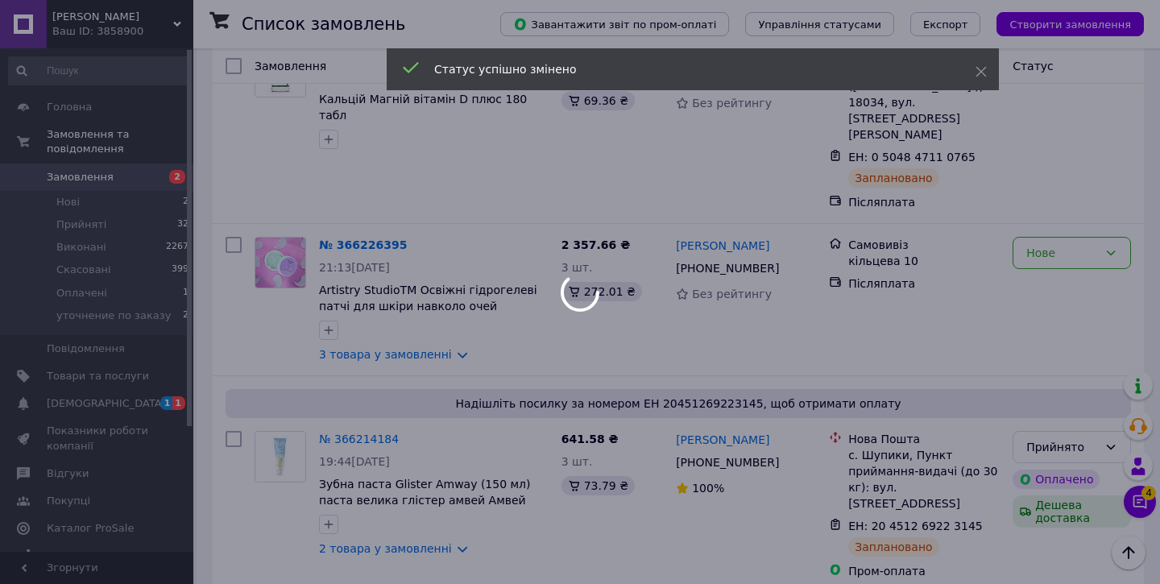
click at [358, 309] on div at bounding box center [580, 292] width 1160 height 584
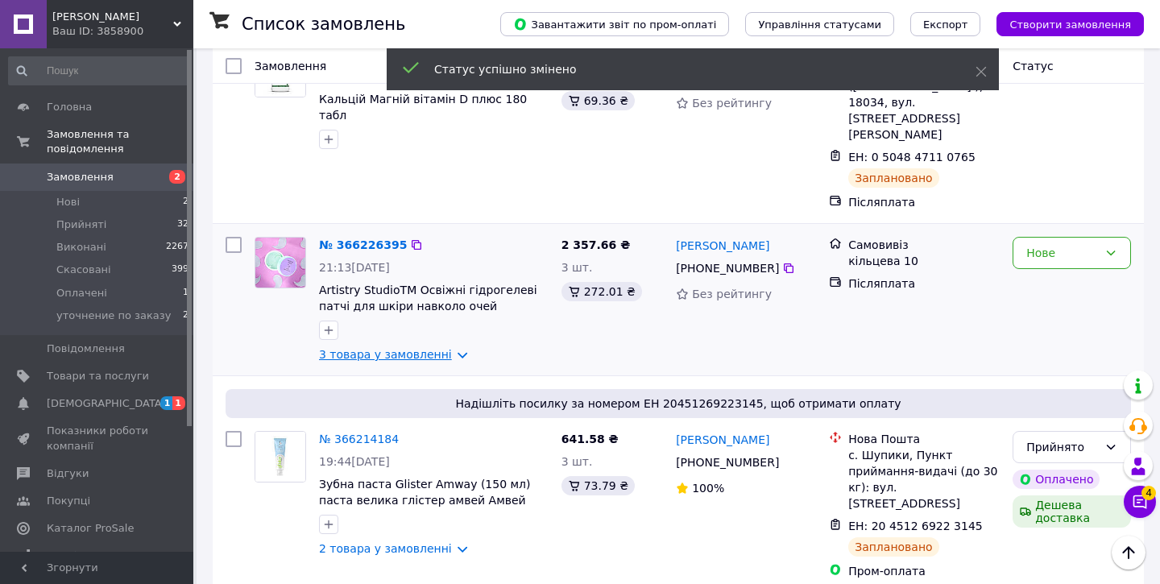
click at [366, 348] on link "3 товара у замовленні" at bounding box center [385, 354] width 133 height 13
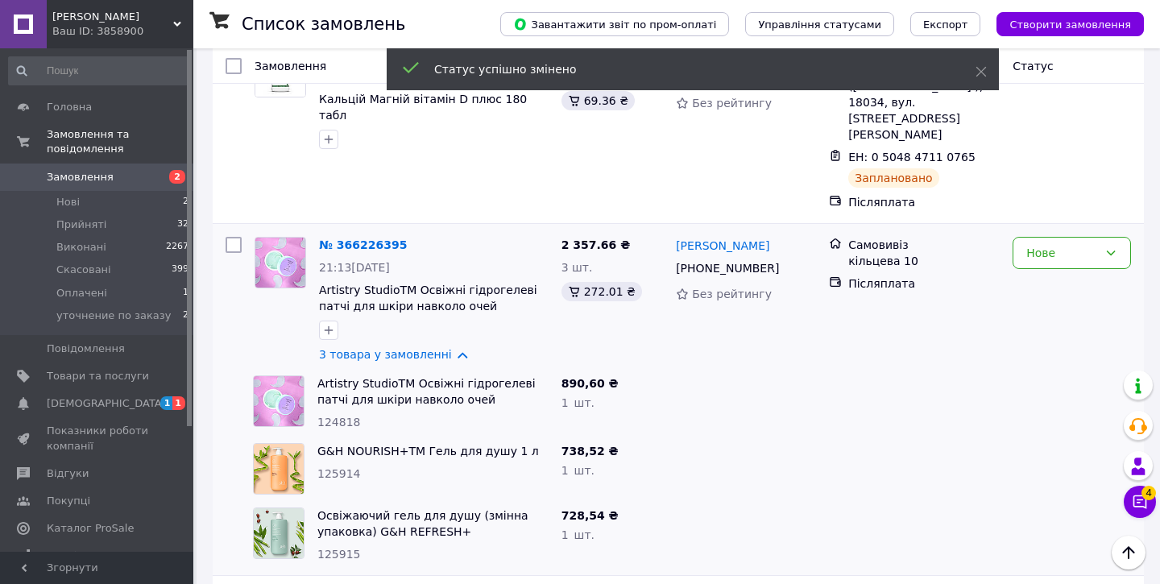
scroll to position [426, 0]
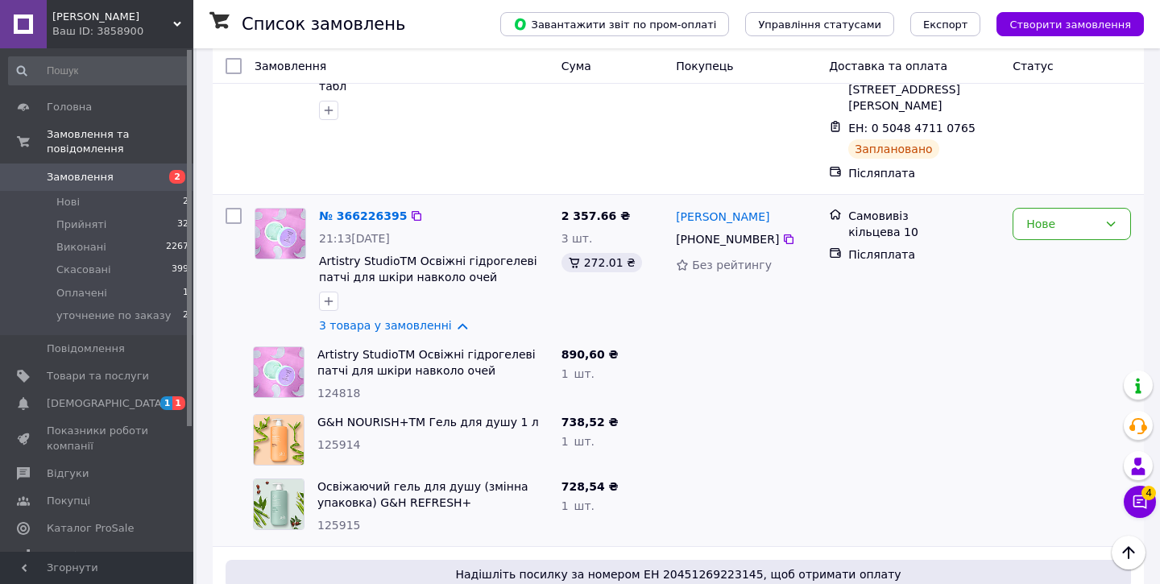
click at [296, 209] on img at bounding box center [280, 234] width 50 height 50
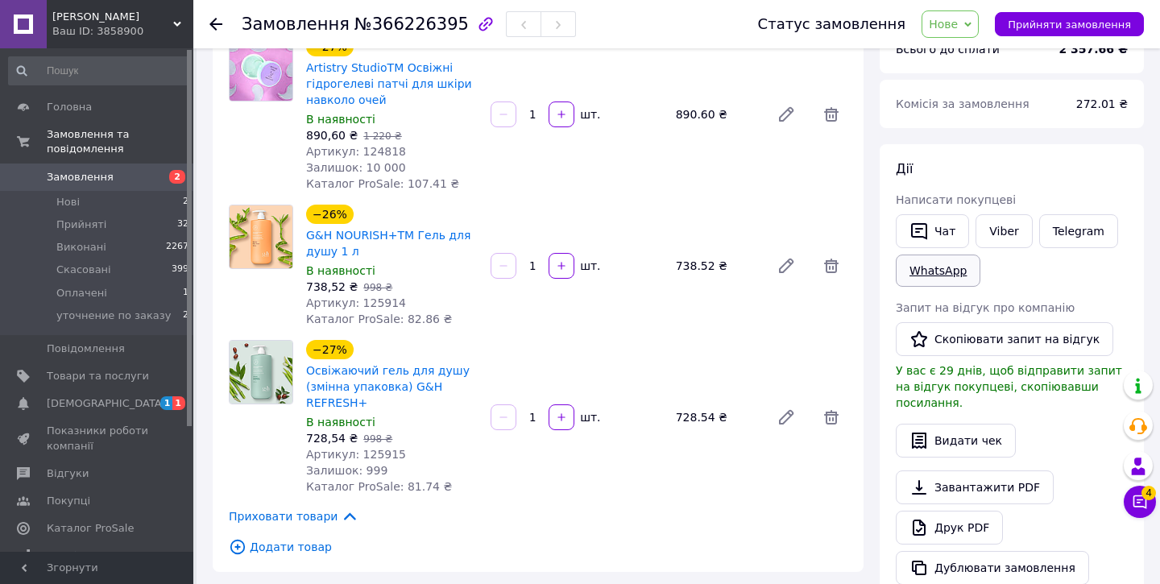
scroll to position [135, 0]
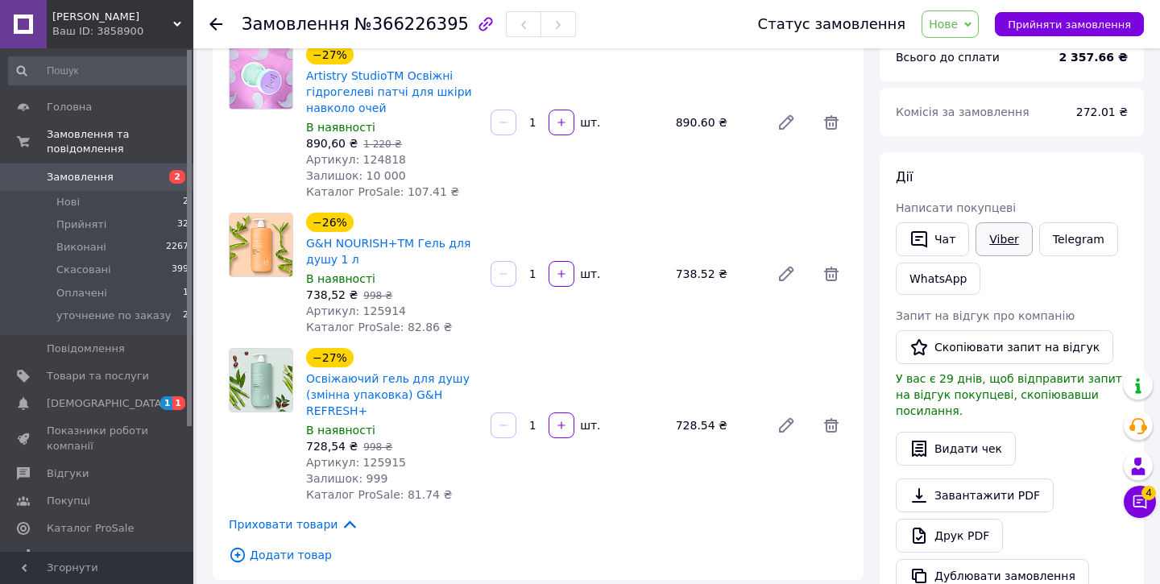
click at [999, 238] on link "Viber" at bounding box center [1004, 239] width 56 height 34
drag, startPoint x: 452, startPoint y: 27, endPoint x: 404, endPoint y: 26, distance: 47.6
click at [404, 26] on div "Замовлення №366226395" at bounding box center [409, 23] width 334 height 27
click at [371, 26] on span "№366226395" at bounding box center [411, 24] width 114 height 19
drag, startPoint x: 361, startPoint y: 26, endPoint x: 446, endPoint y: 25, distance: 85.4
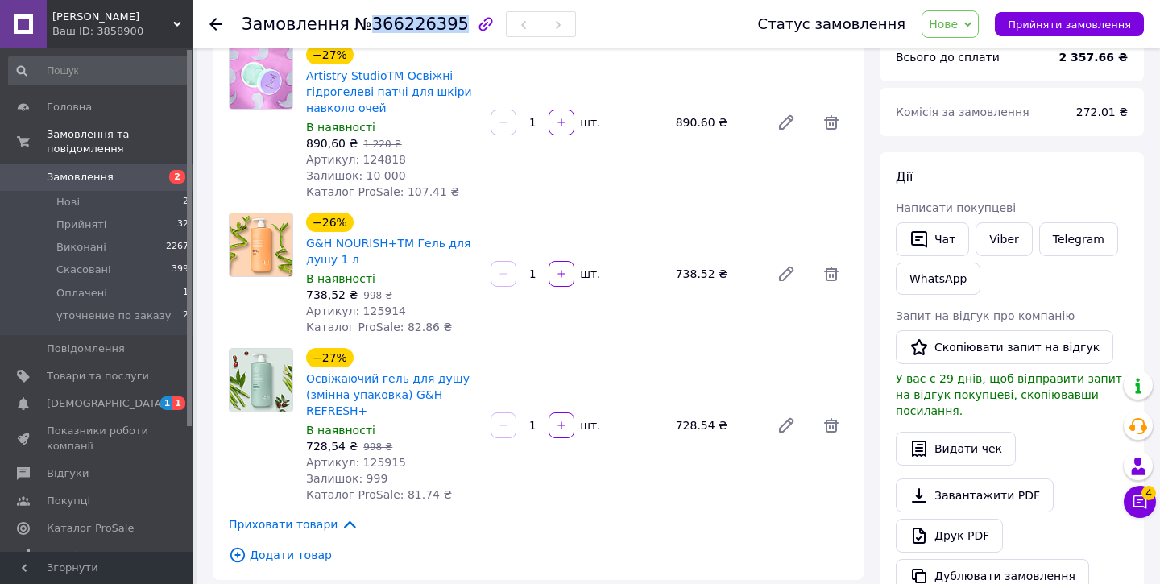
click at [446, 25] on span "№366226395" at bounding box center [411, 24] width 114 height 19
copy span "366226395"
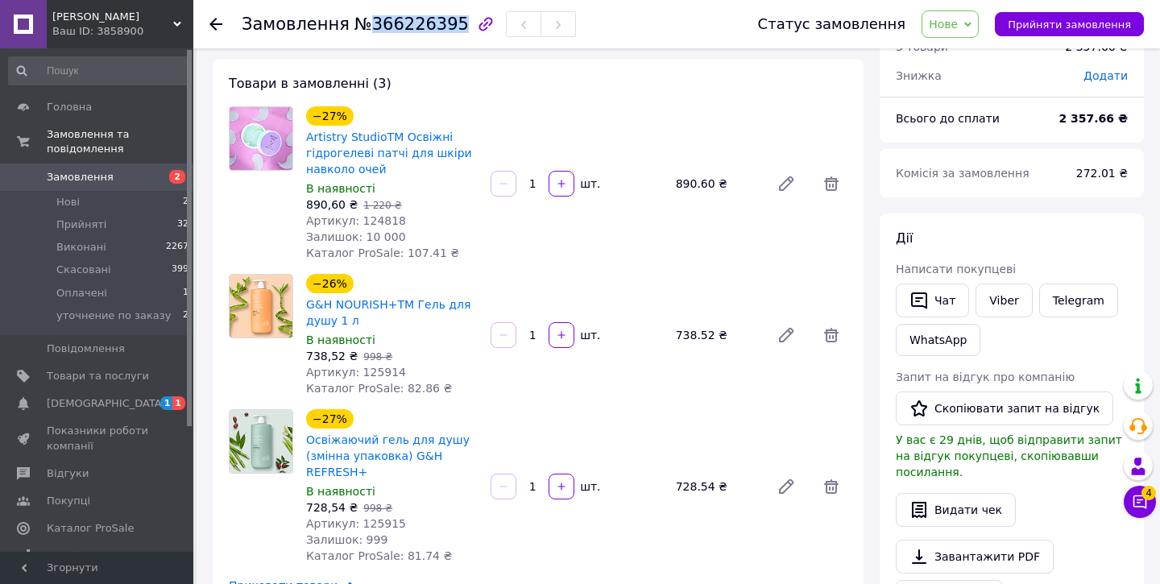
scroll to position [58, 0]
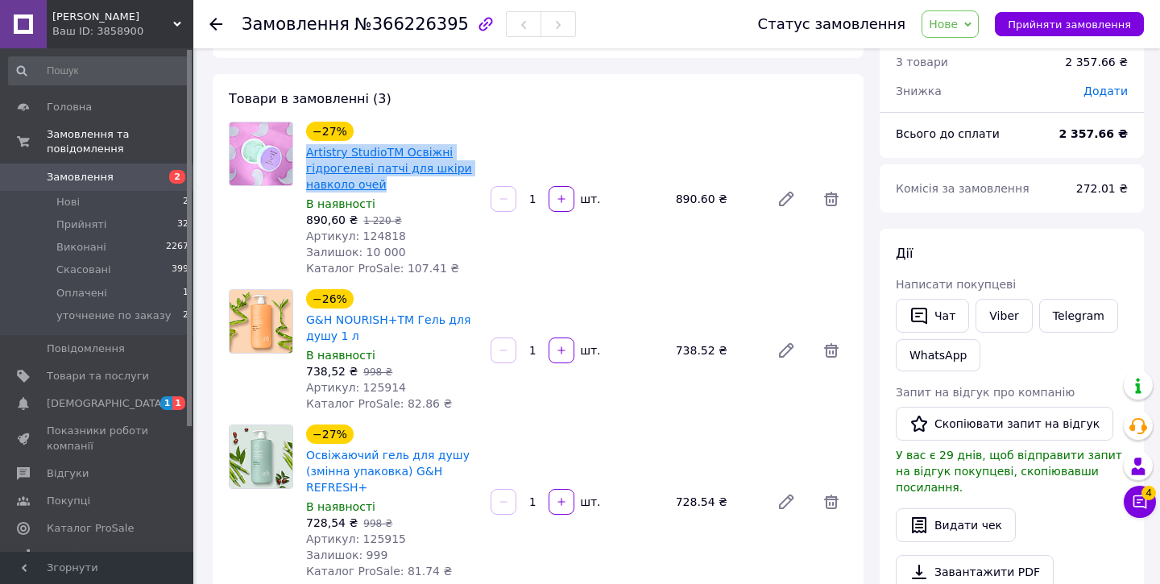
drag, startPoint x: 399, startPoint y: 184, endPoint x: 307, endPoint y: 162, distance: 94.4
click at [307, 162] on span "Artistry StudioTM Освіжні гідрогелеві патчі для шкіри навколо очей" at bounding box center [392, 168] width 172 height 48
copy link "Artistry StudioTM Освіжні гідрогелеві патчі для шкіри навколо очей"
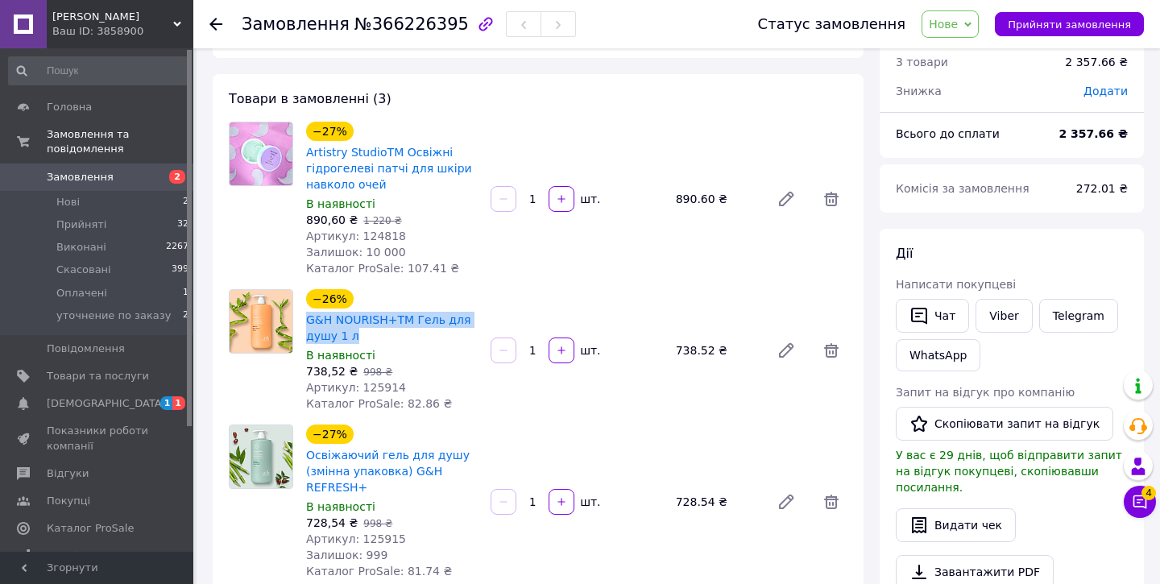
drag, startPoint x: 384, startPoint y: 347, endPoint x: 303, endPoint y: 333, distance: 82.7
click at [303, 333] on div "−26% G&H NOURISH+TM Гель для душу 1 л В наявності 738,52 ₴   998 ₴ Артикул: 125…" at bounding box center [392, 350] width 184 height 129
copy link "G&H NOURISH+TM Гель для душу 1 л"
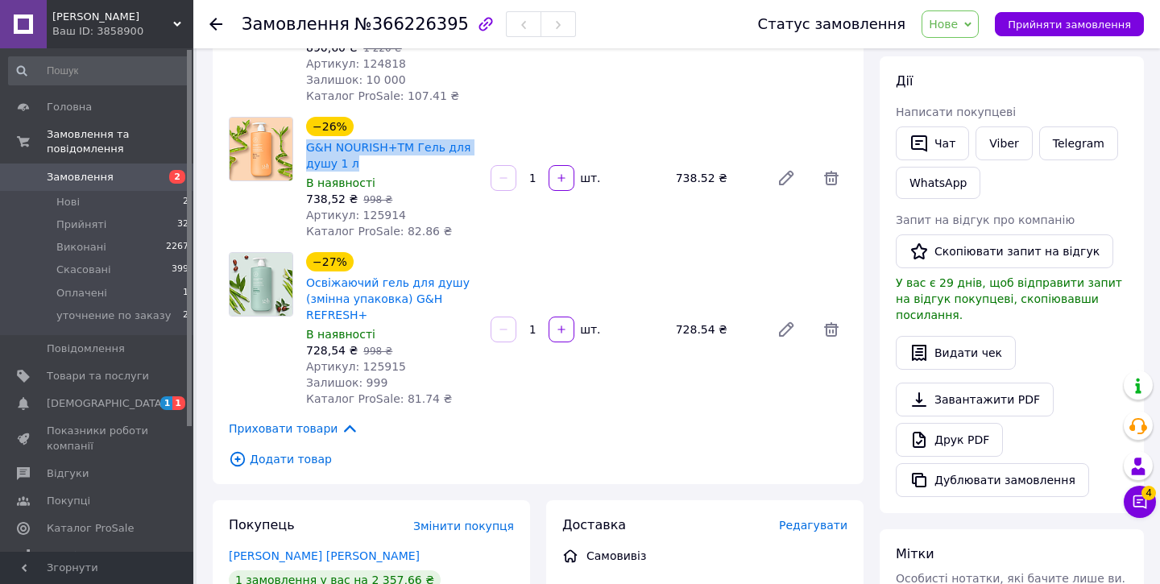
scroll to position [249, 0]
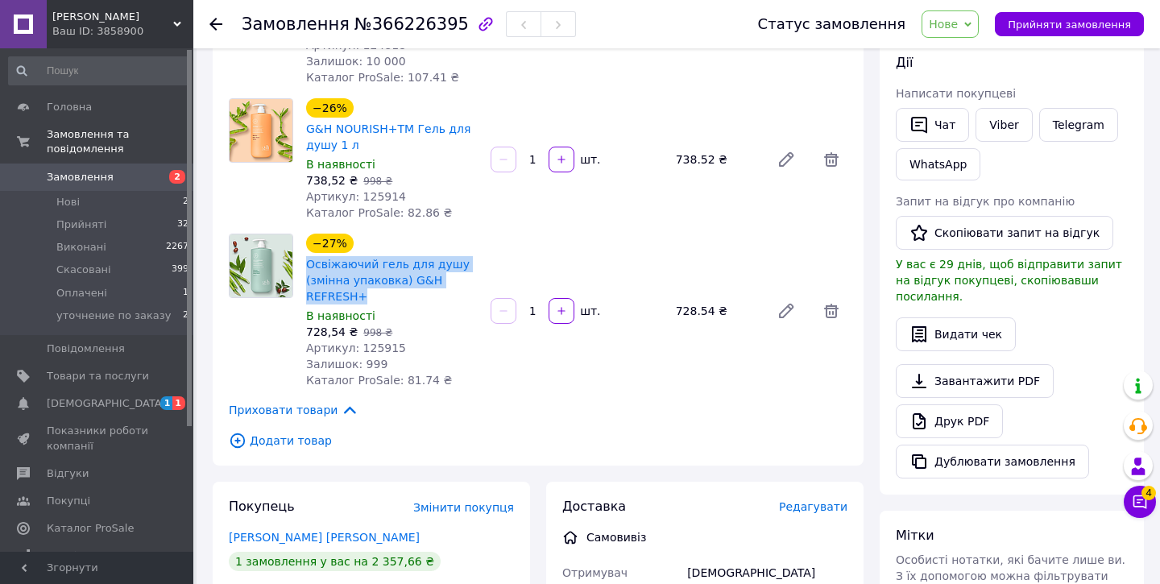
drag, startPoint x: 385, startPoint y: 315, endPoint x: 305, endPoint y: 281, distance: 86.6
click at [305, 281] on div "Освіжаючий гель для душу (змінна упаковка) G&H REFRESH+" at bounding box center [392, 281] width 175 height 52
copy link "Освіжаючий гель для душу (змінна упаковка) G&H REFRESH+"
